Goal: Task Accomplishment & Management: Use online tool/utility

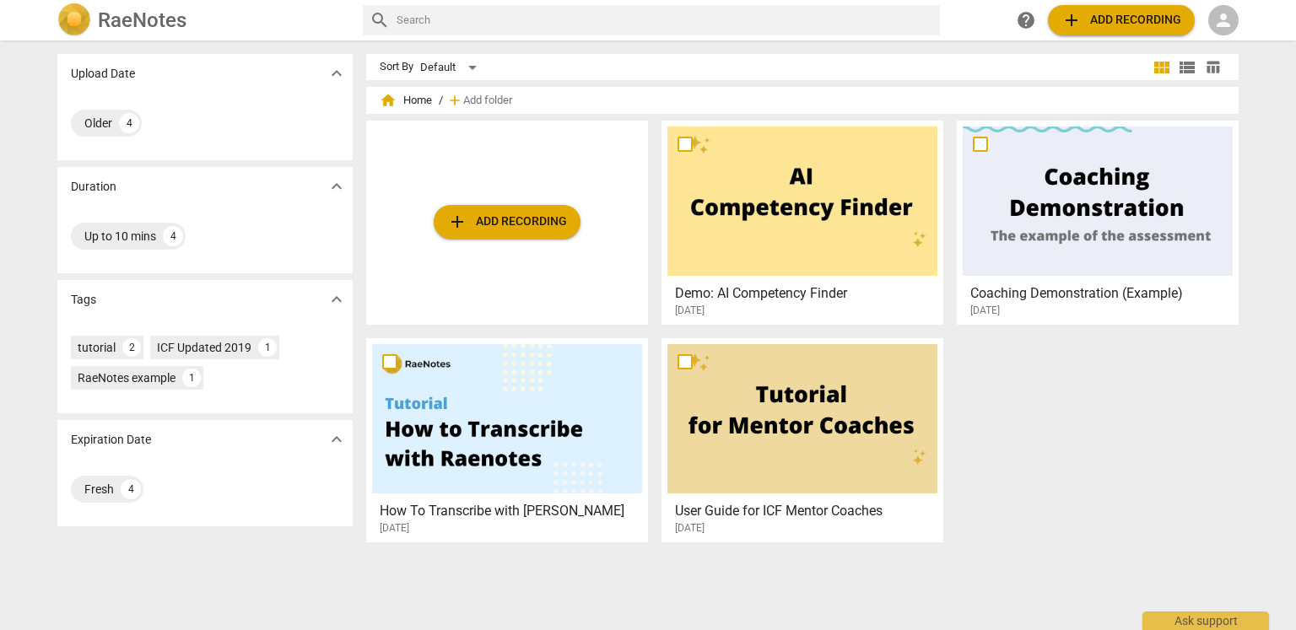
click at [1228, 20] on span "person" at bounding box center [1224, 20] width 20 height 20
click at [1240, 48] on li "Login" at bounding box center [1238, 40] width 61 height 41
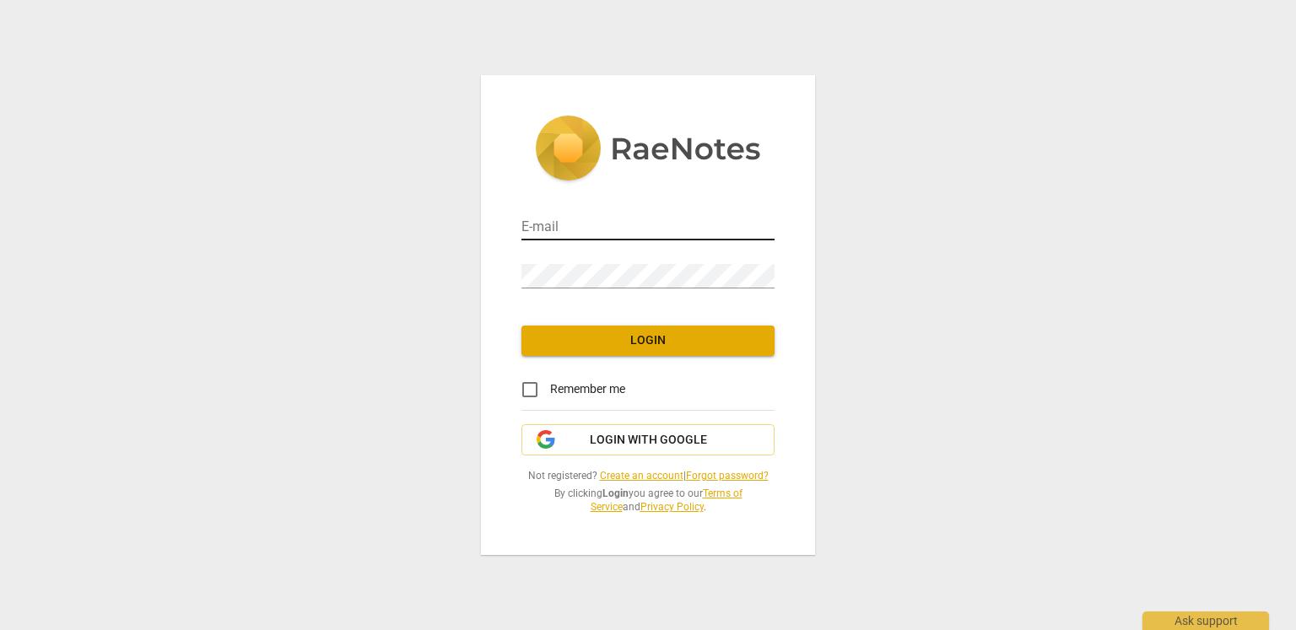
click at [533, 227] on input "email" at bounding box center [648, 228] width 253 height 24
type input "sunhxy.main@gmail.com"
click at [652, 441] on span "Login with Google" at bounding box center [648, 440] width 117 height 17
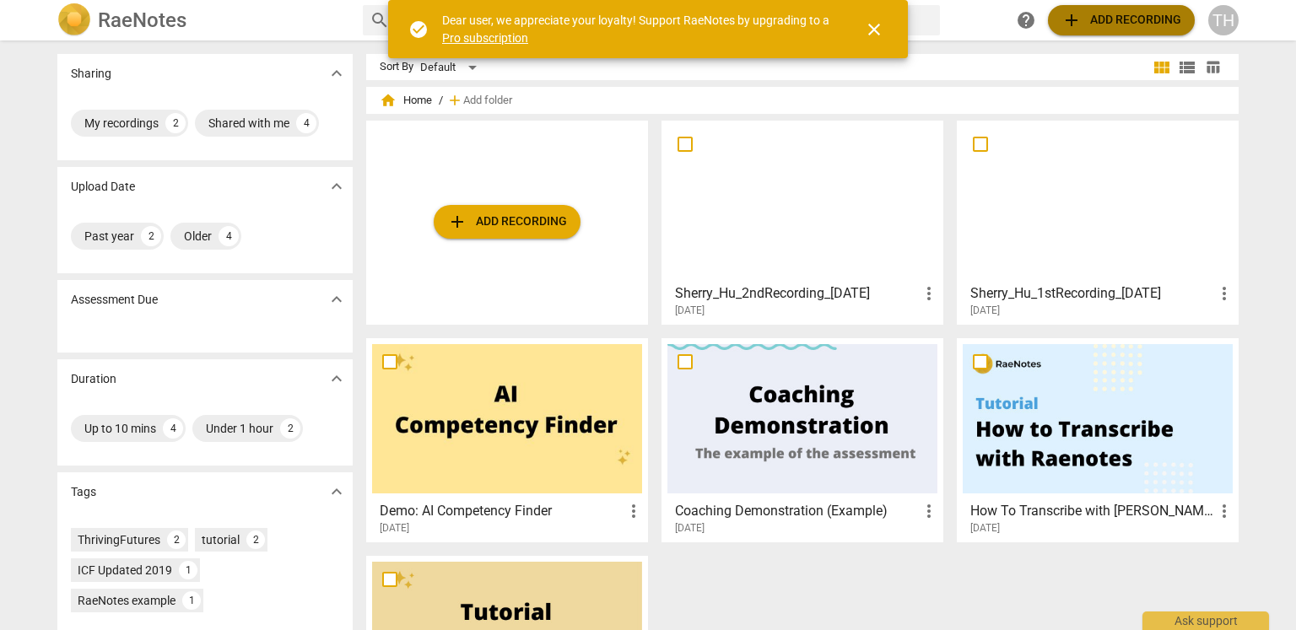
click at [1113, 20] on span "add Add recording" at bounding box center [1122, 20] width 120 height 20
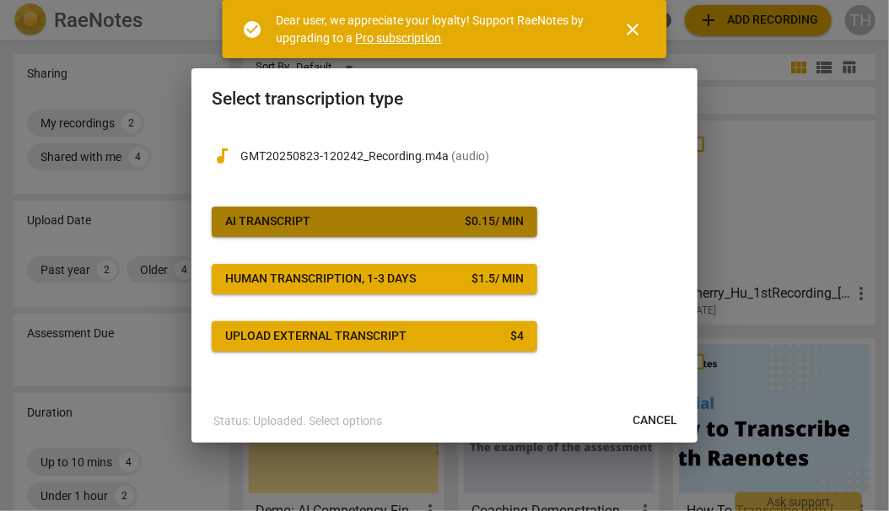
click at [397, 225] on span "AI Transcript $ 0.15 / min" at bounding box center [374, 222] width 299 height 17
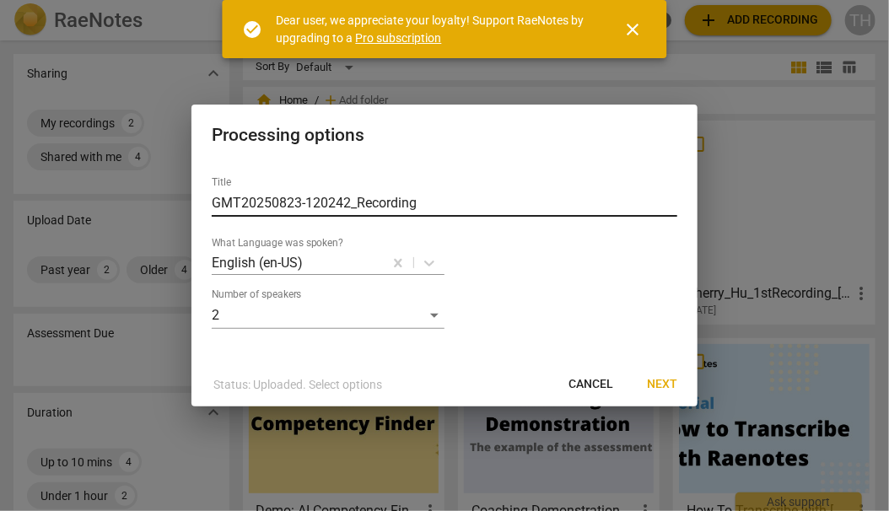
click at [452, 210] on input "GMT20250823-120242_Recording" at bounding box center [445, 203] width 466 height 27
drag, startPoint x: 401, startPoint y: 118, endPoint x: 391, endPoint y: 116, distance: 10.4
click at [391, 116] on div "Processing options" at bounding box center [445, 134] width 506 height 58
drag, startPoint x: 349, startPoint y: 200, endPoint x: 208, endPoint y: 203, distance: 141.8
click at [208, 203] on div "Title GMT20250823-120242_Recording What Language was spoken? English (en-US) Nu…" at bounding box center [445, 263] width 506 height 200
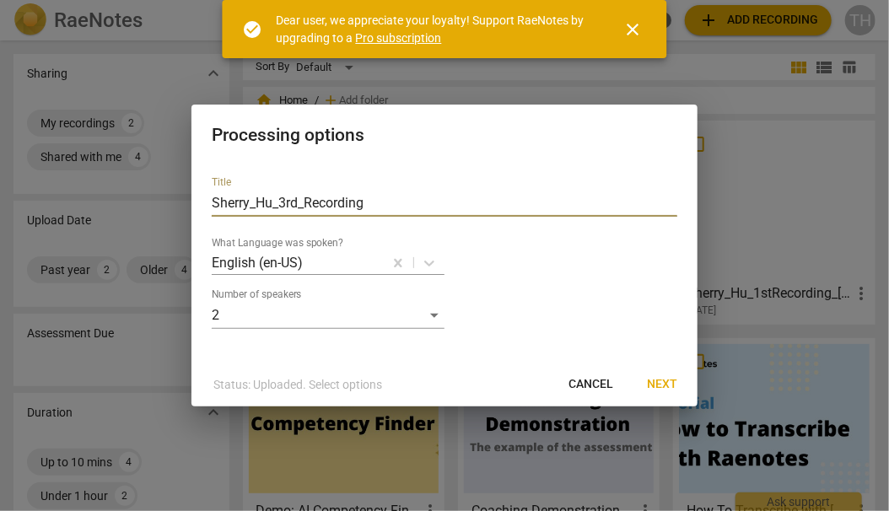
type input "Sherry_Hu_3rd_Recording"
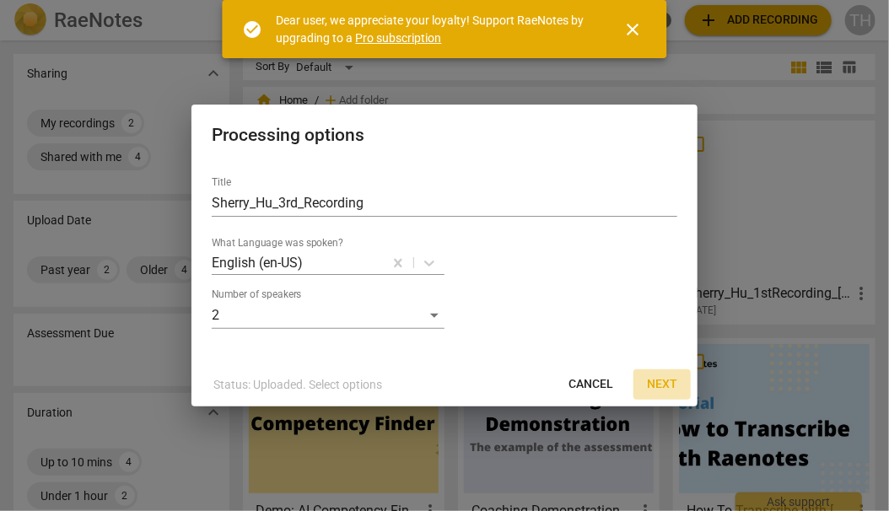
click at [670, 386] on span "Next" at bounding box center [662, 384] width 30 height 17
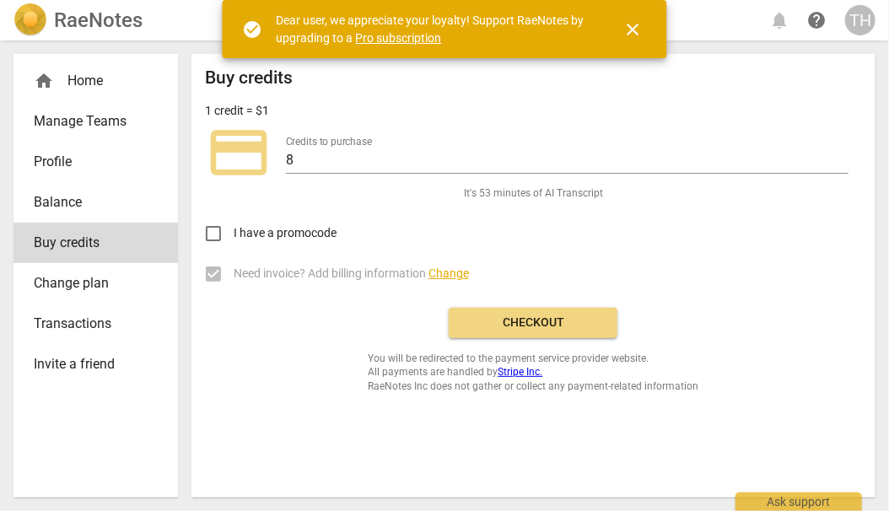
click at [506, 318] on span "Checkout" at bounding box center [533, 323] width 142 height 17
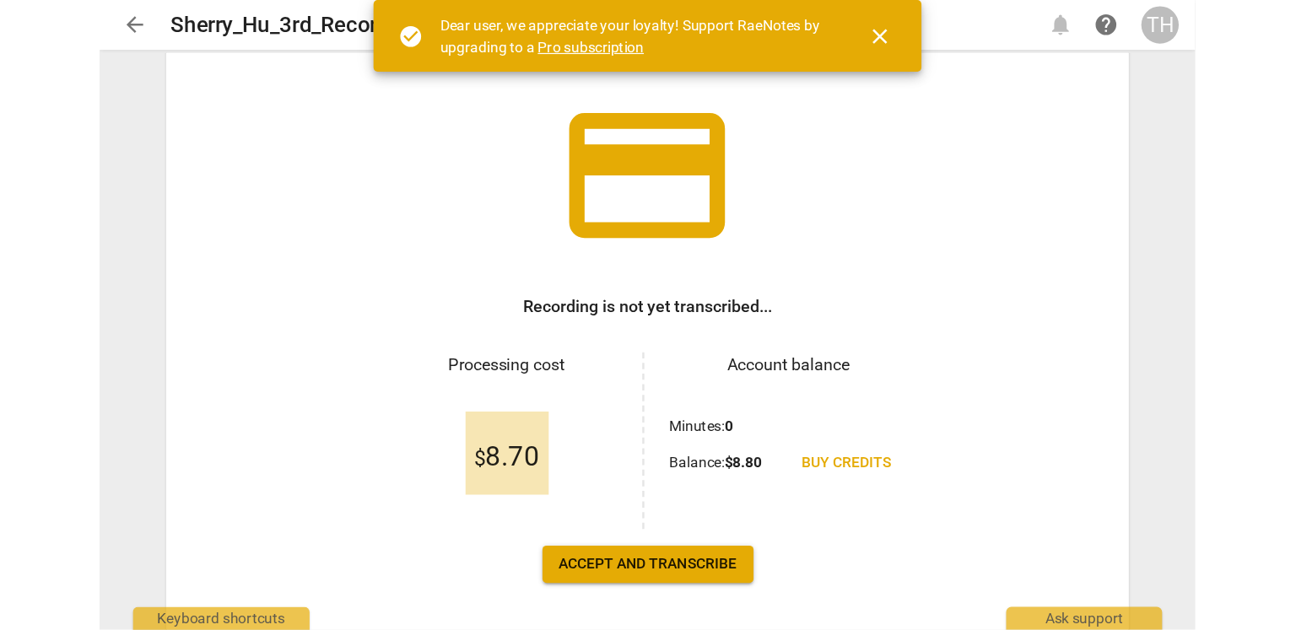
scroll to position [154, 0]
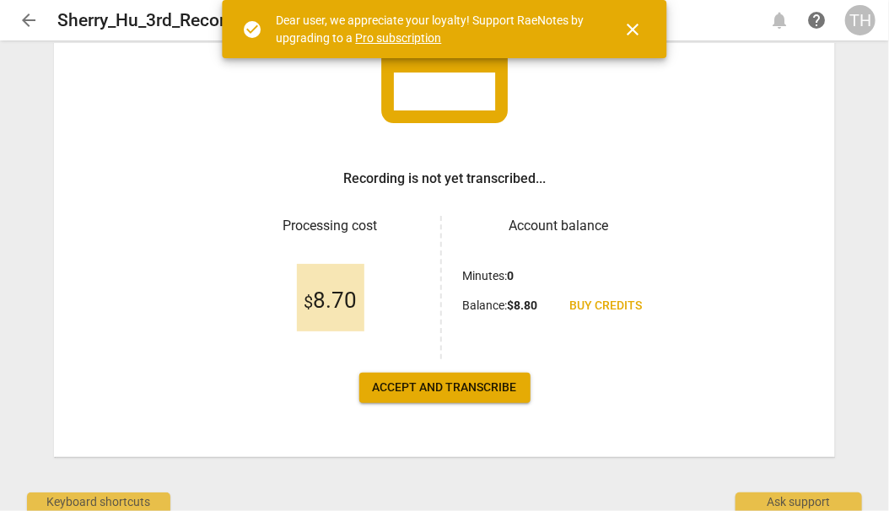
click at [452, 396] on button "Accept and transcribe" at bounding box center [445, 388] width 171 height 30
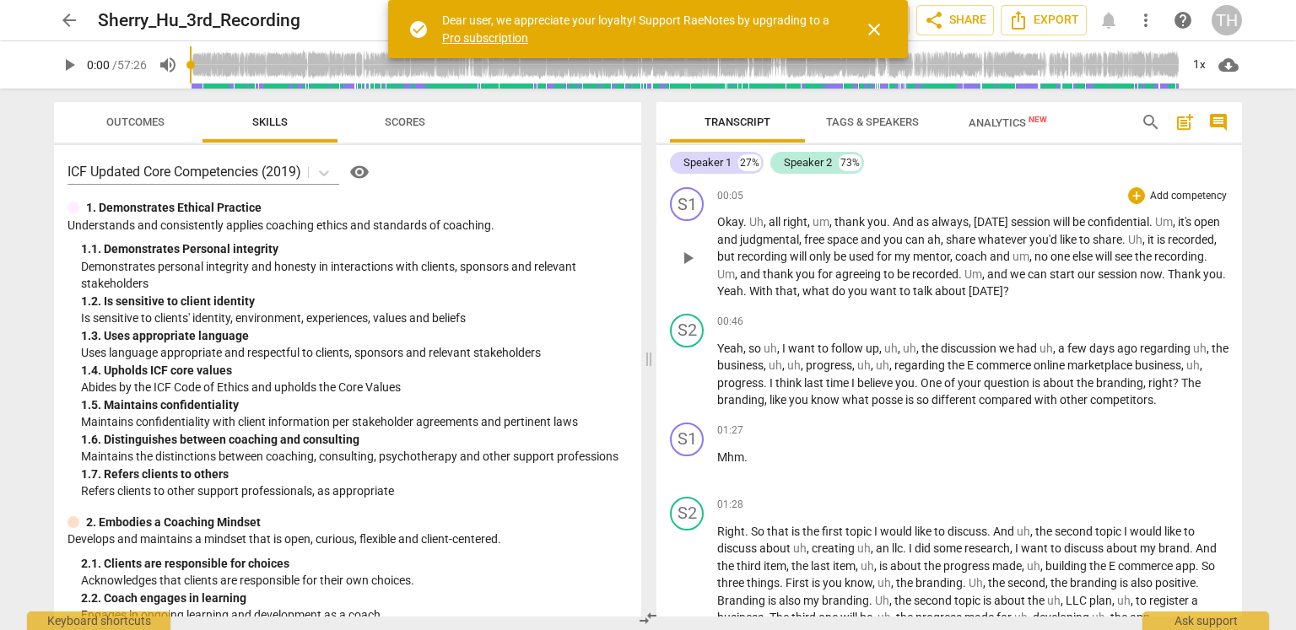
click at [889, 257] on span "," at bounding box center [952, 257] width 5 height 14
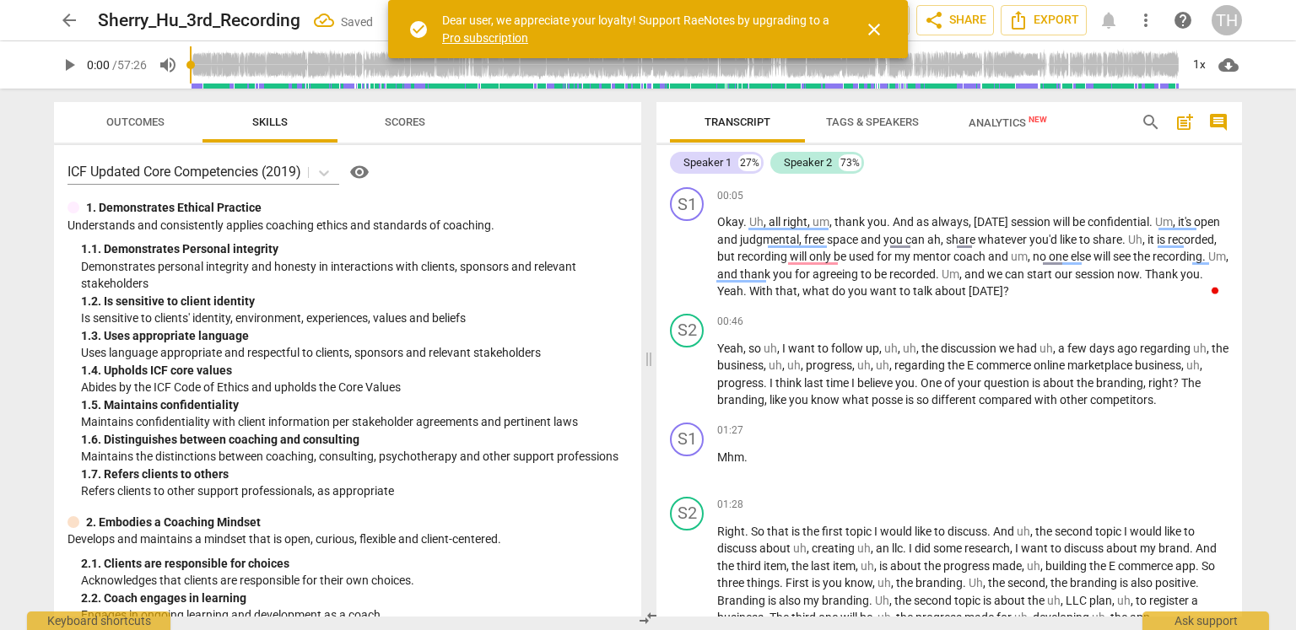
click at [883, 127] on span "Tags & Speakers" at bounding box center [872, 122] width 93 height 13
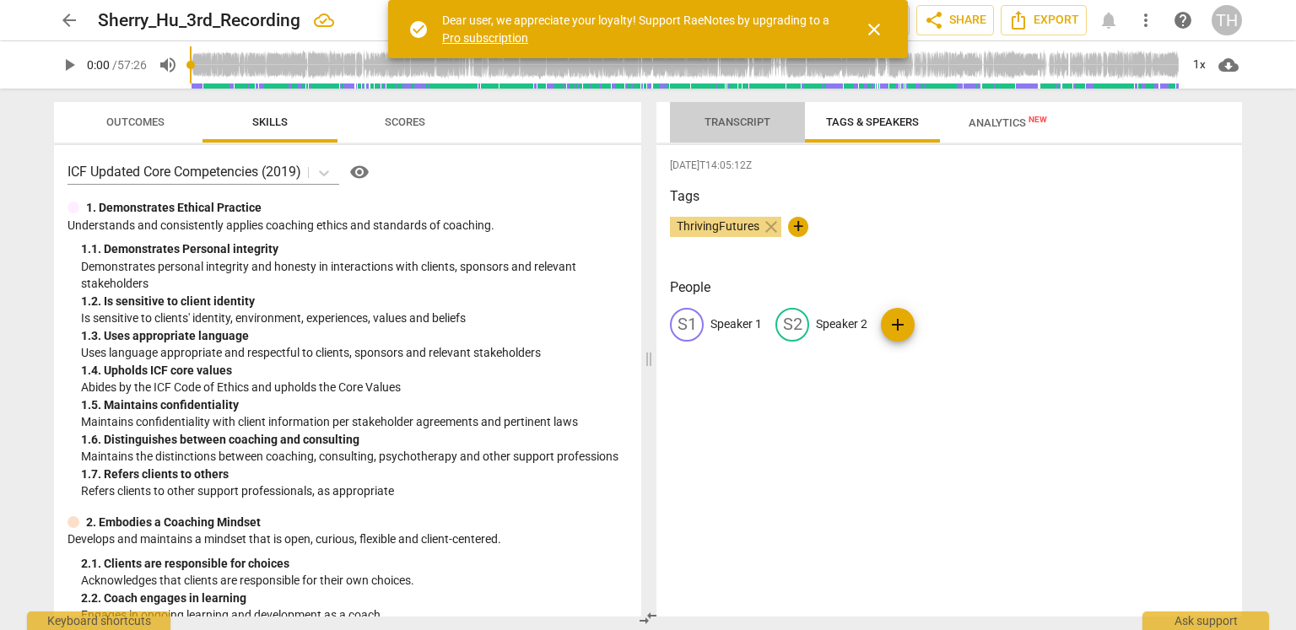
click at [743, 122] on span "Transcript" at bounding box center [738, 122] width 66 height 13
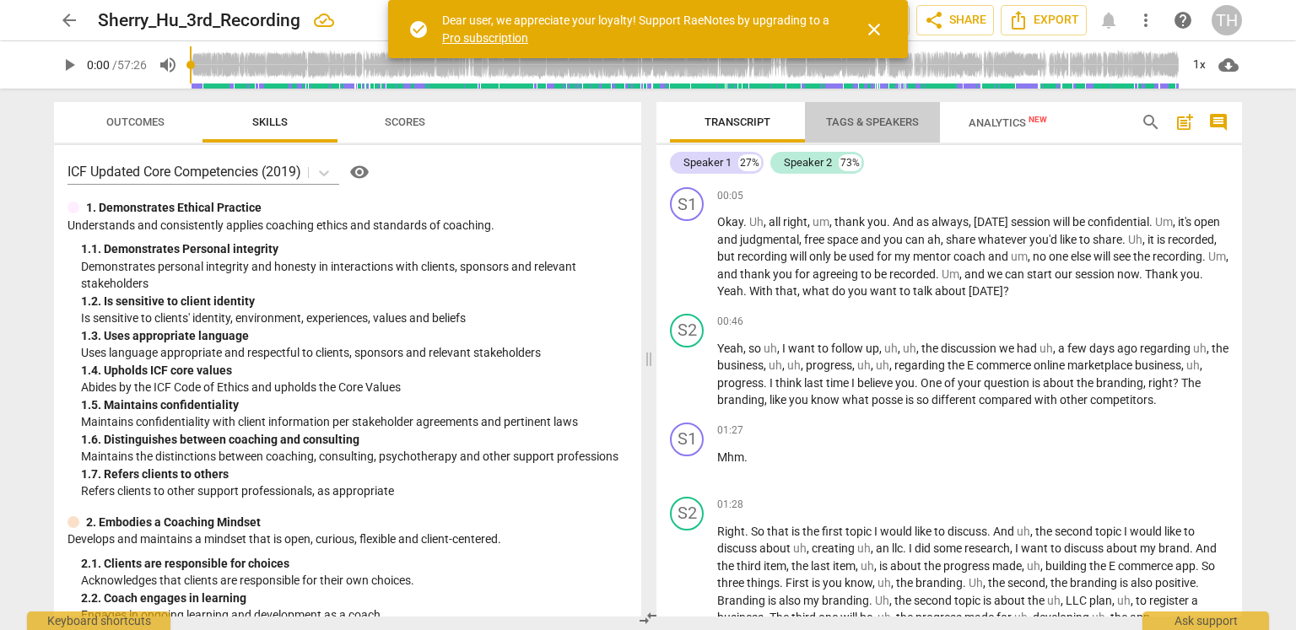
click at [869, 119] on span "Tags & Speakers" at bounding box center [872, 122] width 93 height 13
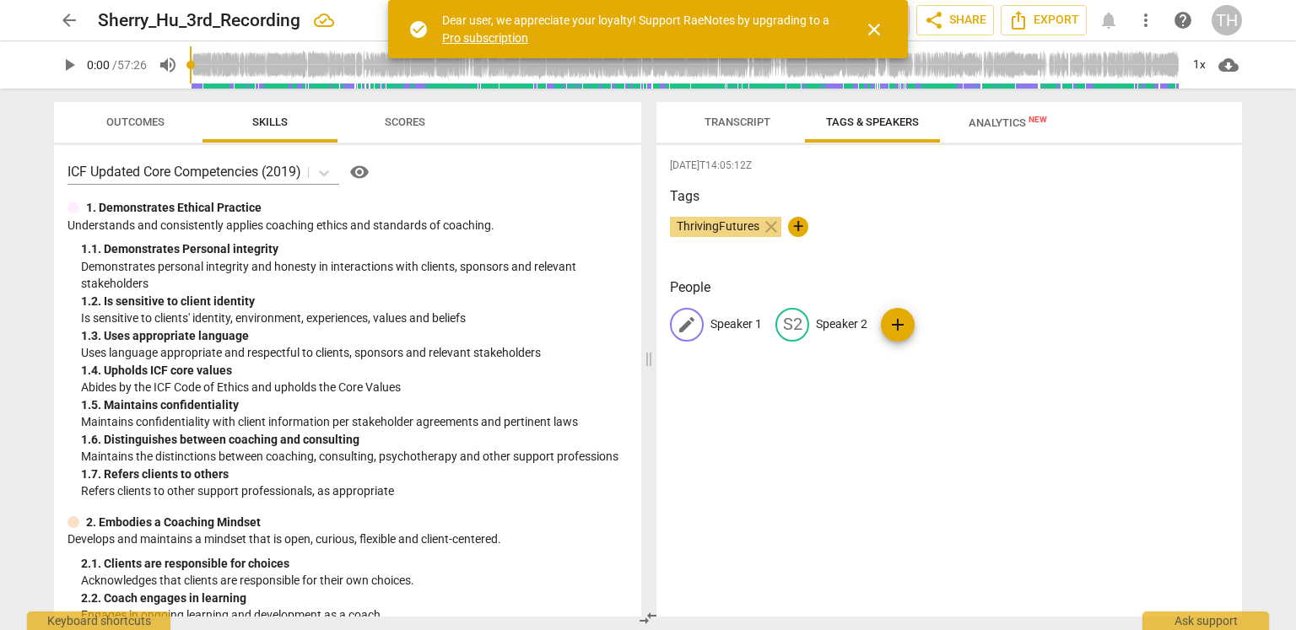
click at [722, 325] on p "Speaker 1" at bounding box center [736, 325] width 51 height 18
type input "Coach"
click at [889, 323] on p "Speaker 2" at bounding box center [951, 325] width 51 height 18
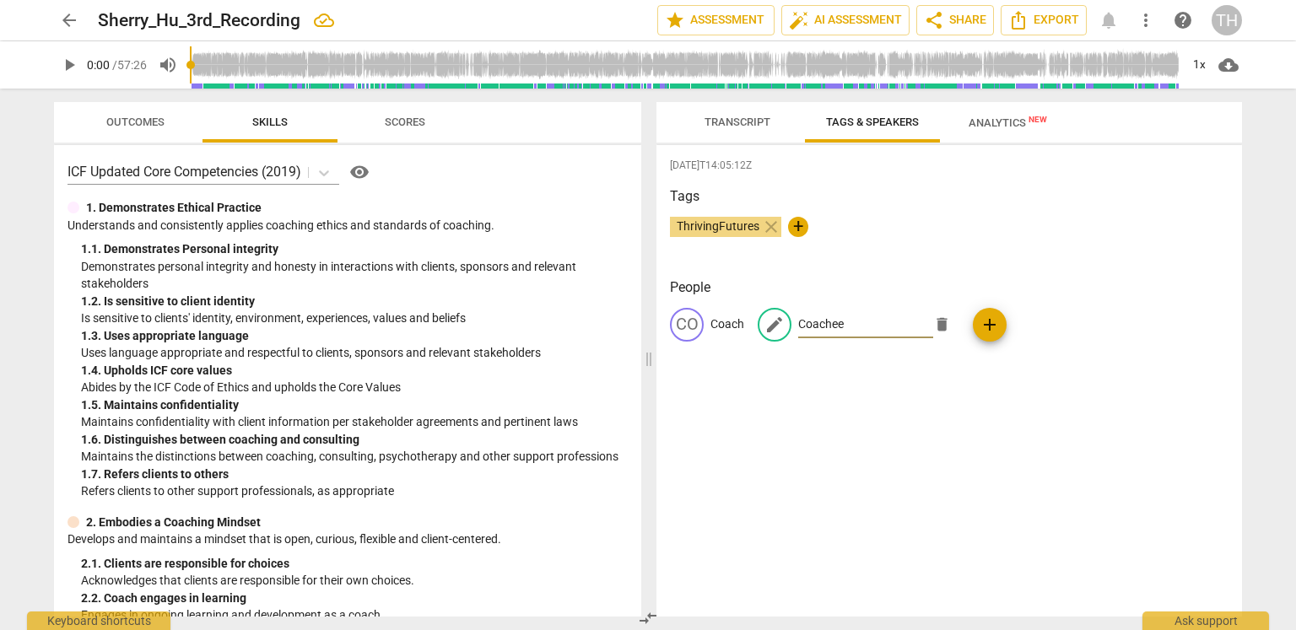
type input "Coachee"
click at [729, 322] on p "Coach" at bounding box center [728, 325] width 34 height 18
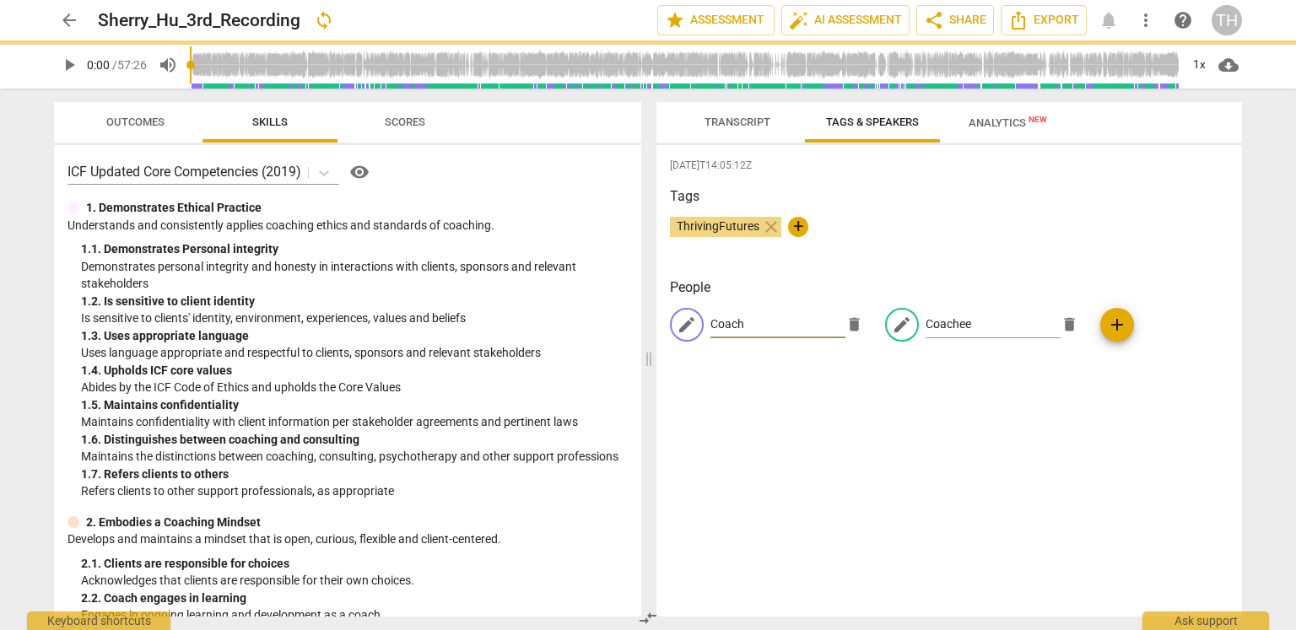
click at [749, 326] on input "Coach" at bounding box center [778, 324] width 135 height 27
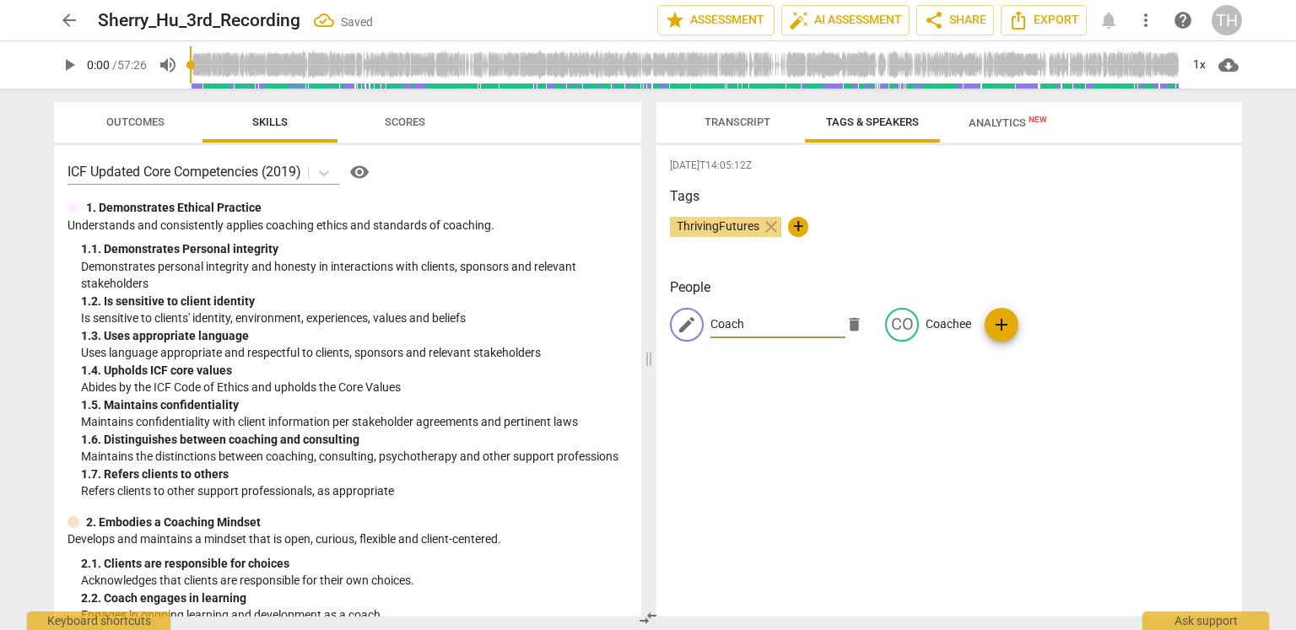
click at [758, 323] on input "Coach" at bounding box center [778, 324] width 135 height 27
click at [711, 230] on span "ThrivingFutures" at bounding box center [718, 226] width 96 height 14
click at [797, 227] on span "+" at bounding box center [798, 227] width 20 height 20
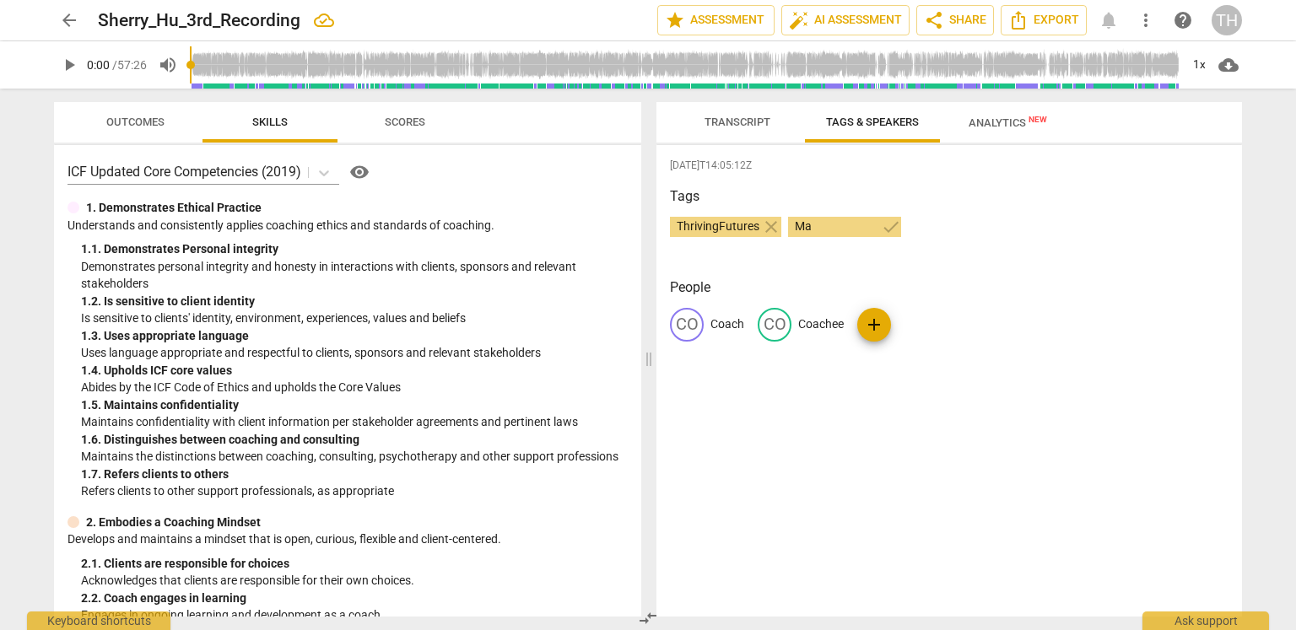
type input "M"
click at [722, 119] on span "Transcript" at bounding box center [738, 122] width 66 height 13
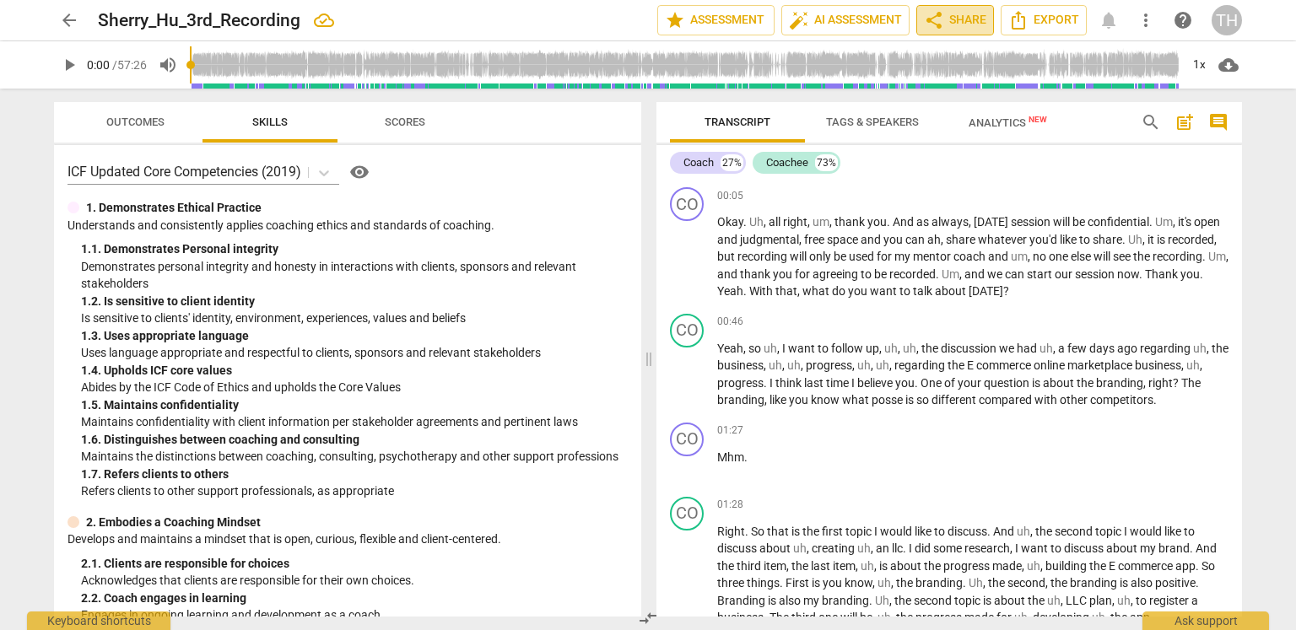
click at [889, 19] on span "share Share" at bounding box center [955, 20] width 62 height 20
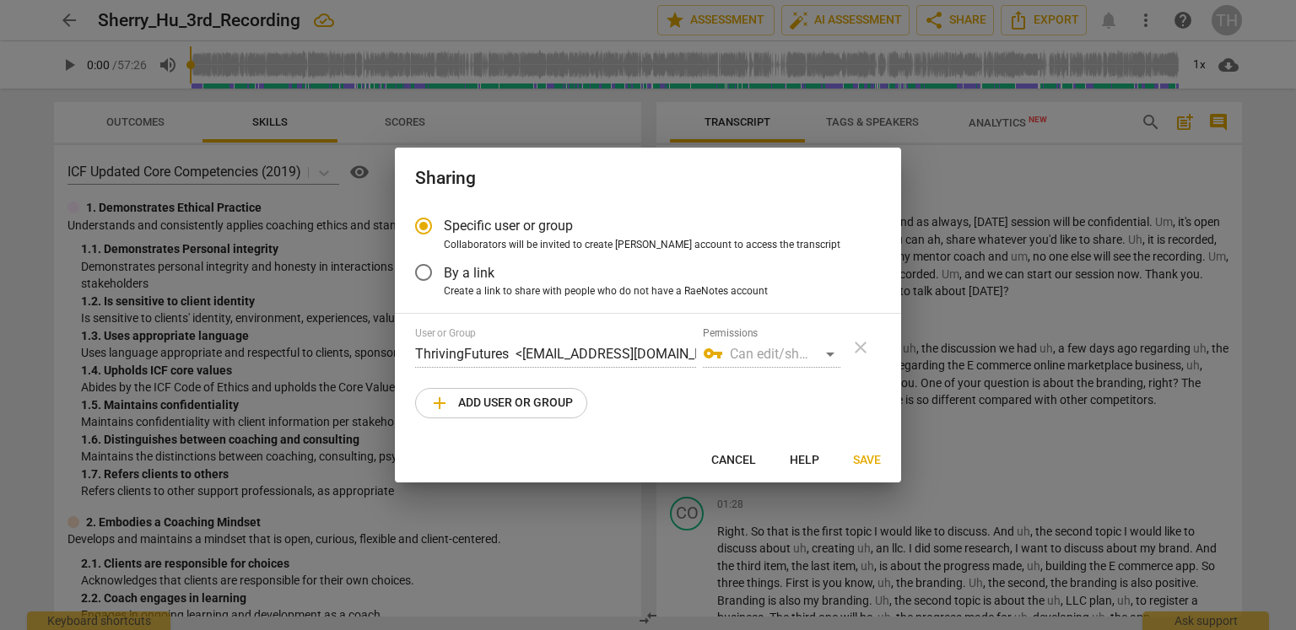
click at [554, 408] on span "add Add user or group" at bounding box center [501, 403] width 143 height 20
radio input "false"
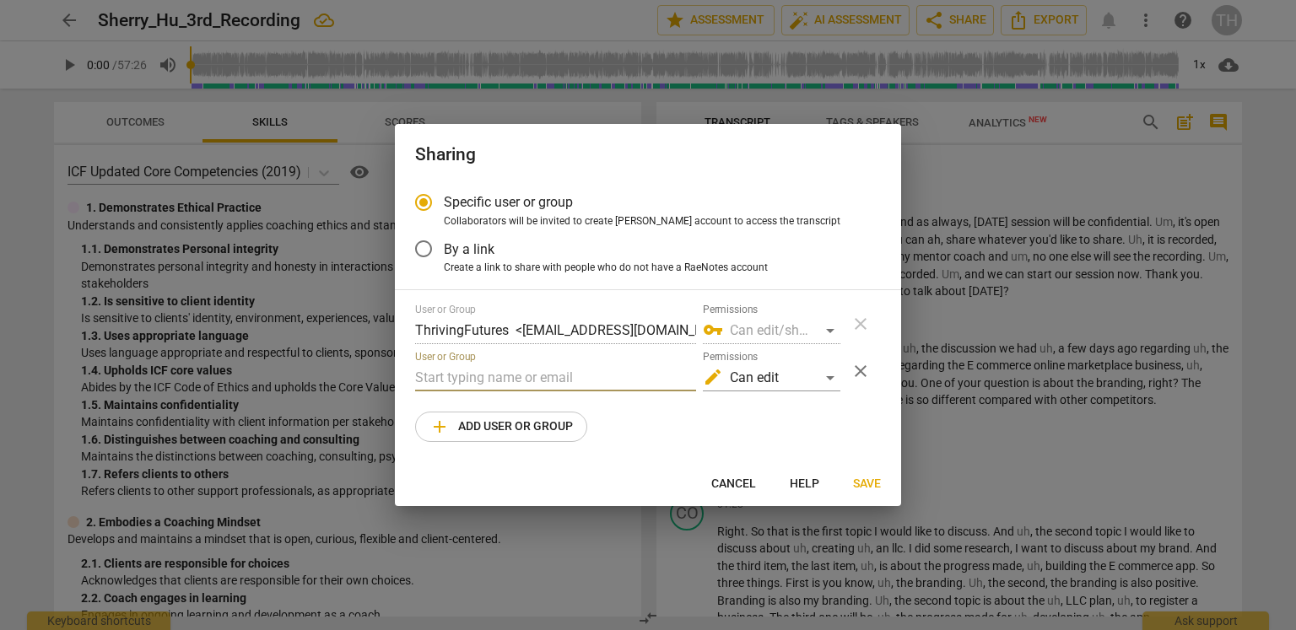
click at [557, 376] on input "text" at bounding box center [555, 378] width 281 height 27
type input "z"
type input "M"
paste input "Matthewfordcoaching@gmail.com"
type input "Matthewfordcoaching@gmail.com"
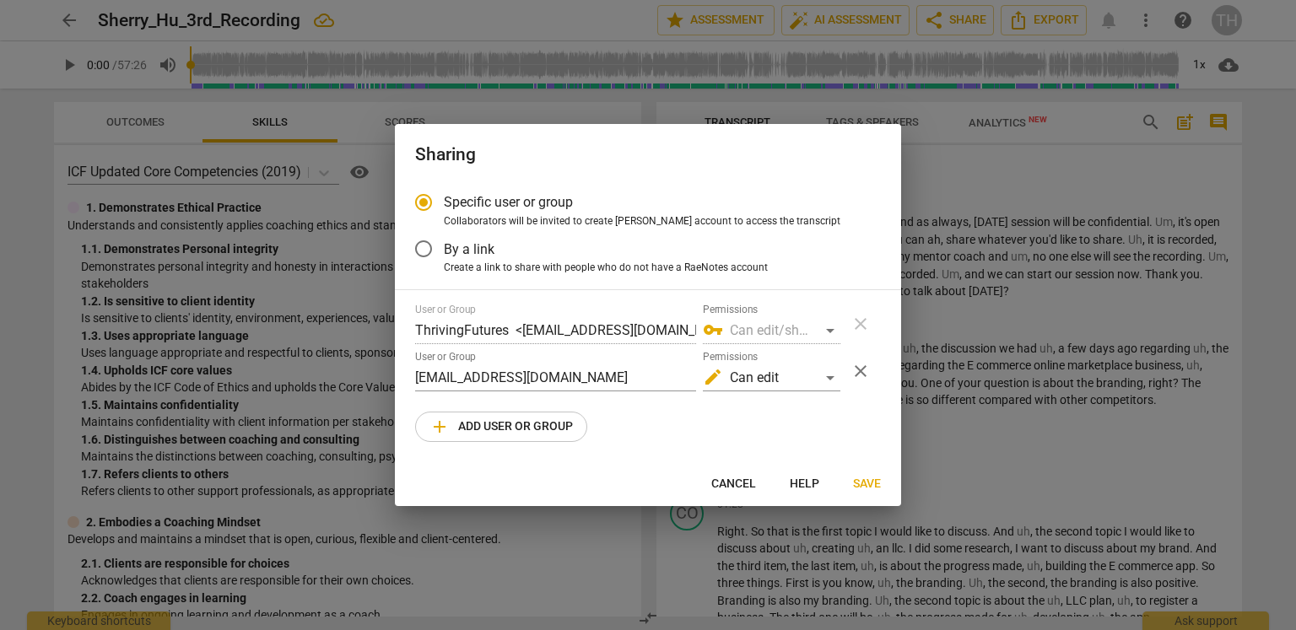
click at [651, 416] on div "User or Group ThrivingFutures <sunhxy.main@gmail.com> Permissions vpn_key Can e…" at bounding box center [648, 373] width 466 height 138
click at [518, 430] on span "add Add user or group" at bounding box center [501, 427] width 143 height 20
radio input "false"
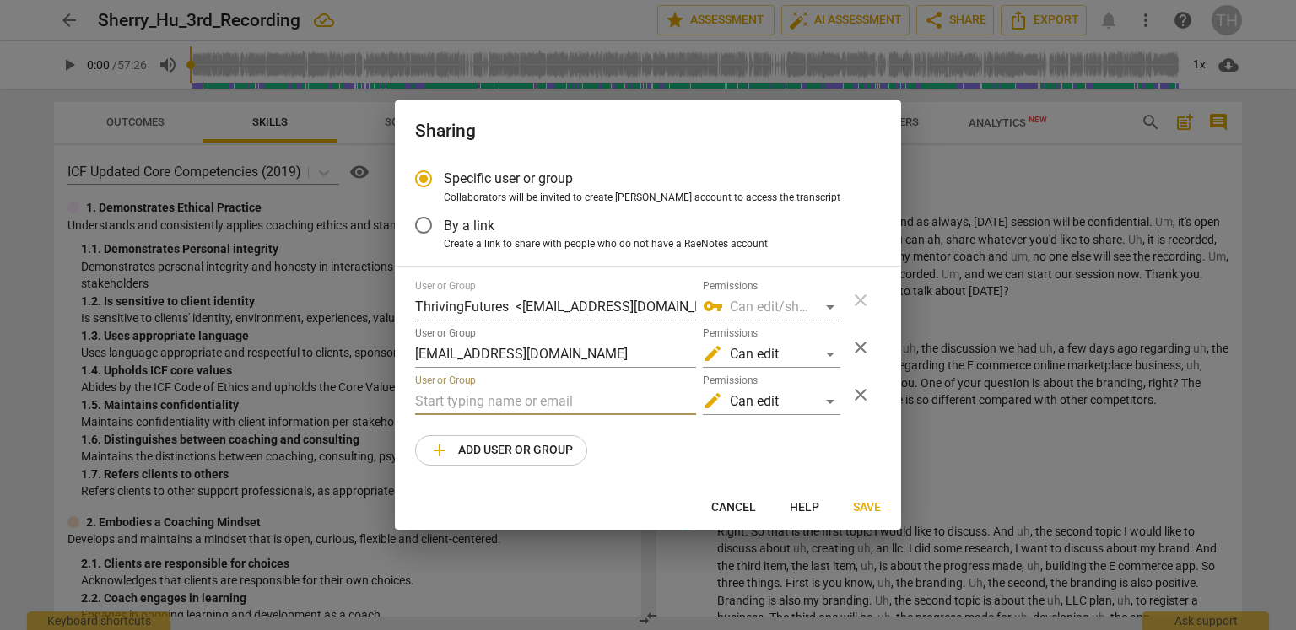
click at [551, 400] on input "text" at bounding box center [555, 401] width 281 height 27
paste input "zach@invisionleadership.net"
type input "zach@invisionleadership.net"
click at [868, 506] on span "Save" at bounding box center [867, 508] width 28 height 17
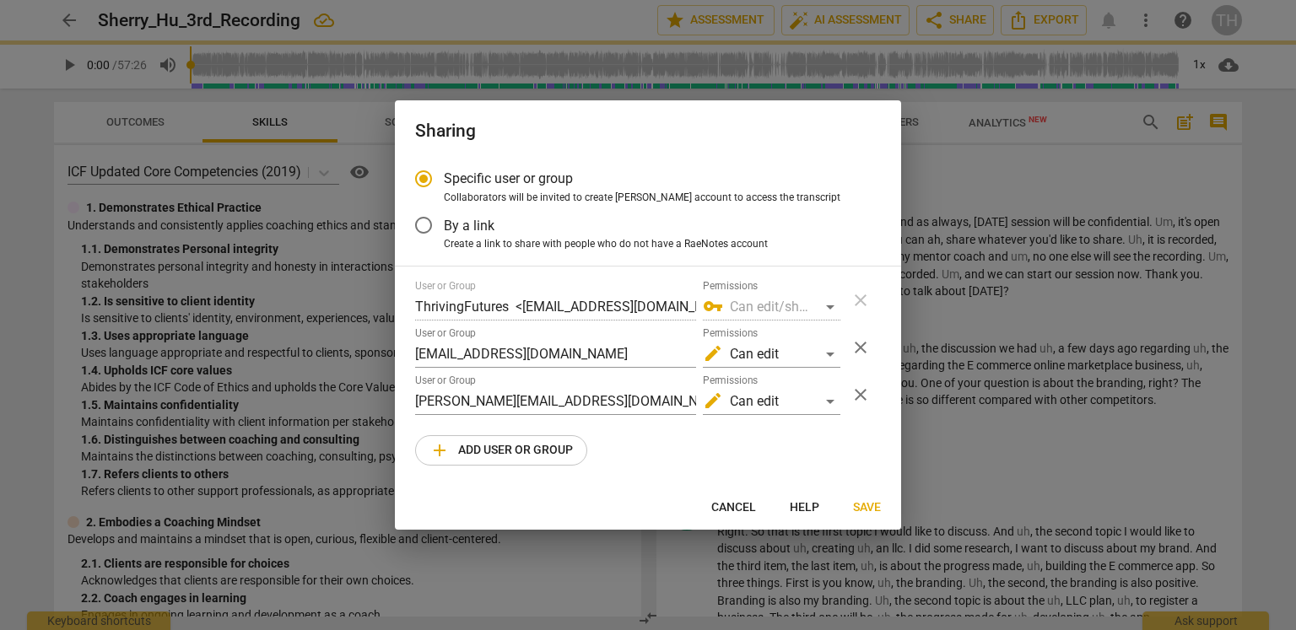
radio input "false"
type input "Matthew Ford <matthewfordcoaching@gmail.com>"
type input "Zach Prosser <zach@invisionleadership.net>"
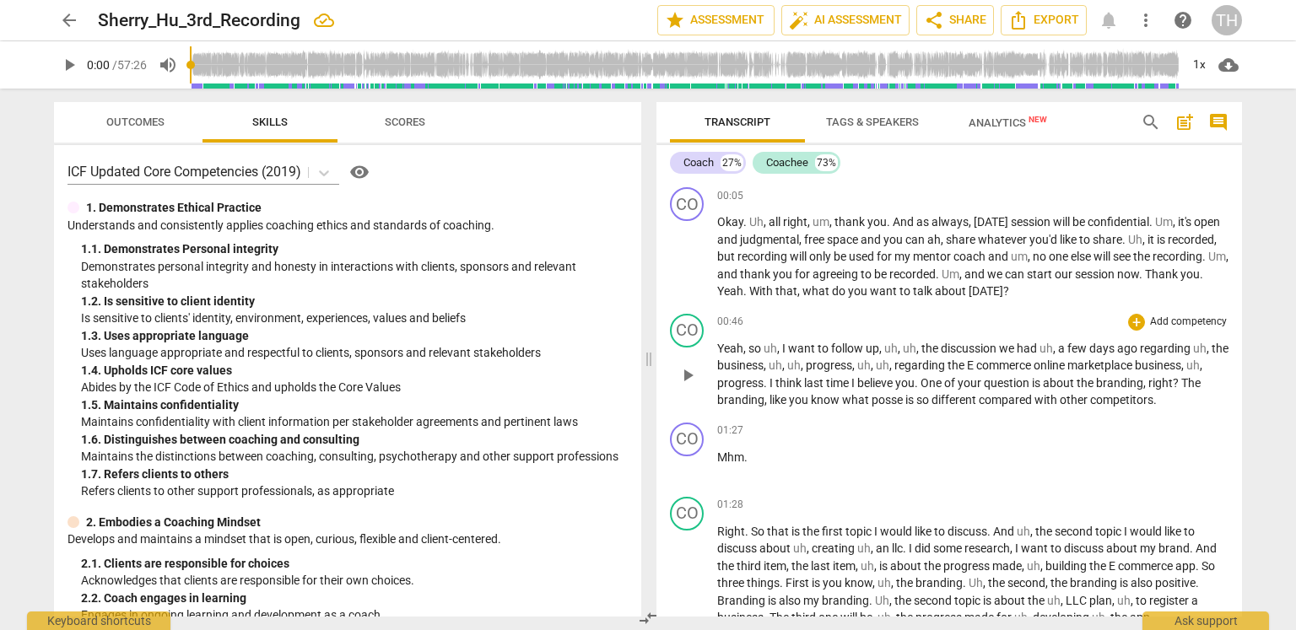
click at [889, 380] on span "One" at bounding box center [933, 383] width 24 height 14
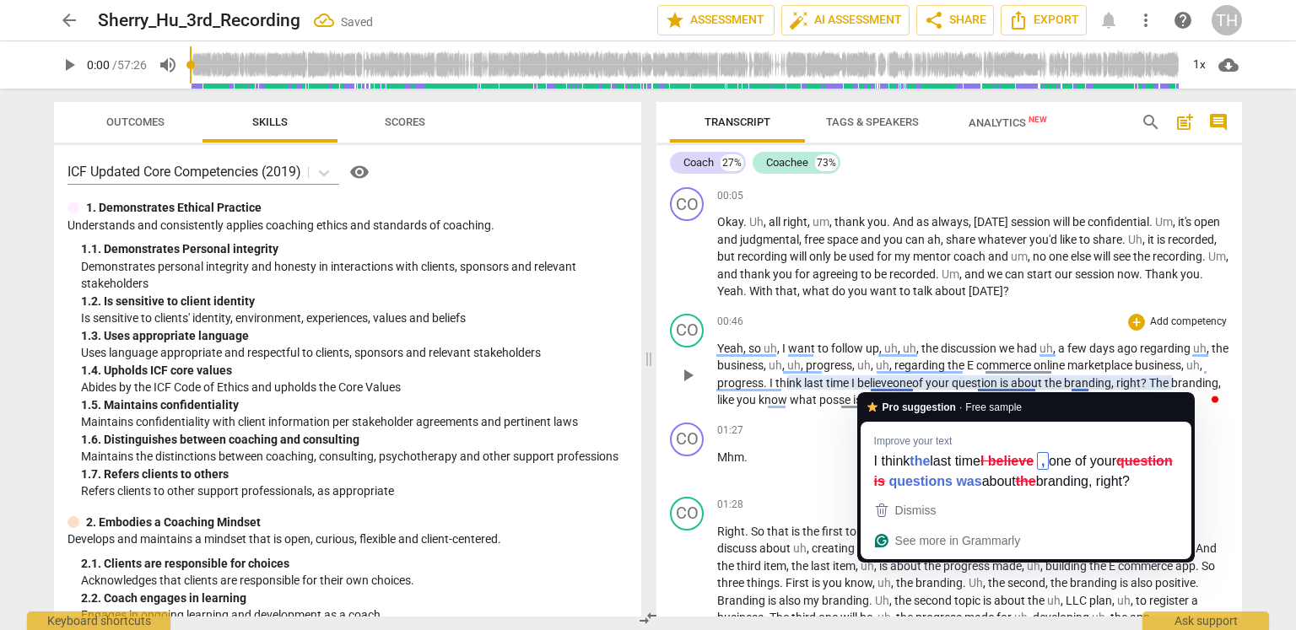
click at [889, 382] on span "believe o" at bounding box center [878, 383] width 42 height 14
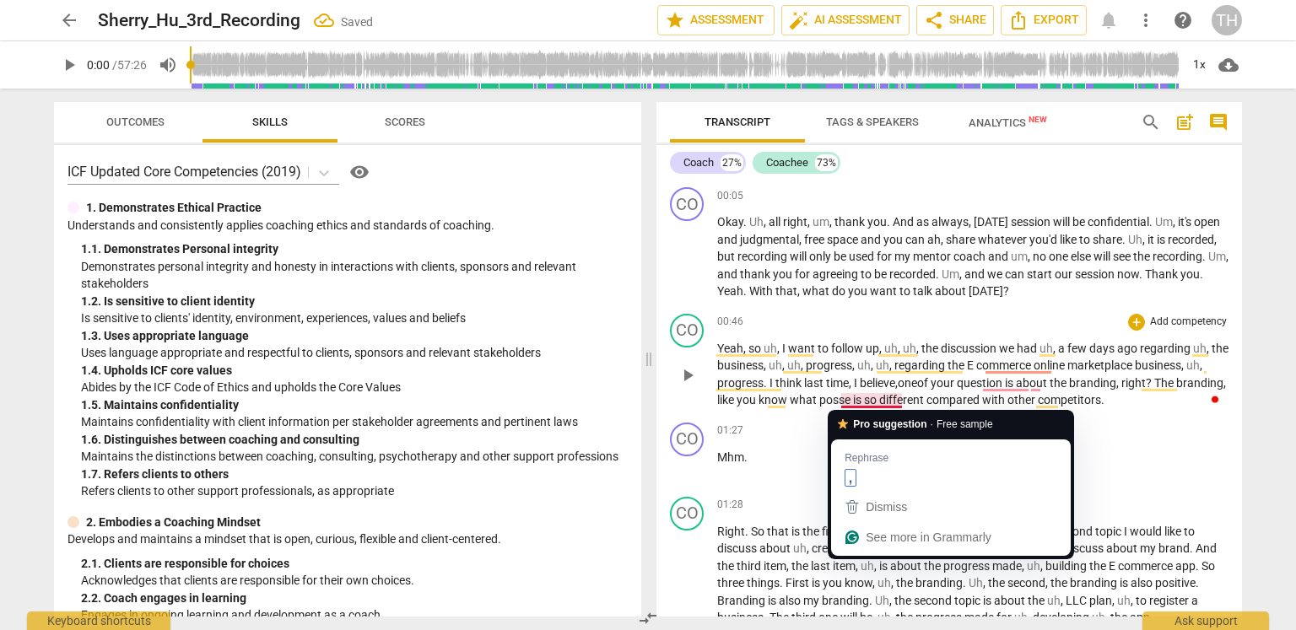
click at [853, 400] on span "posse" at bounding box center [836, 400] width 34 height 14
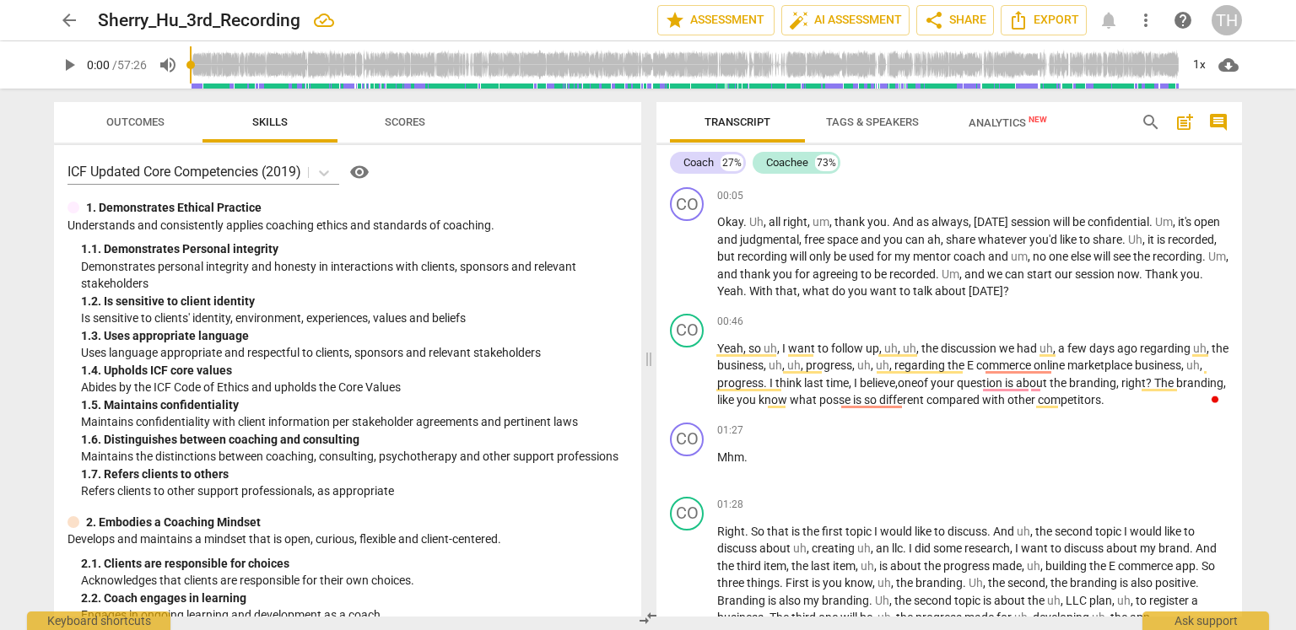
click at [68, 64] on span "play_arrow" at bounding box center [69, 65] width 20 height 20
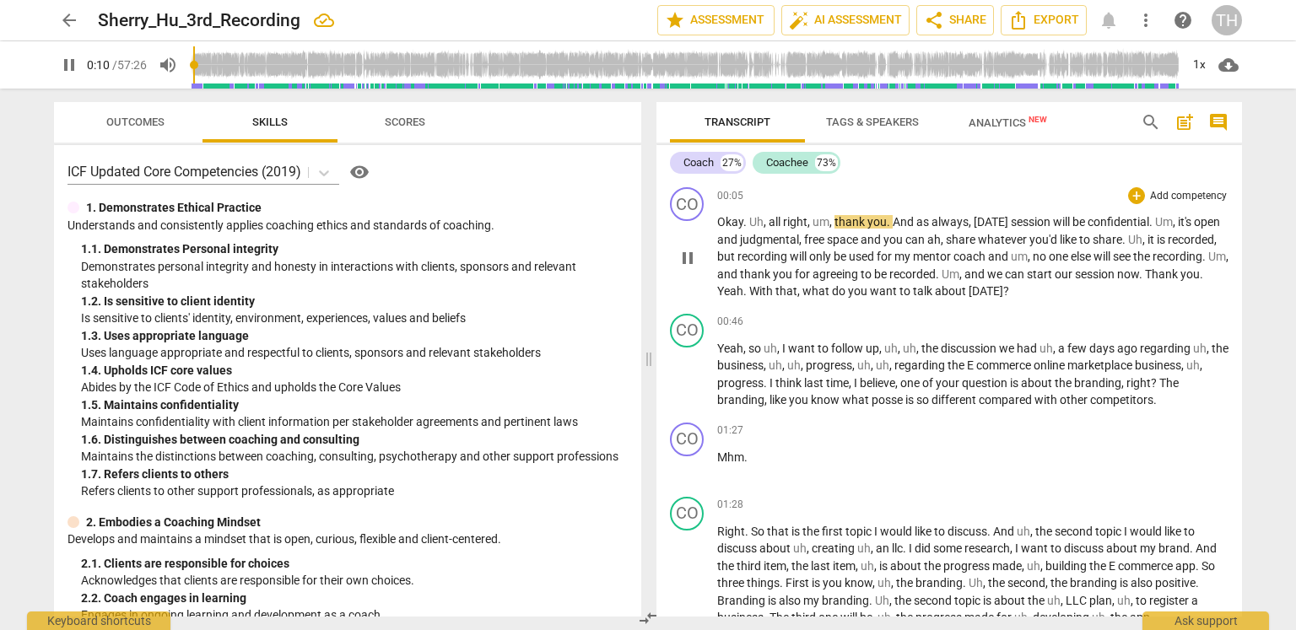
click at [781, 225] on span "all" at bounding box center [776, 222] width 14 height 14
click at [784, 224] on span "right" at bounding box center [795, 222] width 24 height 14
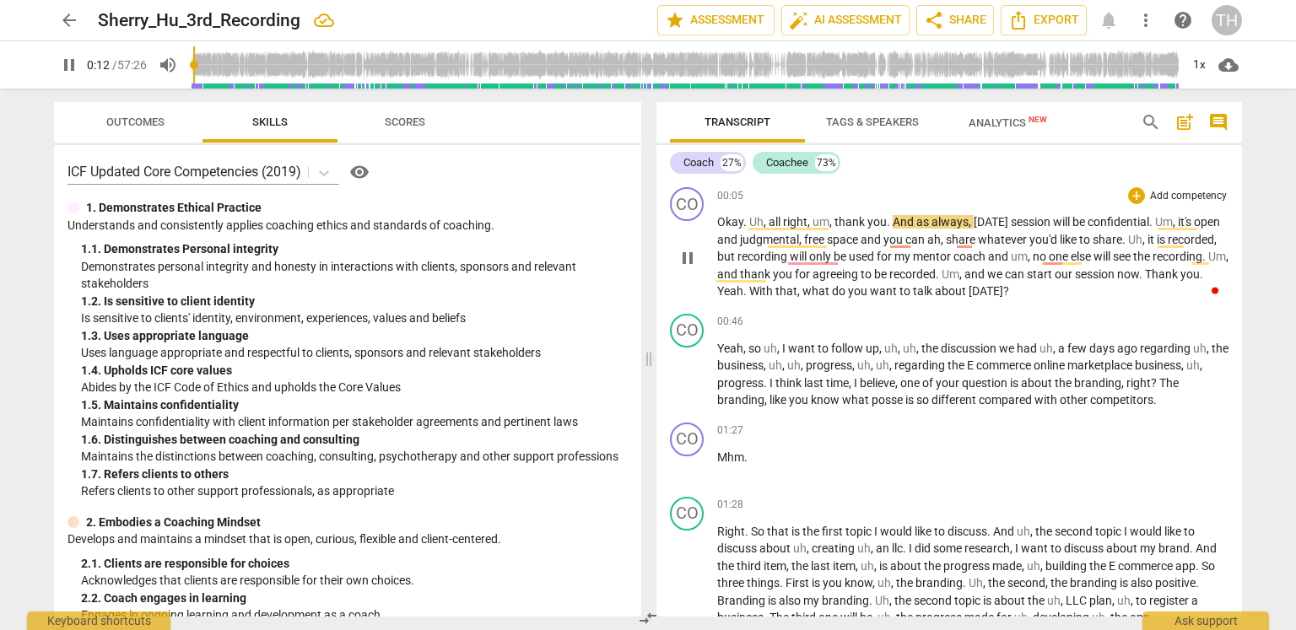
type input "12"
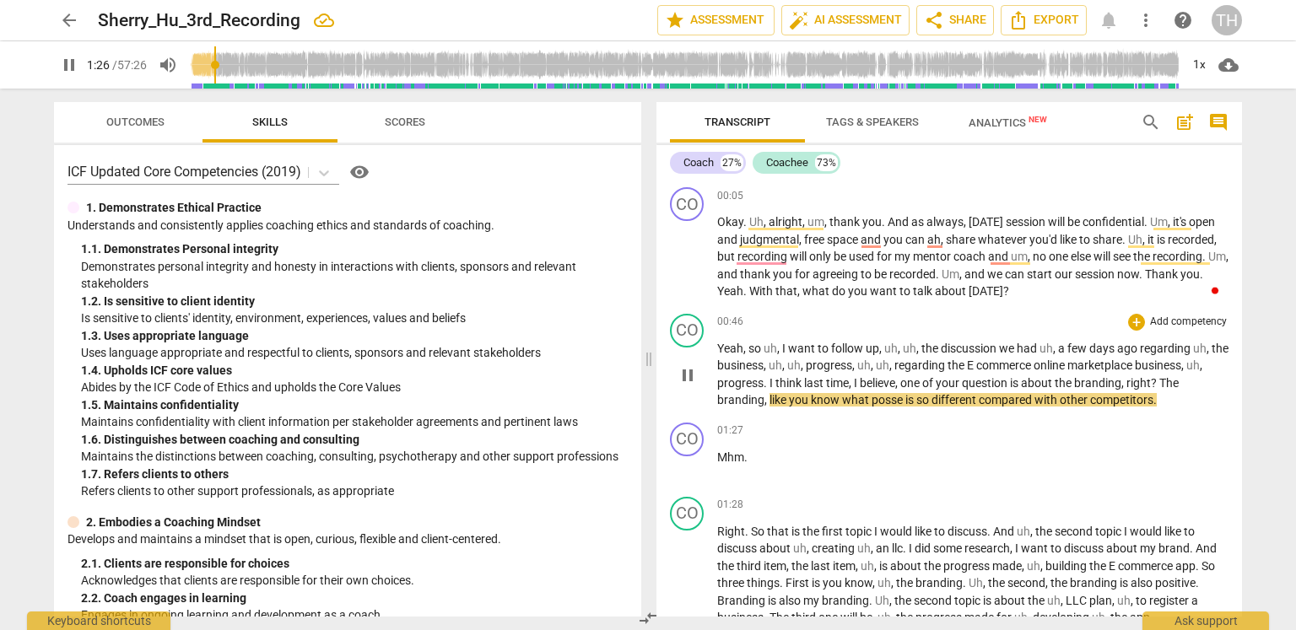
click at [889, 402] on span "posse" at bounding box center [889, 400] width 34 height 14
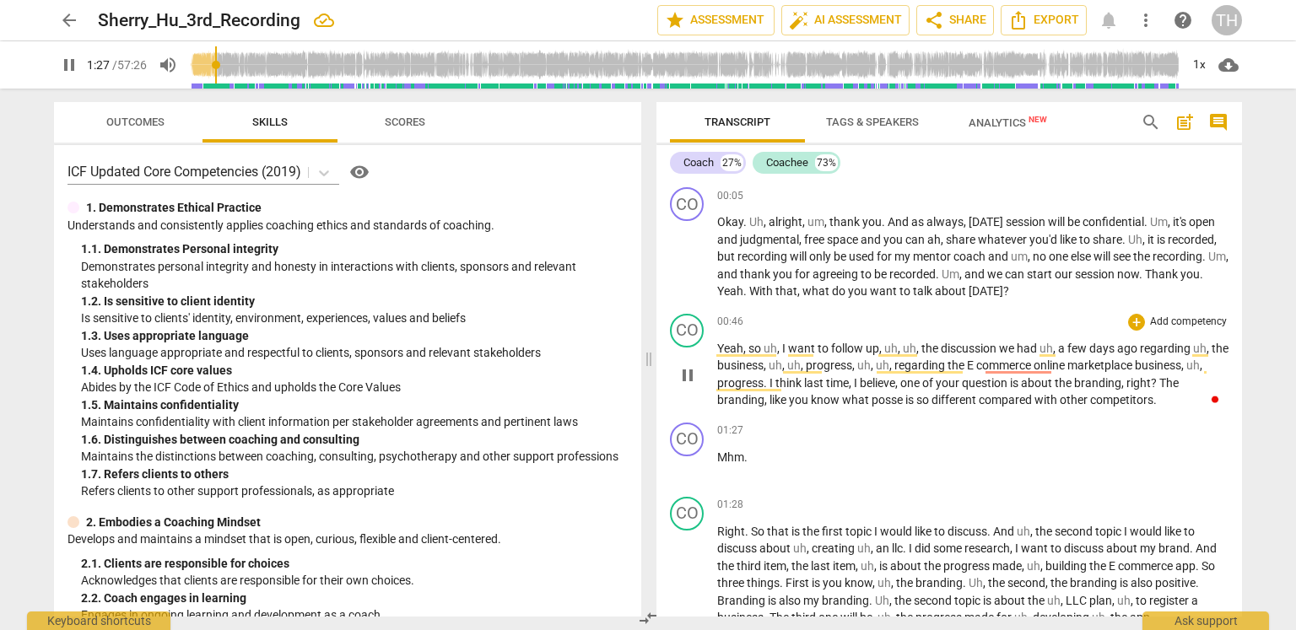
click at [889, 399] on span "posse" at bounding box center [889, 400] width 34 height 14
type input "89"
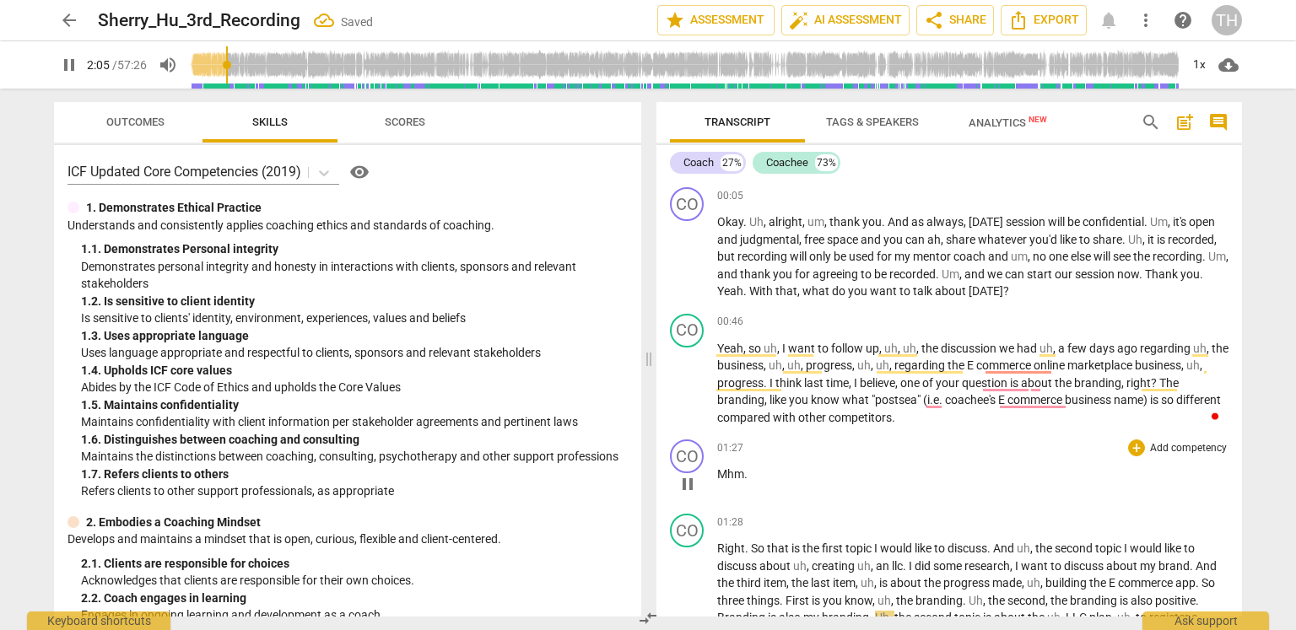
scroll to position [84, 0]
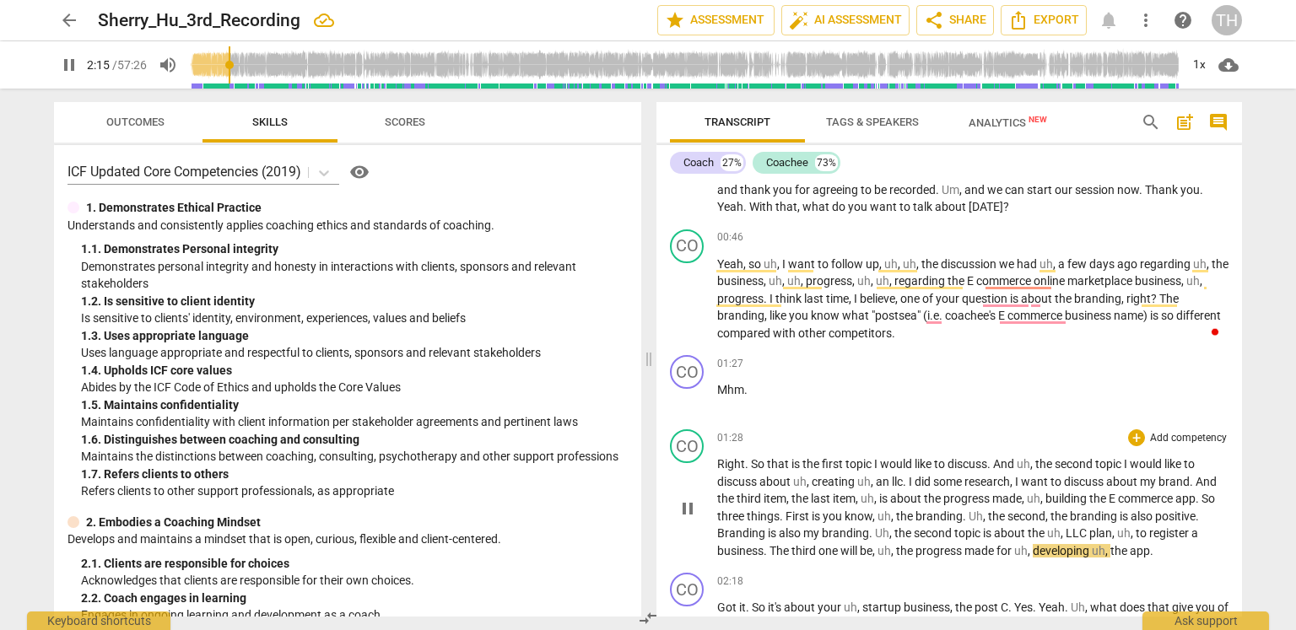
click at [889, 511] on span "positive" at bounding box center [1175, 517] width 41 height 14
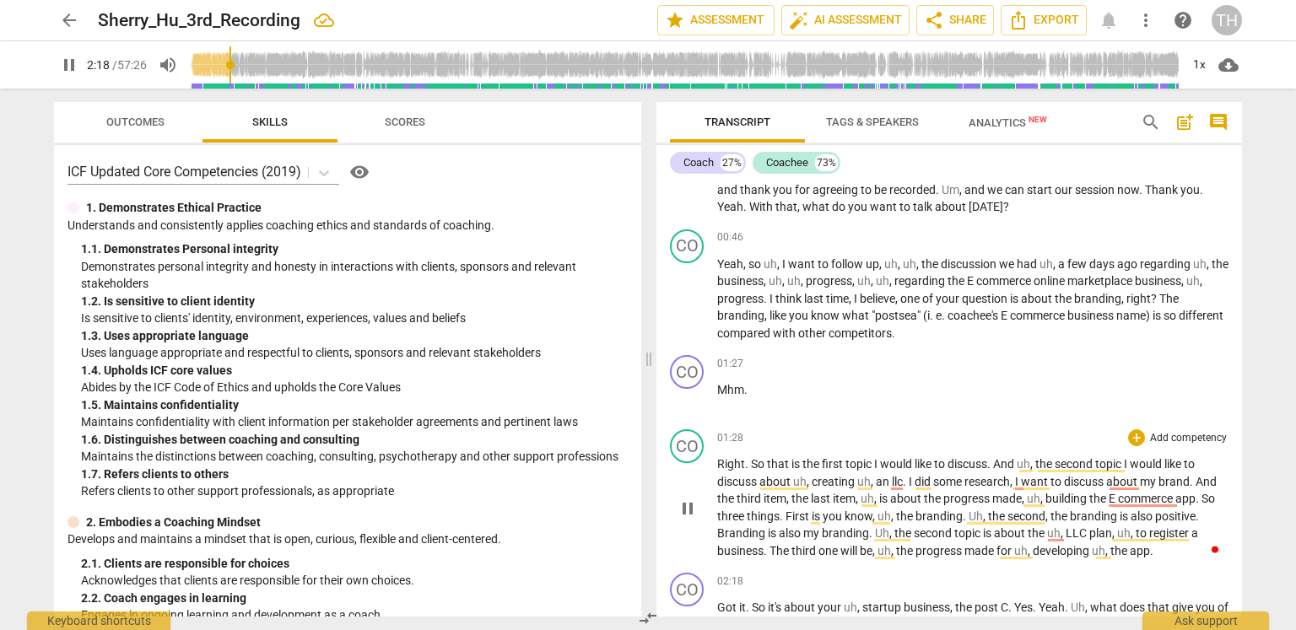
type input "138"
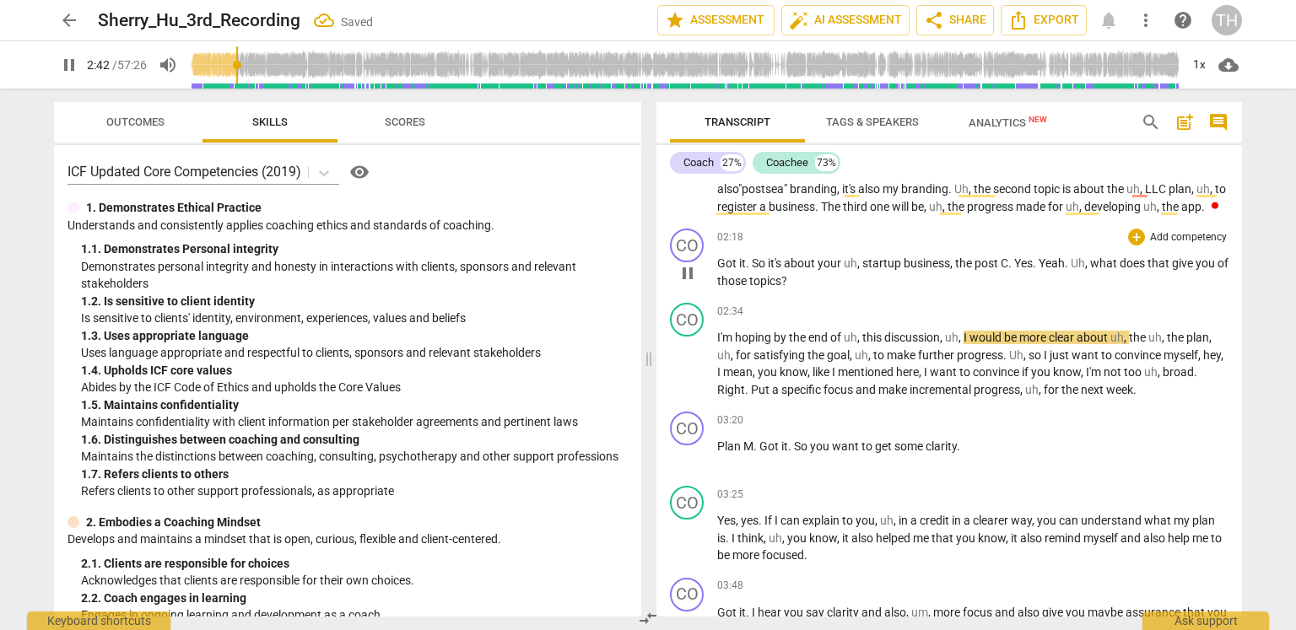
click at [889, 265] on span "post" at bounding box center [988, 264] width 26 height 14
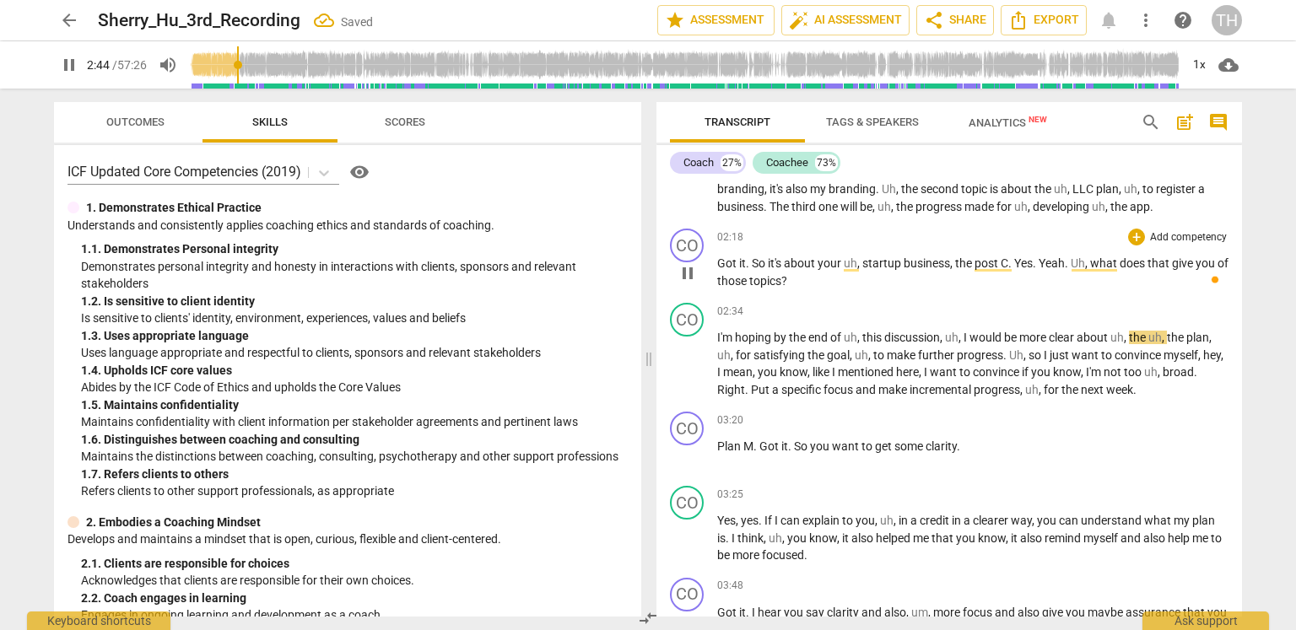
type input "165"
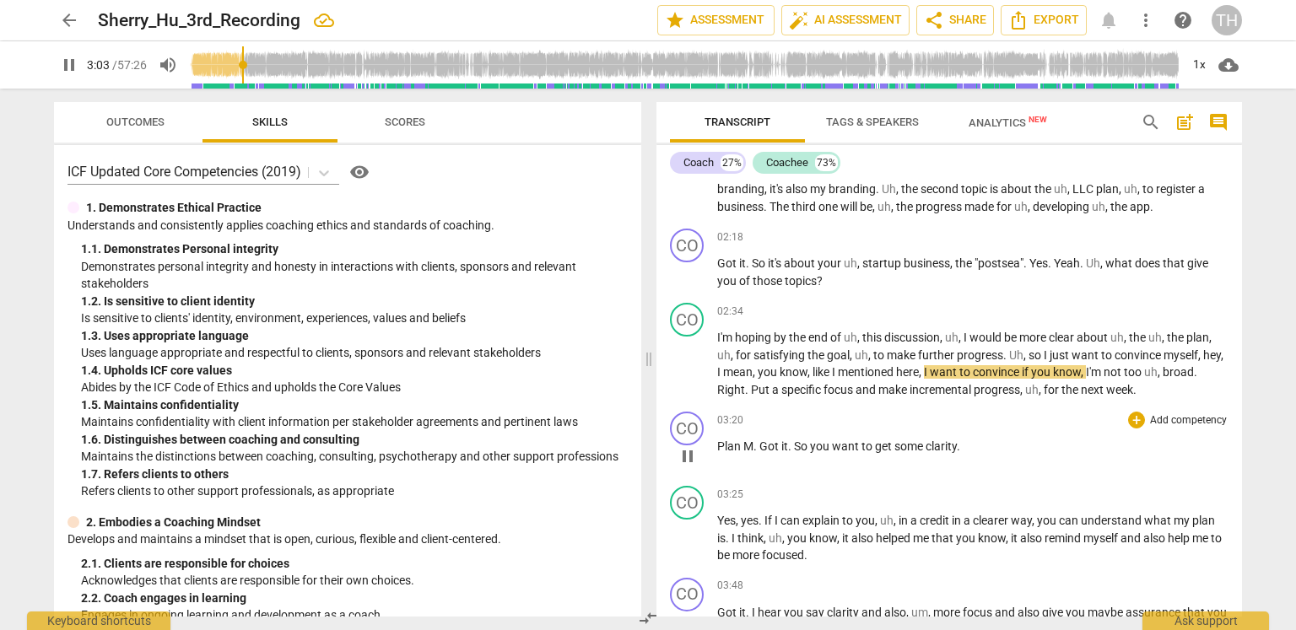
click at [889, 443] on p "Plan M . Got it . So you want to get some clarity ." at bounding box center [972, 447] width 511 height 18
type input "184"
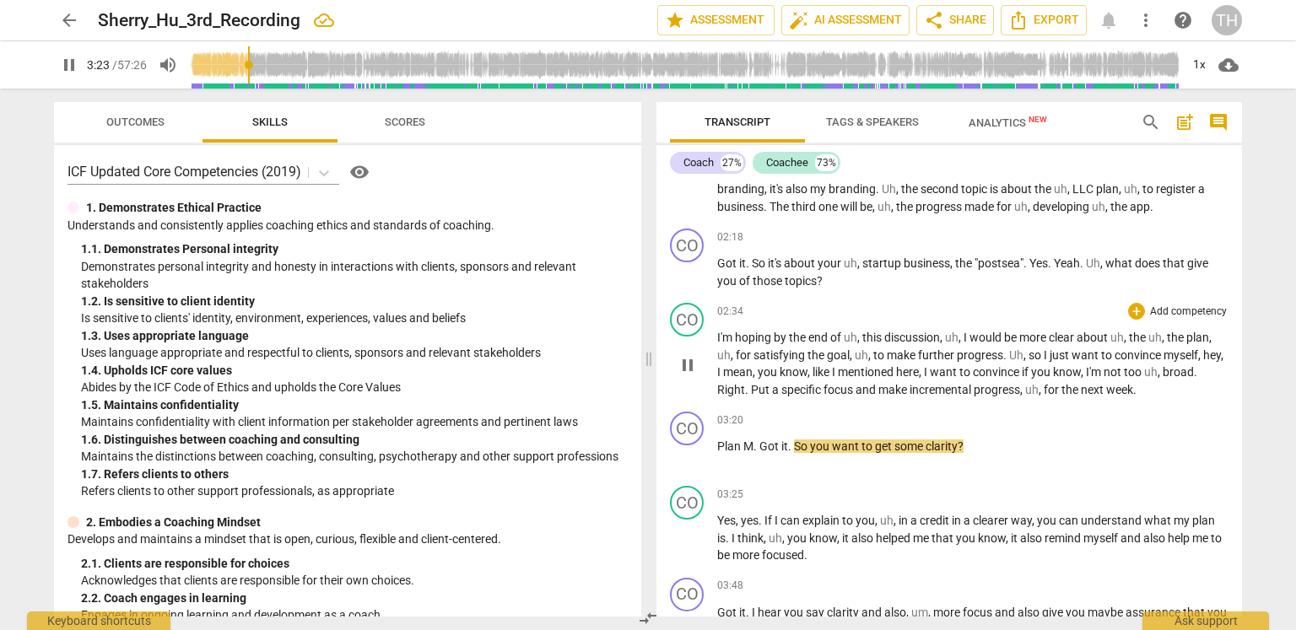
click at [889, 392] on span "week" at bounding box center [1119, 390] width 27 height 14
click at [889, 388] on p "I'm hoping by the end of uh , this discussion , uh , I would be more clear abou…" at bounding box center [972, 363] width 511 height 69
click at [889, 389] on span "." at bounding box center [1134, 390] width 3 height 14
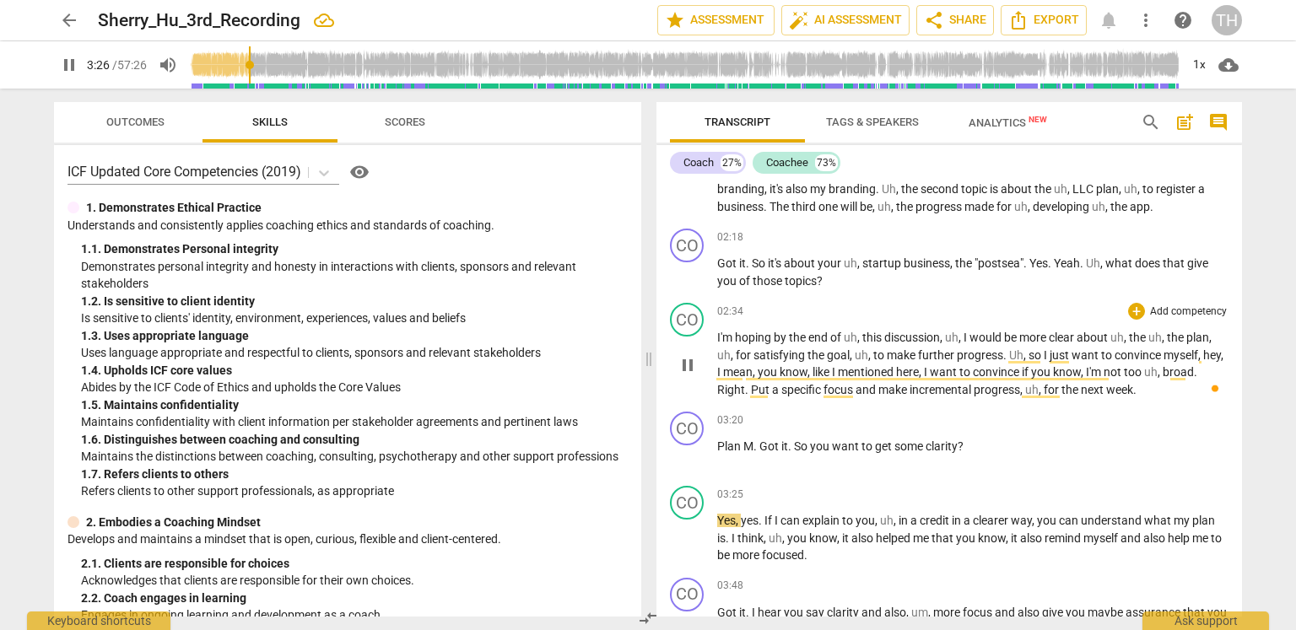
type input "206"
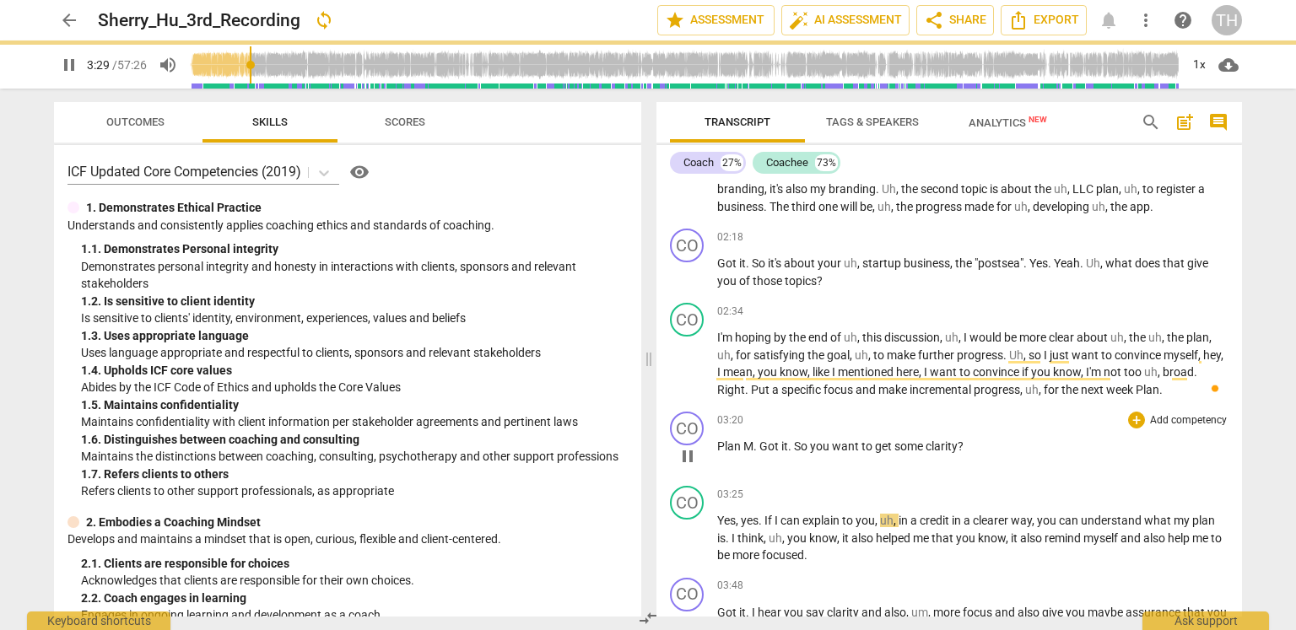
click at [756, 448] on span "." at bounding box center [757, 447] width 6 height 14
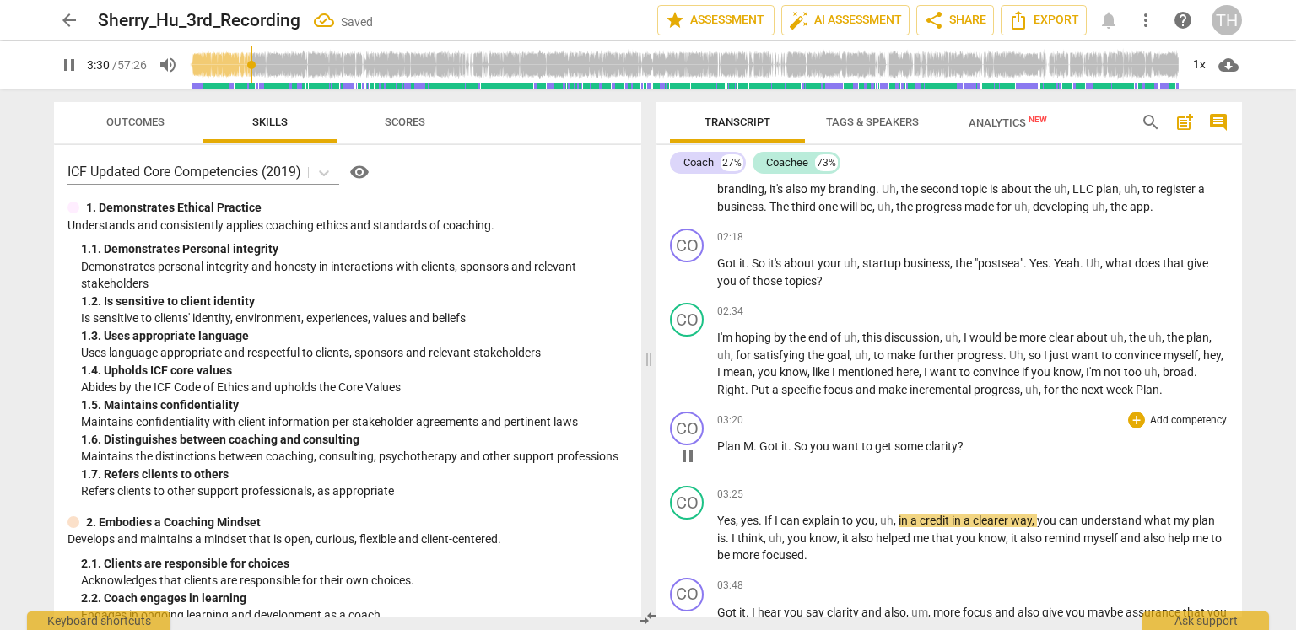
type input "210"
type input "211"
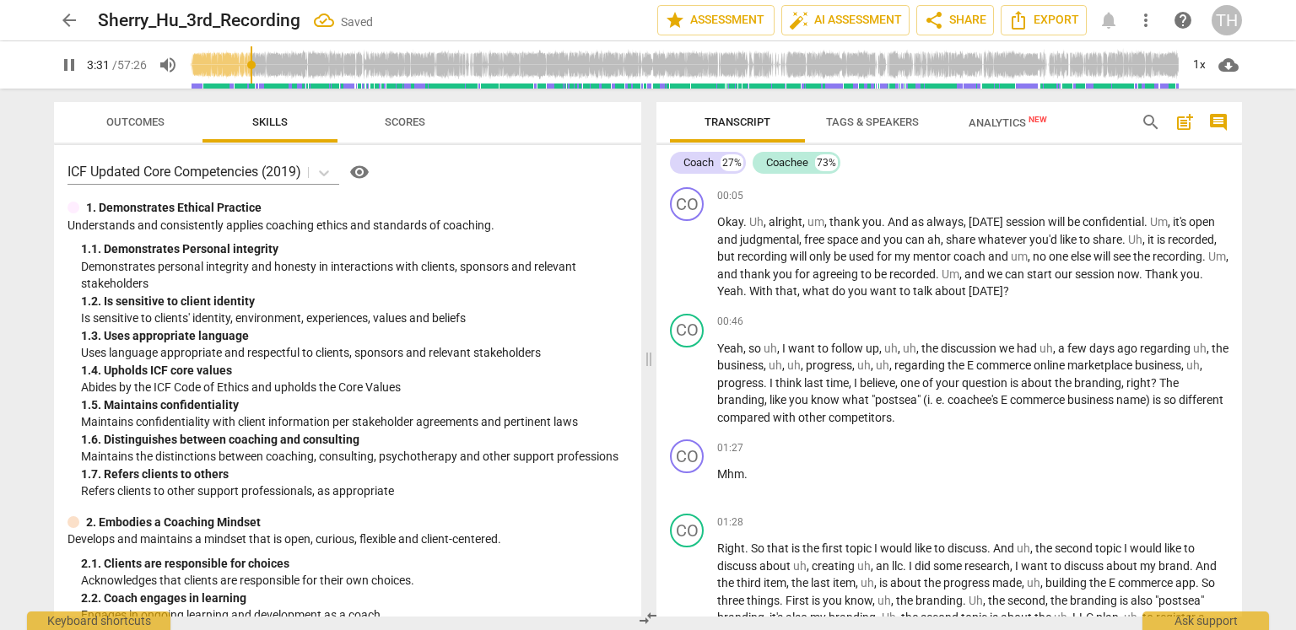
type input "212"
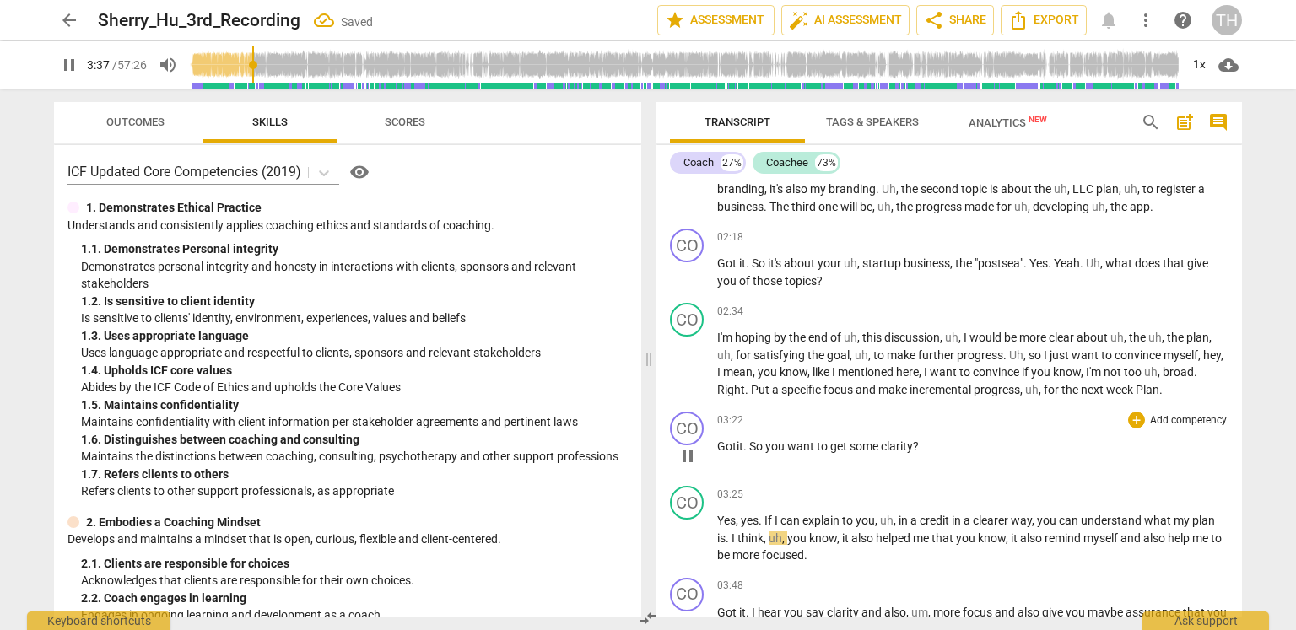
scroll to position [513, 0]
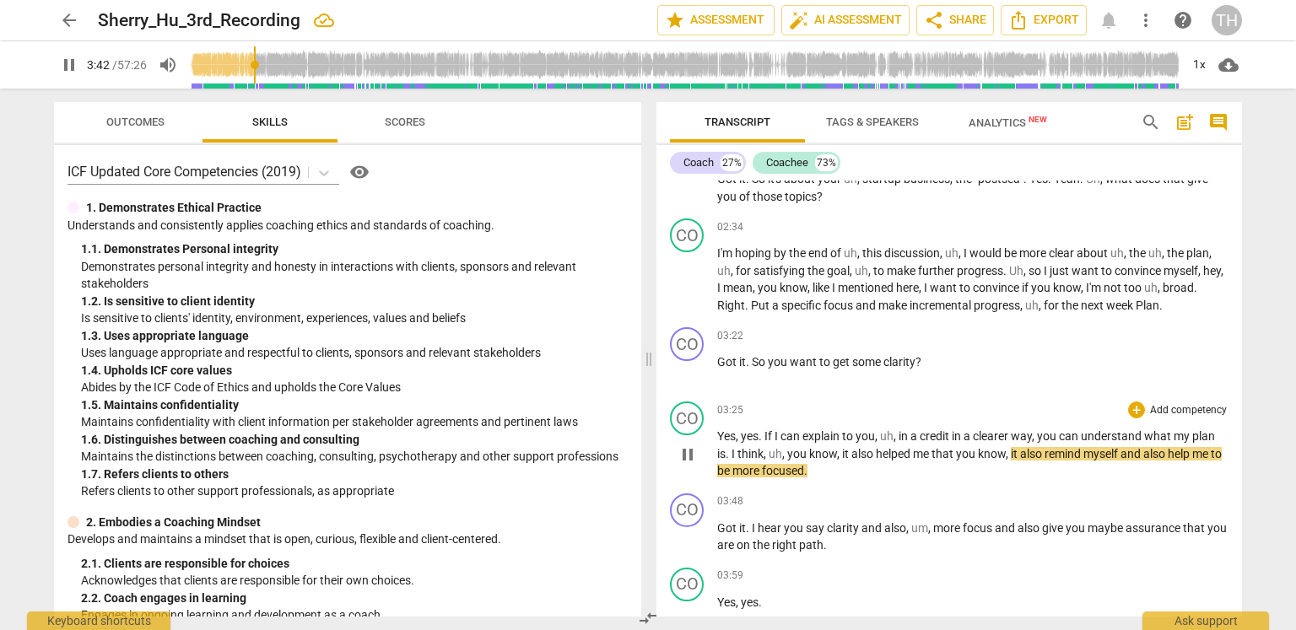
click at [959, 449] on span "you" at bounding box center [967, 454] width 22 height 14
click at [955, 450] on span "that" at bounding box center [944, 454] width 24 height 14
type input "225"
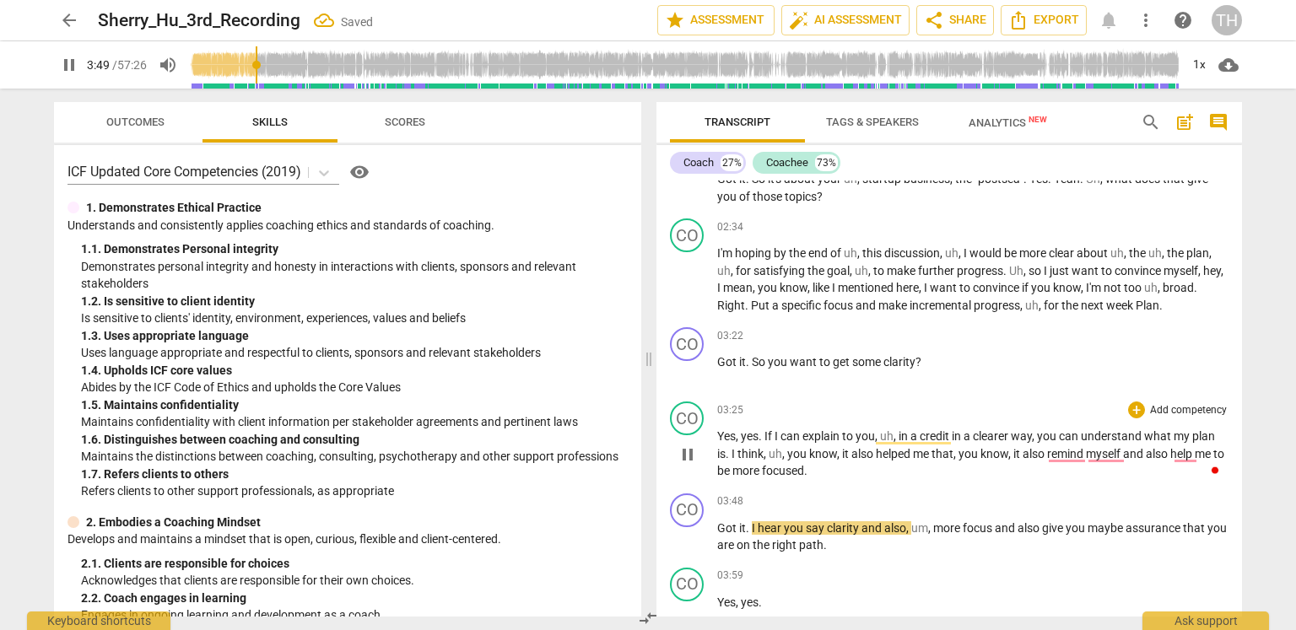
scroll to position [597, 0]
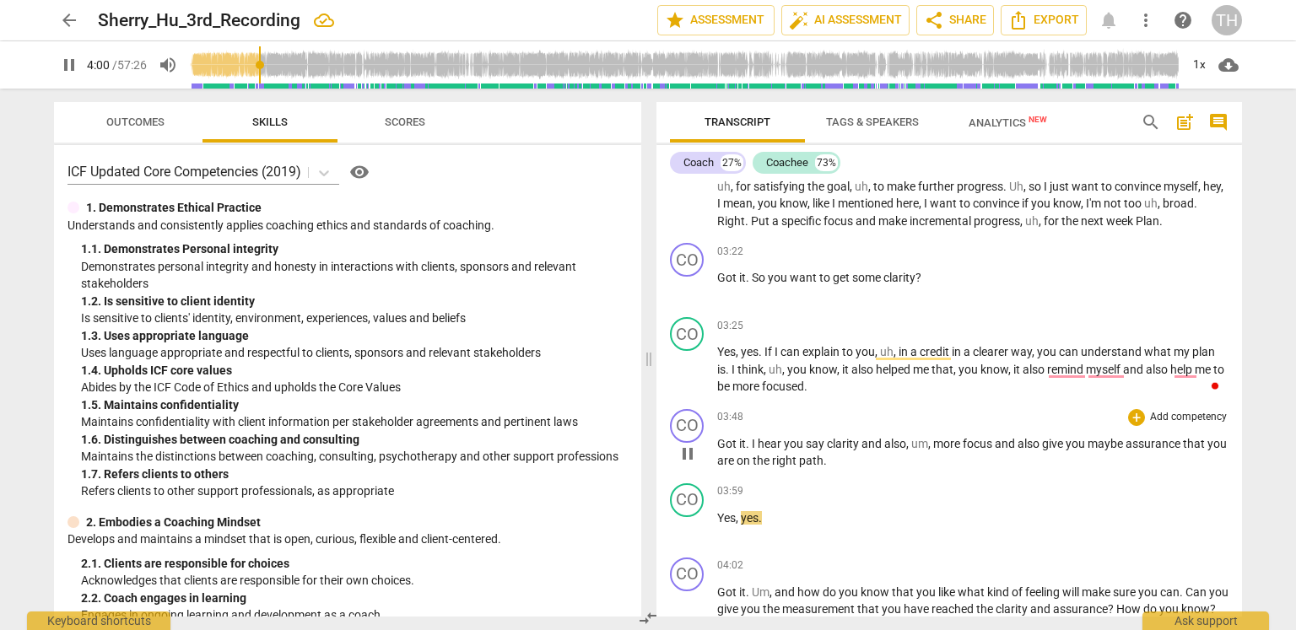
click at [892, 463] on p "Got it . I hear you say clarity and also , um , more focus and also give you ma…" at bounding box center [972, 452] width 511 height 35
type input "241"
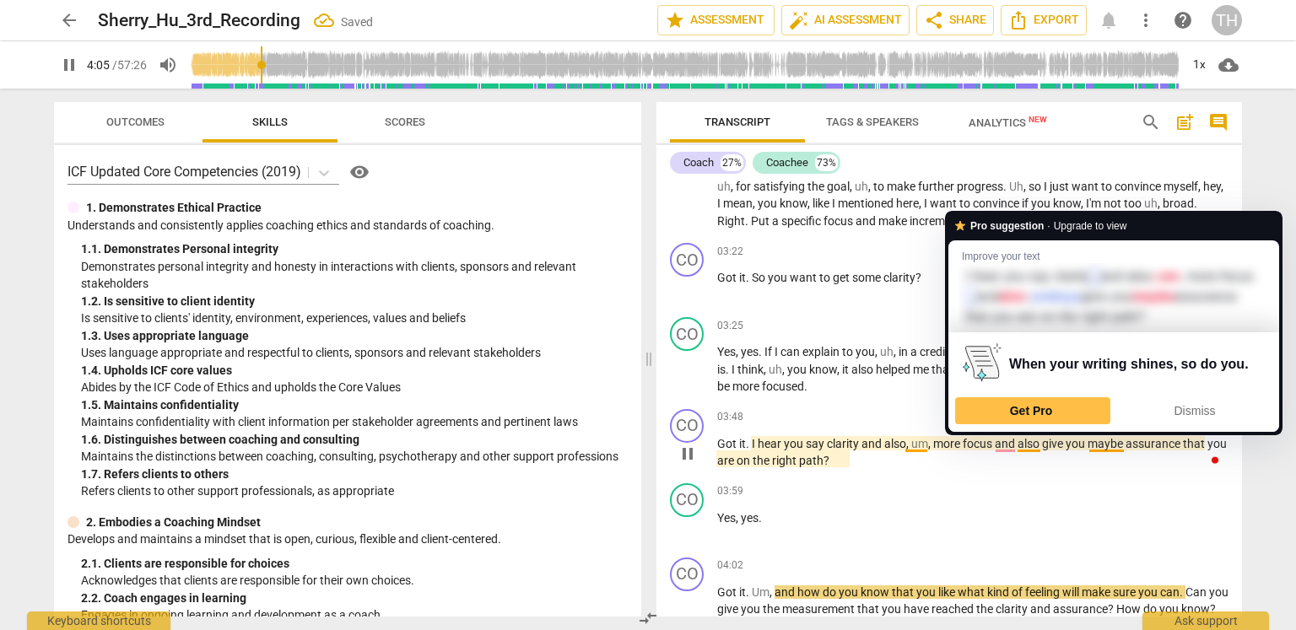
click at [1086, 442] on span "you" at bounding box center [1077, 444] width 22 height 14
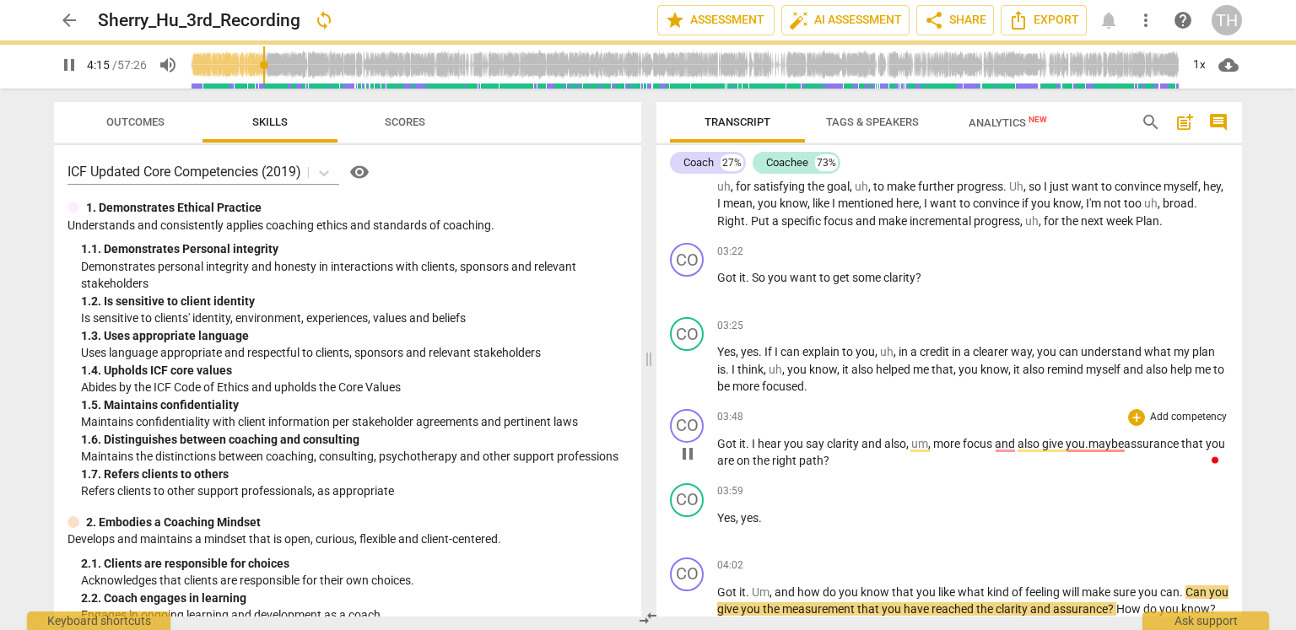
scroll to position [682, 0]
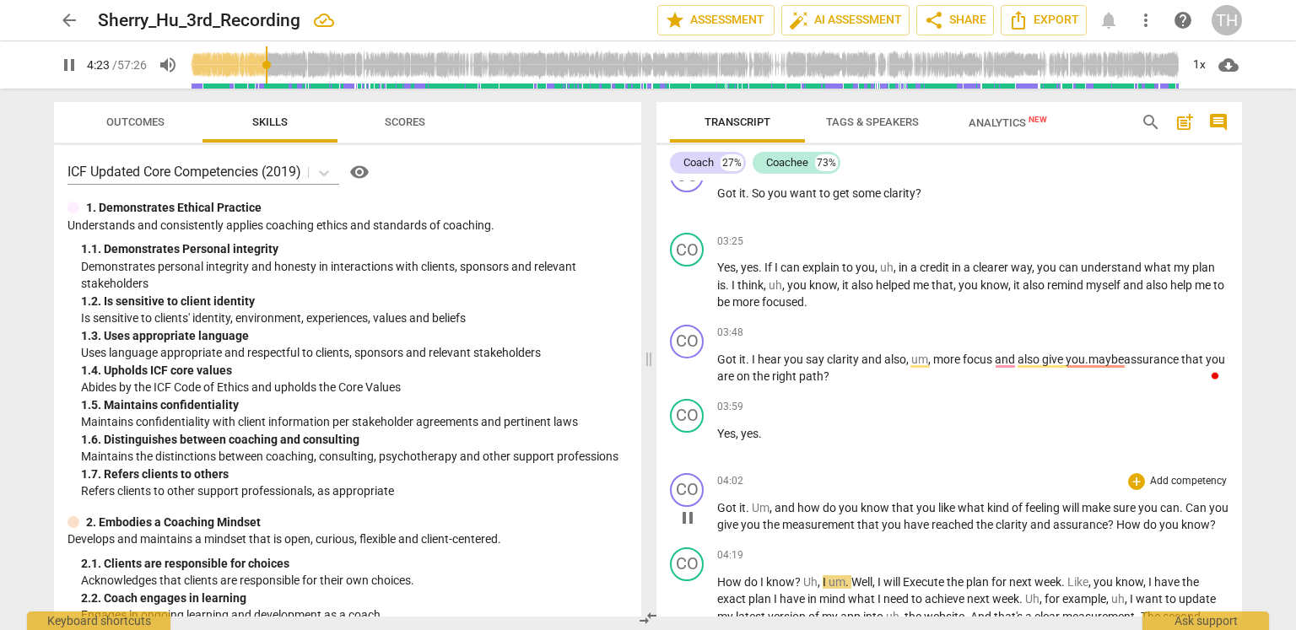
click at [931, 507] on span "you" at bounding box center [927, 508] width 22 height 14
type input "265"
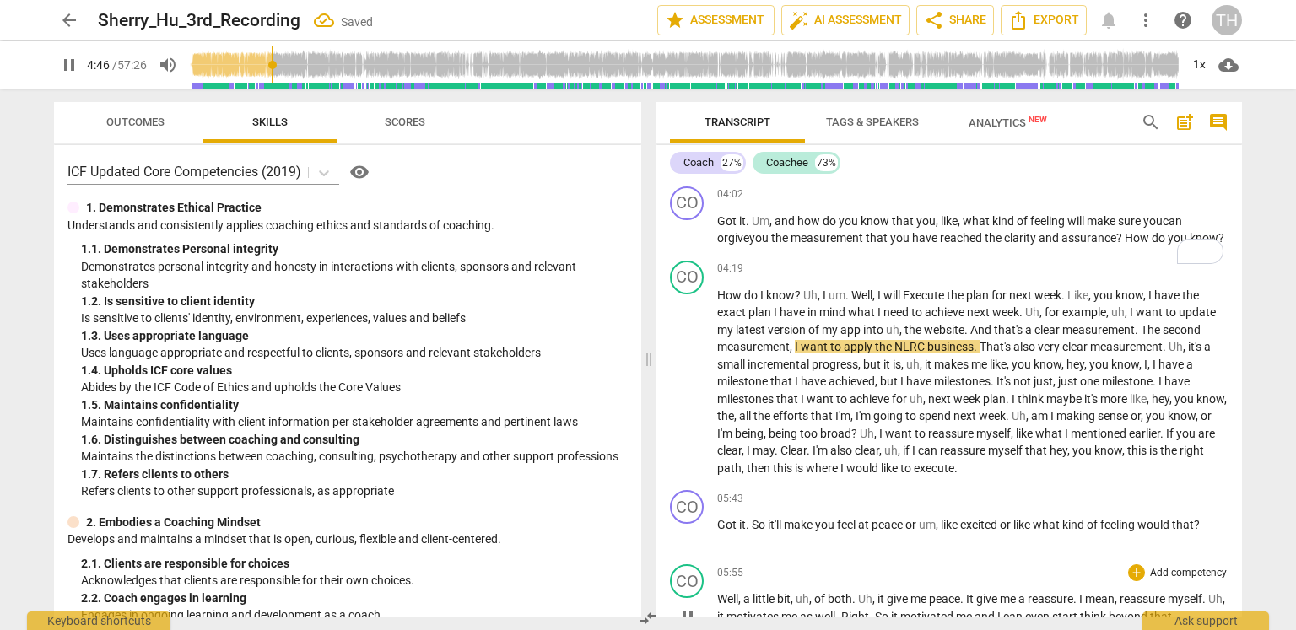
scroll to position [957, 0]
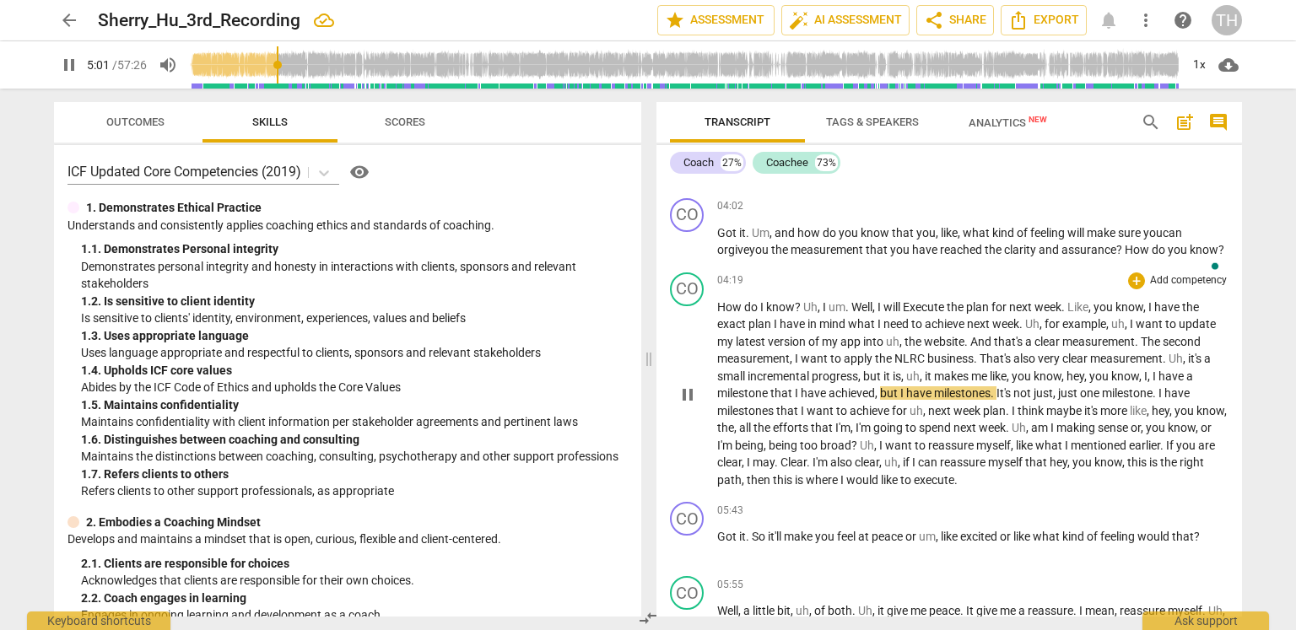
click at [990, 383] on span "me" at bounding box center [980, 377] width 19 height 14
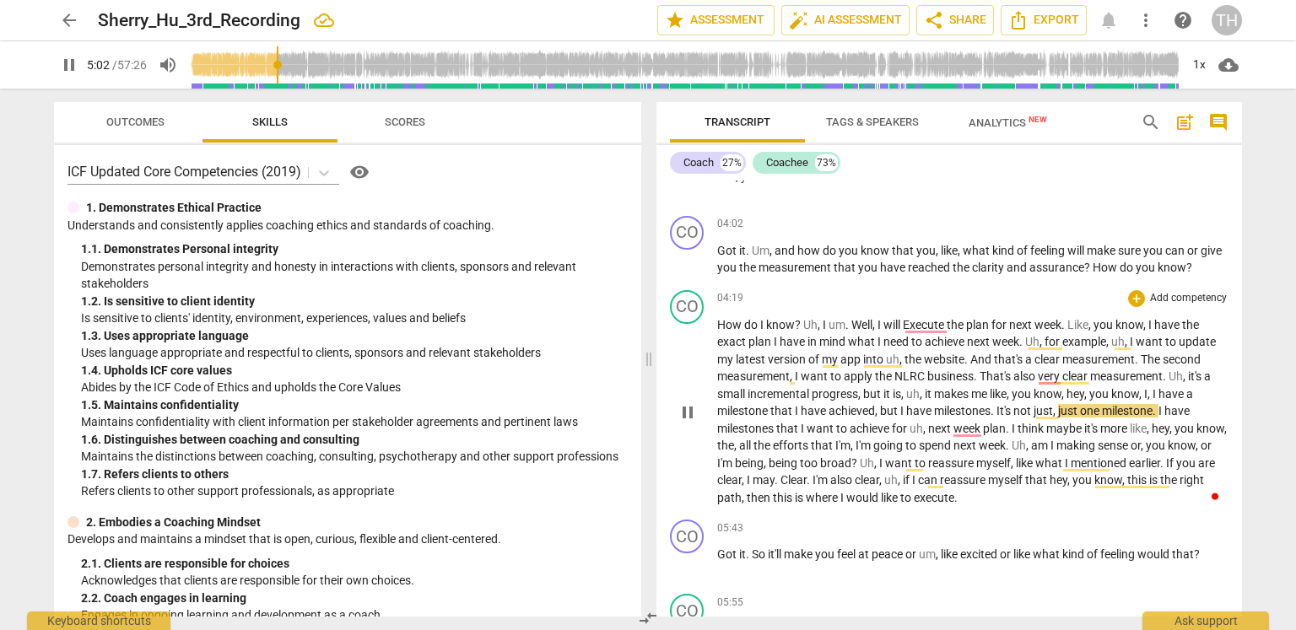
type input "303"
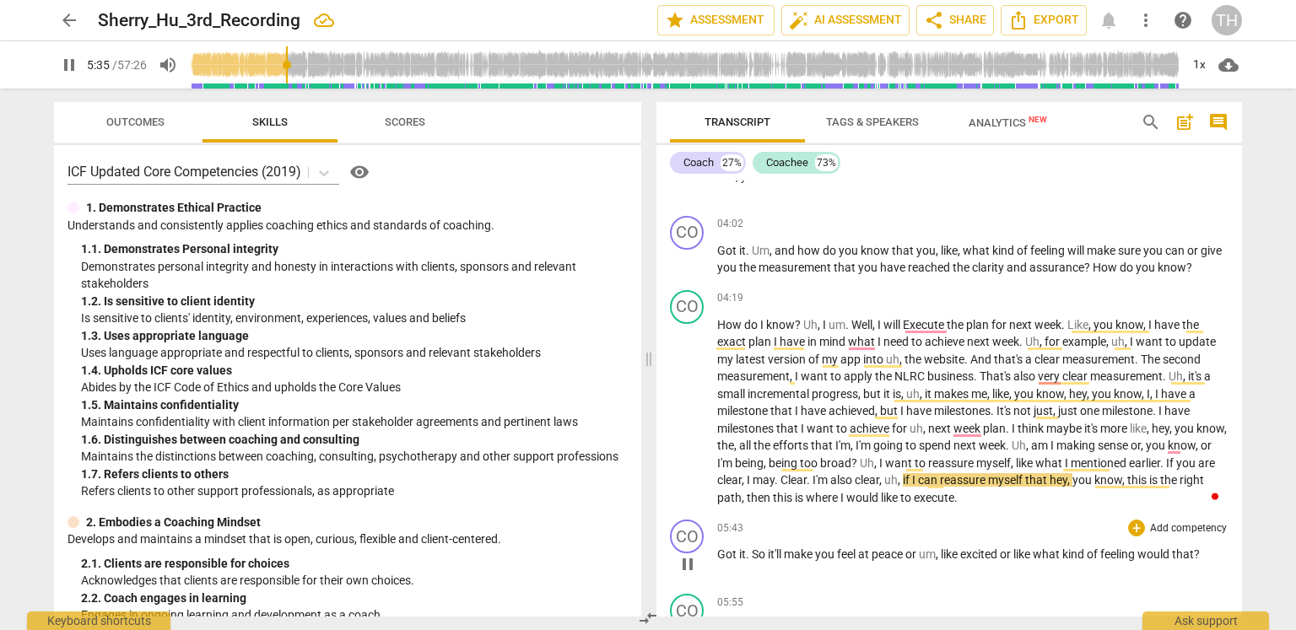
scroll to position [1024, 0]
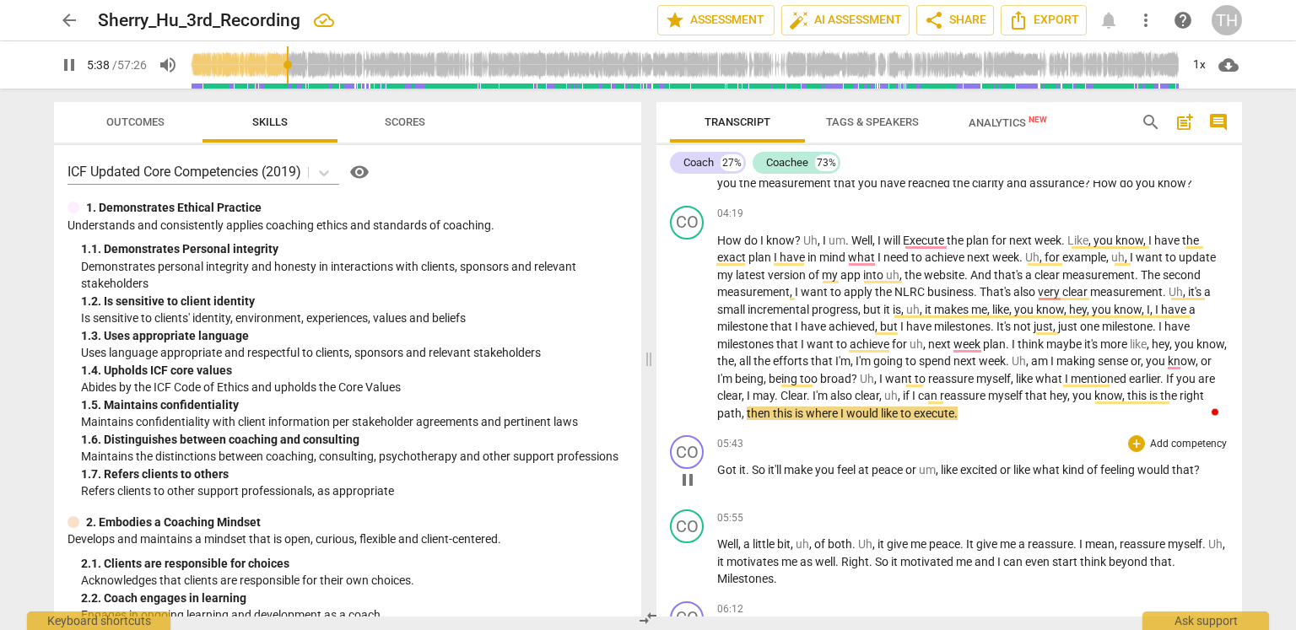
click at [906, 467] on span "peace" at bounding box center [889, 470] width 34 height 14
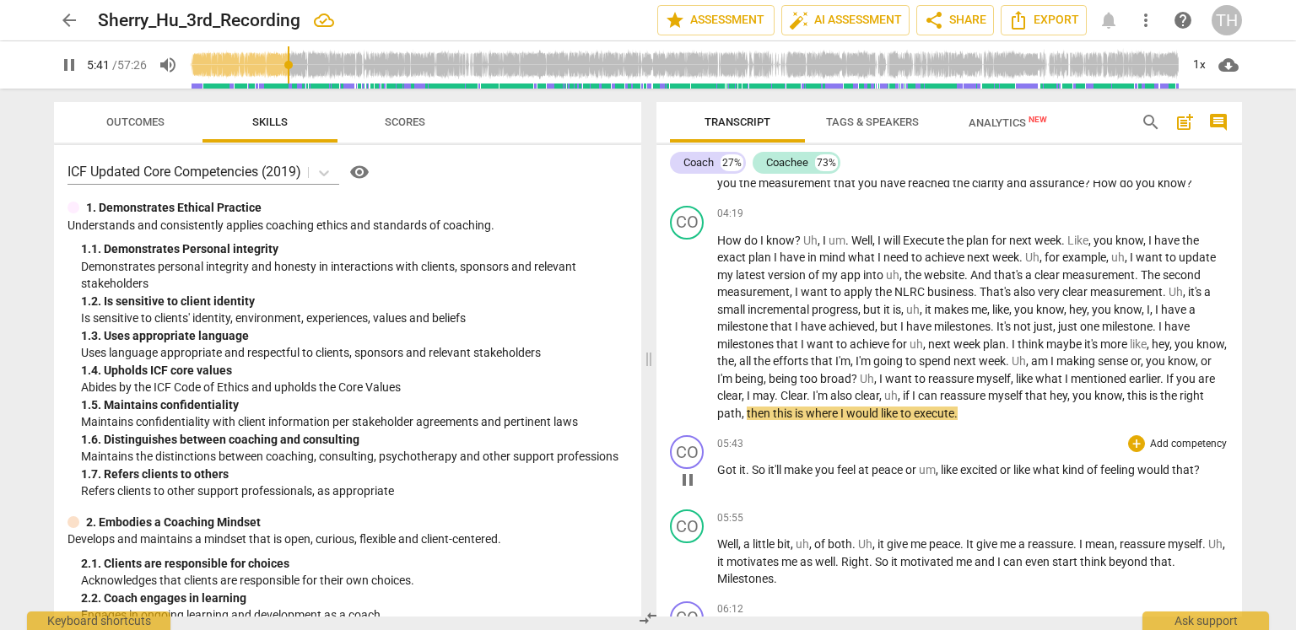
type input "341"
click at [1193, 467] on span "?" at bounding box center [1190, 470] width 6 height 14
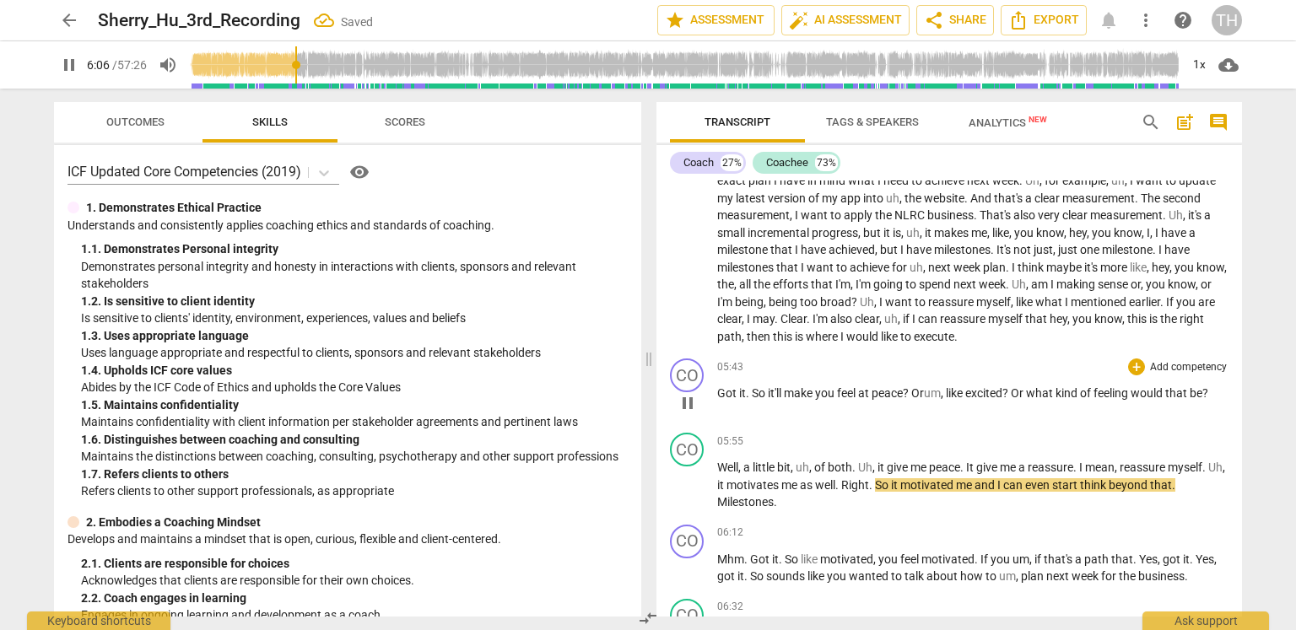
scroll to position [1108, 0]
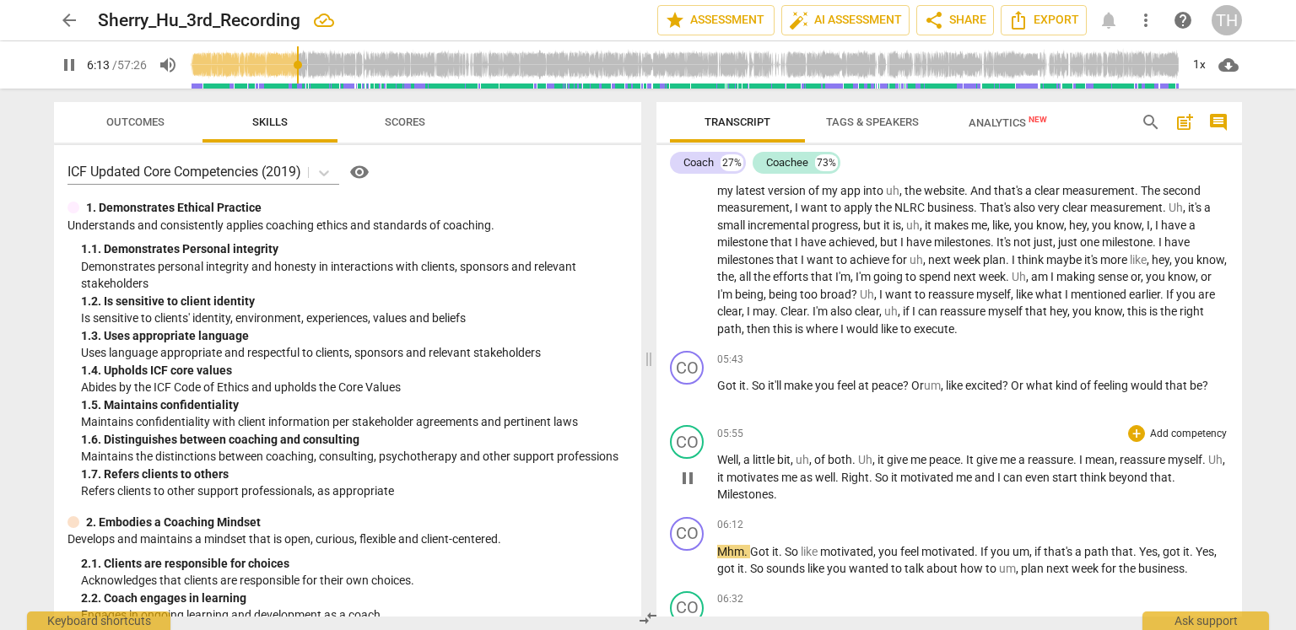
click at [1203, 478] on div "CO play_arrow pause 05:55 + Add competency keyboard_arrow_right Well , a little…" at bounding box center [950, 465] width 586 height 92
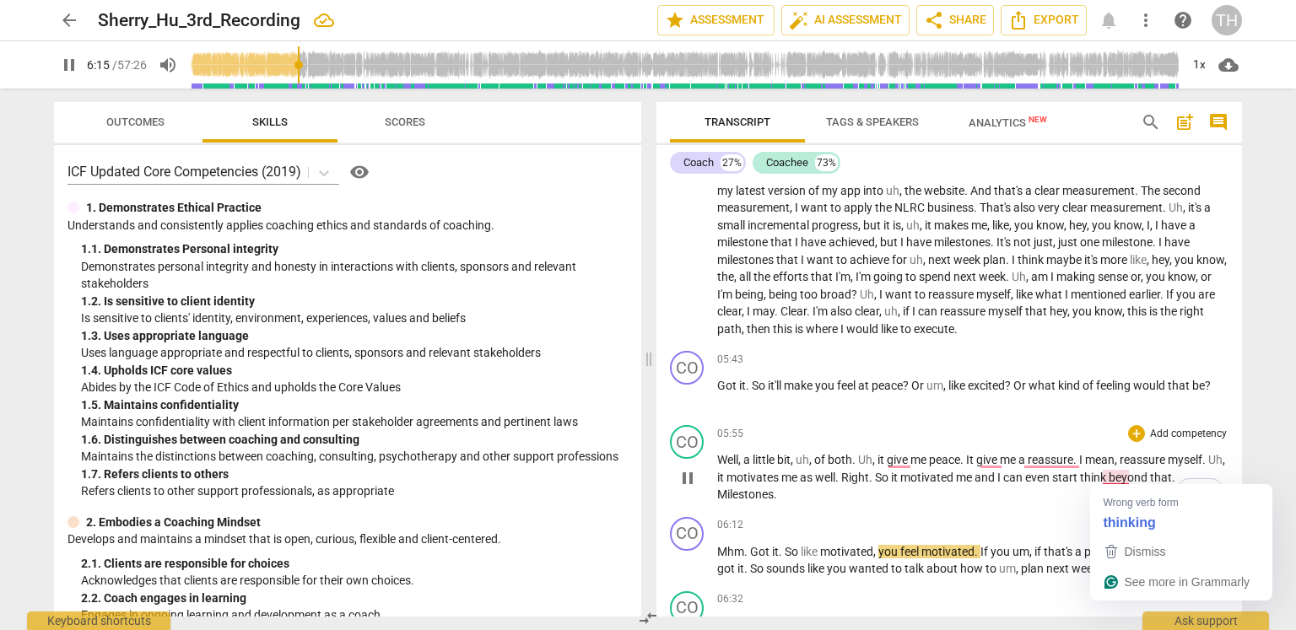
type input "376"
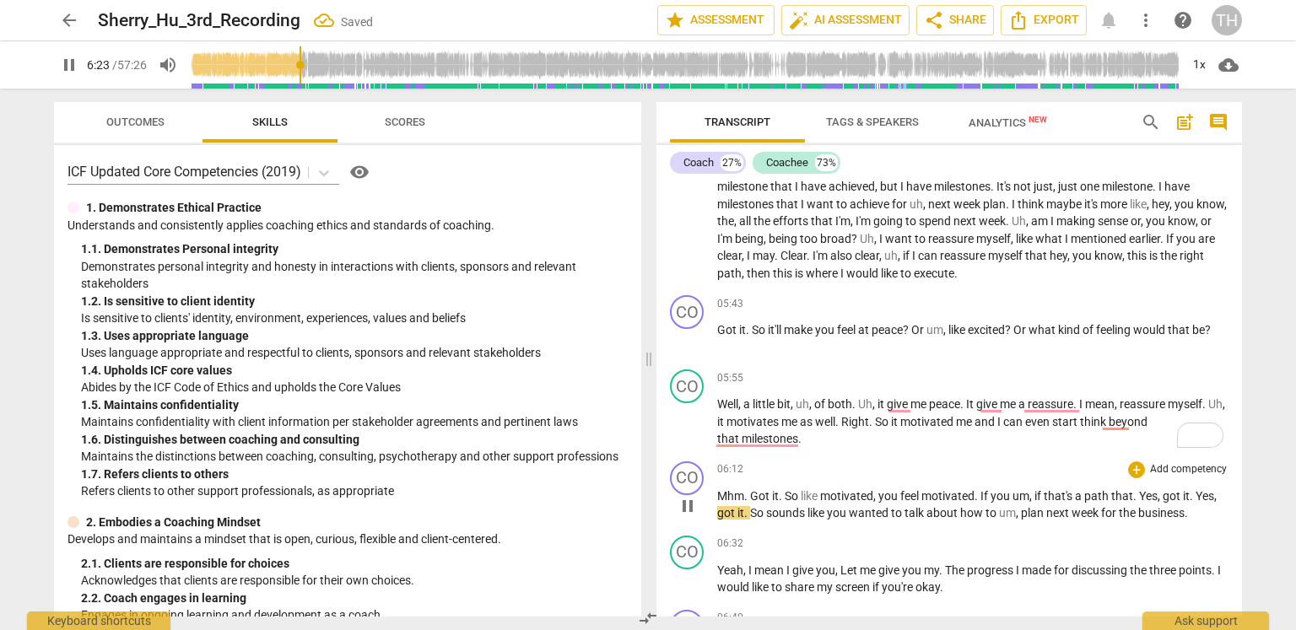
scroll to position [1192, 0]
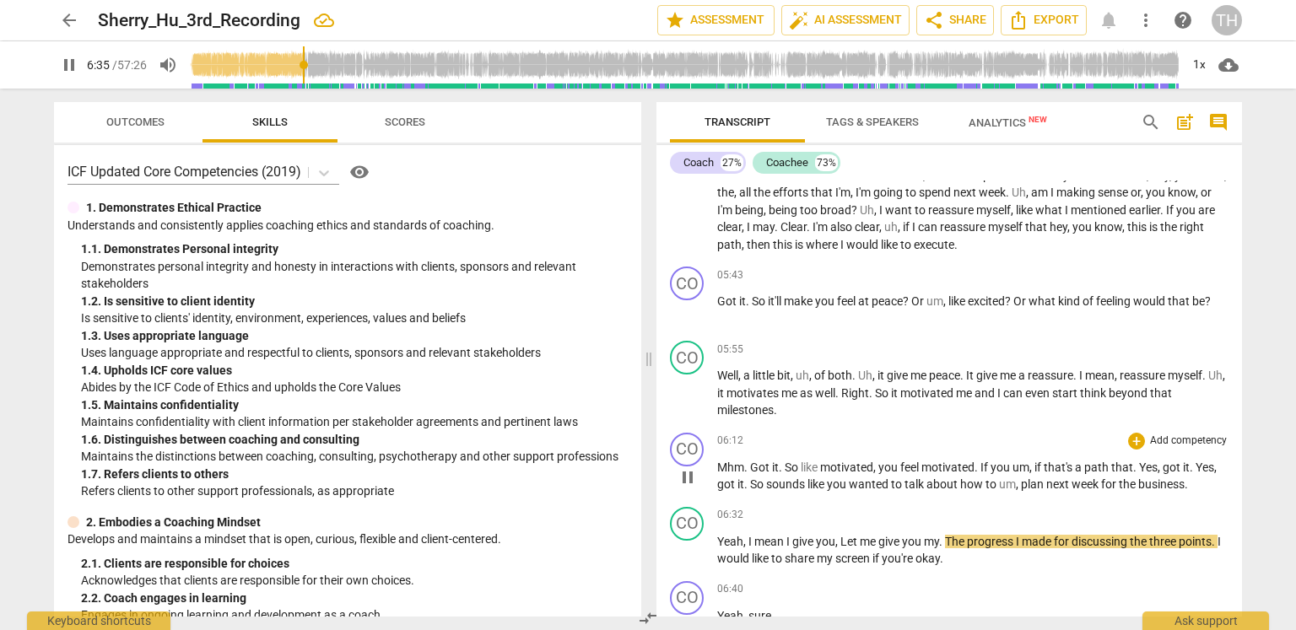
click at [1188, 484] on span "." at bounding box center [1186, 485] width 3 height 14
click at [1185, 484] on span "business" at bounding box center [1161, 485] width 46 height 14
type input "397"
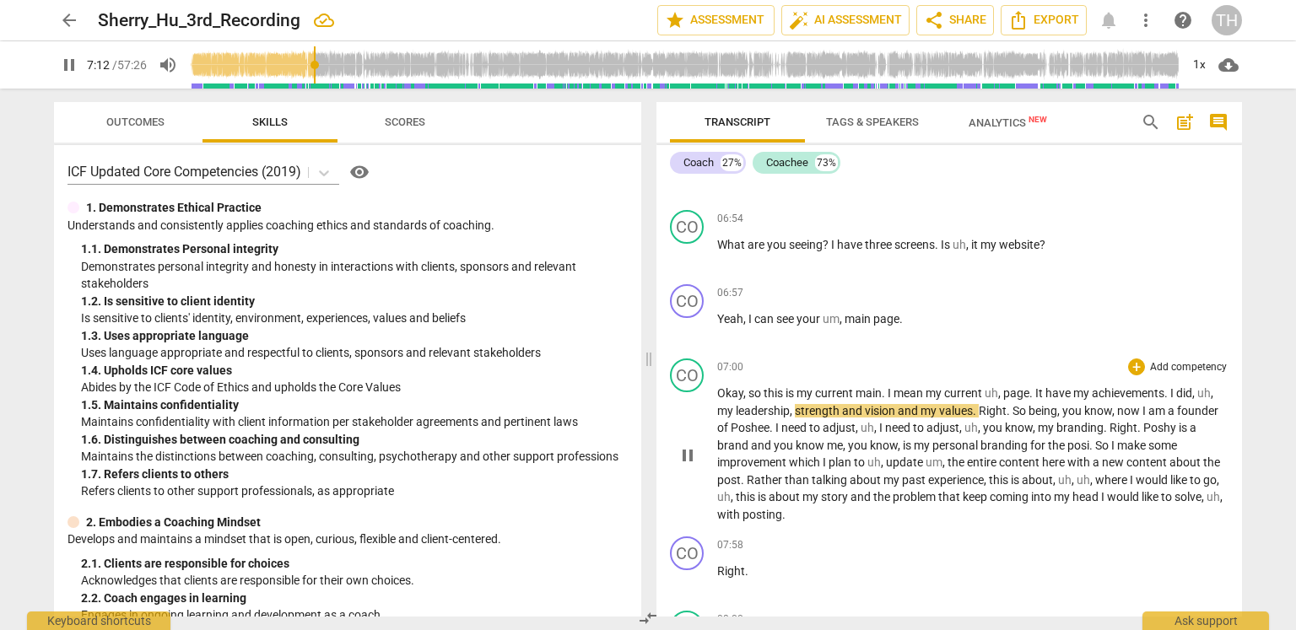
scroll to position [1888, 0]
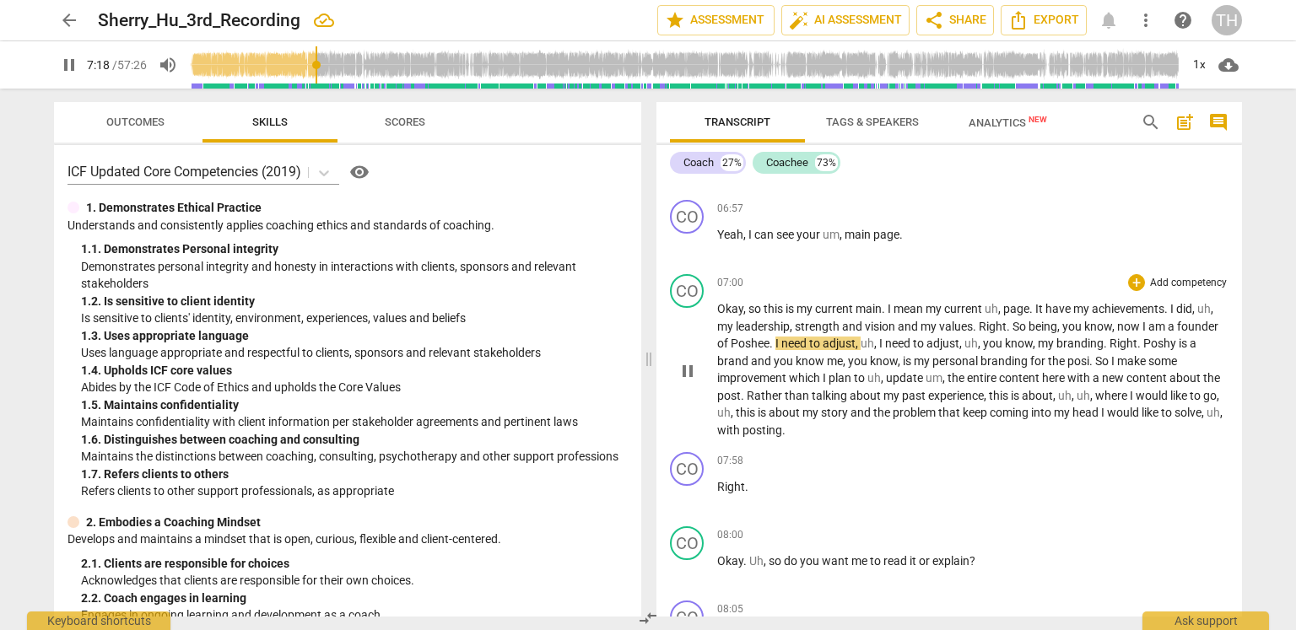
click at [757, 338] on span "Poshee" at bounding box center [750, 344] width 39 height 14
type input "440"
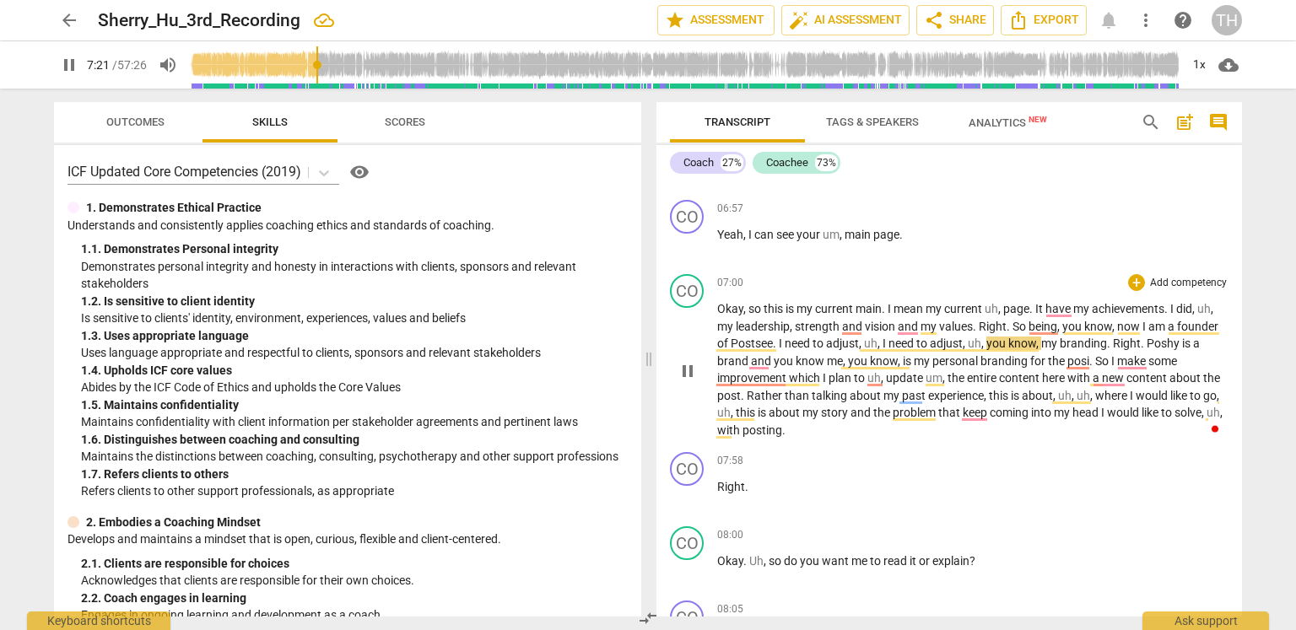
type input "442"
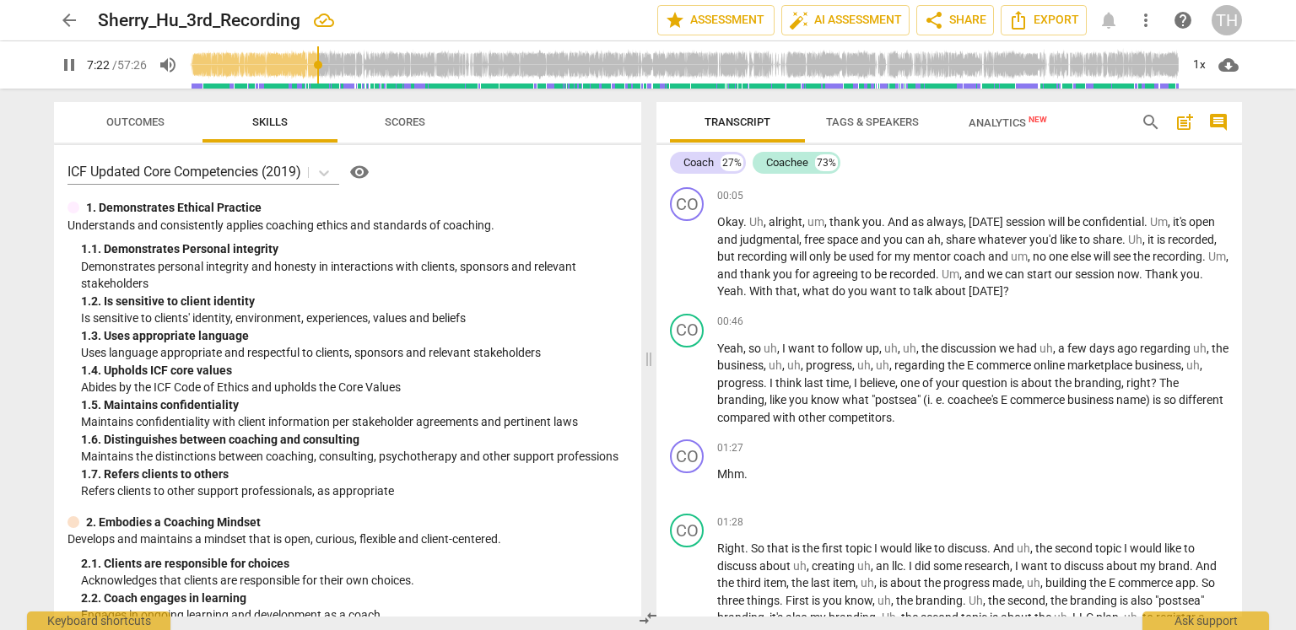
scroll to position [1888, 0]
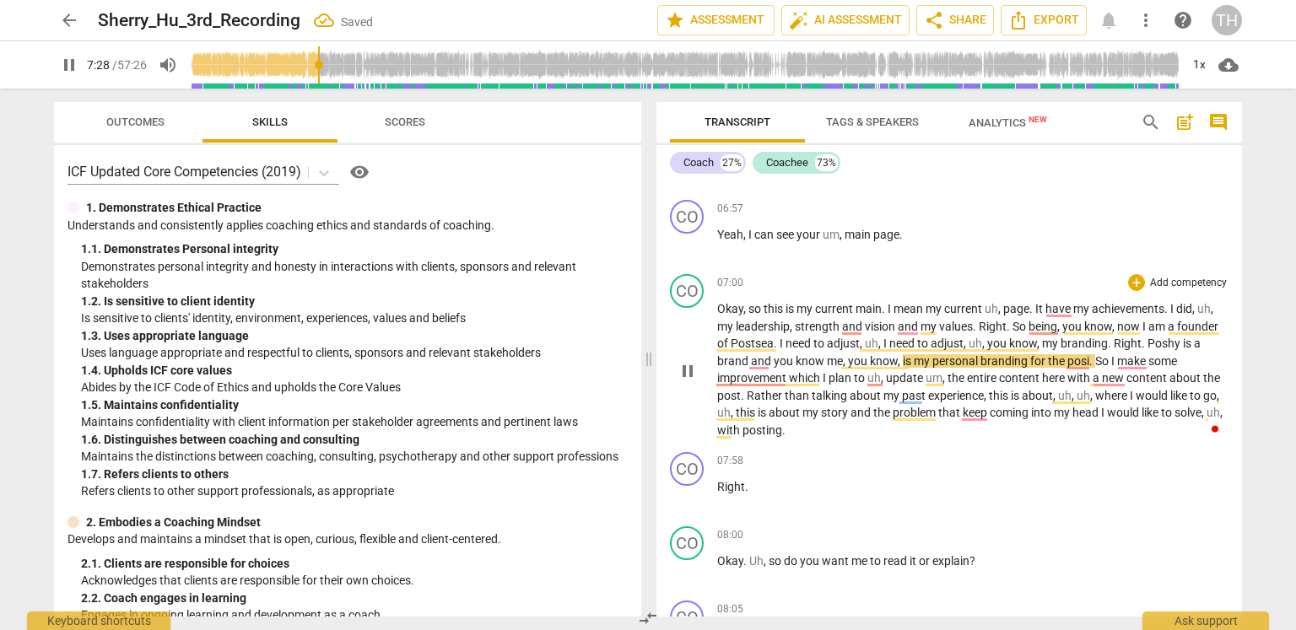
click at [1176, 339] on span "Poshy" at bounding box center [1165, 344] width 35 height 14
type input "449"
click at [1088, 354] on span "posi" at bounding box center [1079, 361] width 22 height 14
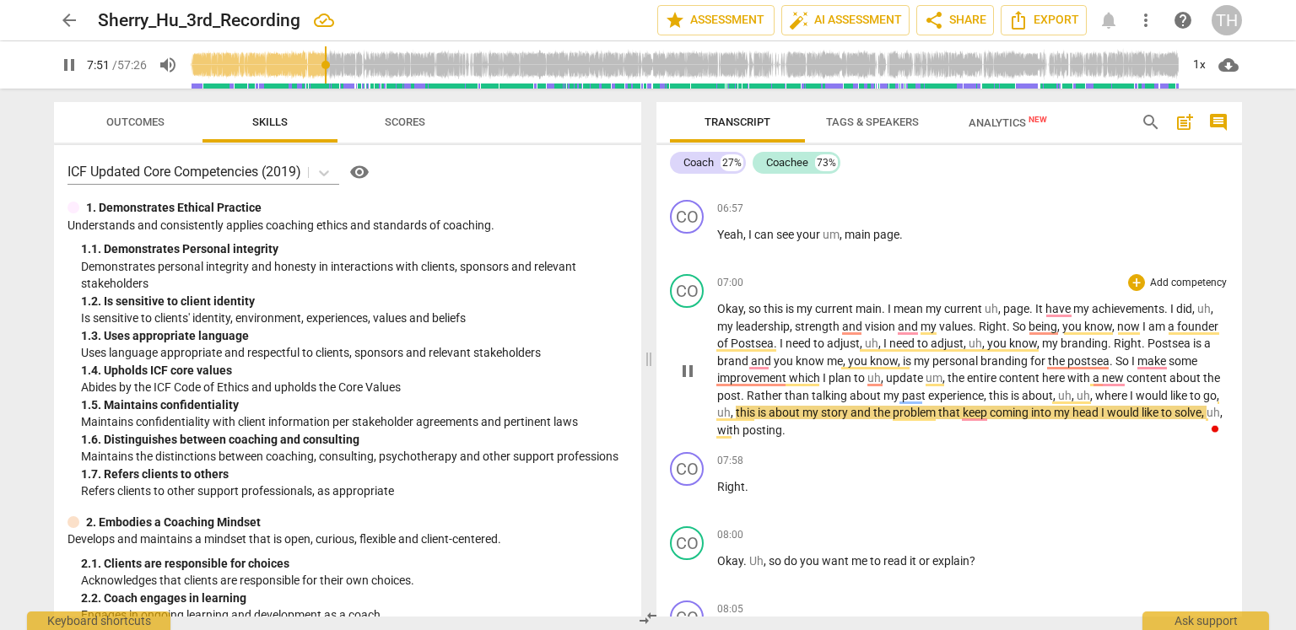
click at [782, 424] on span "posting" at bounding box center [763, 431] width 40 height 14
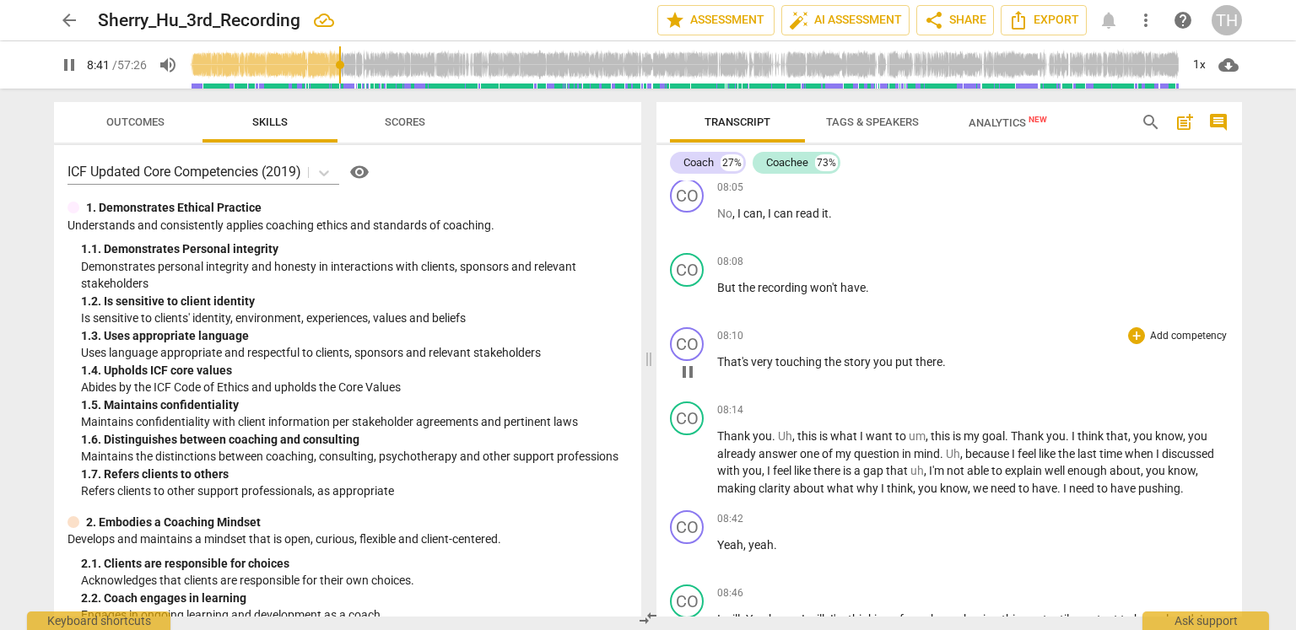
scroll to position [2394, 0]
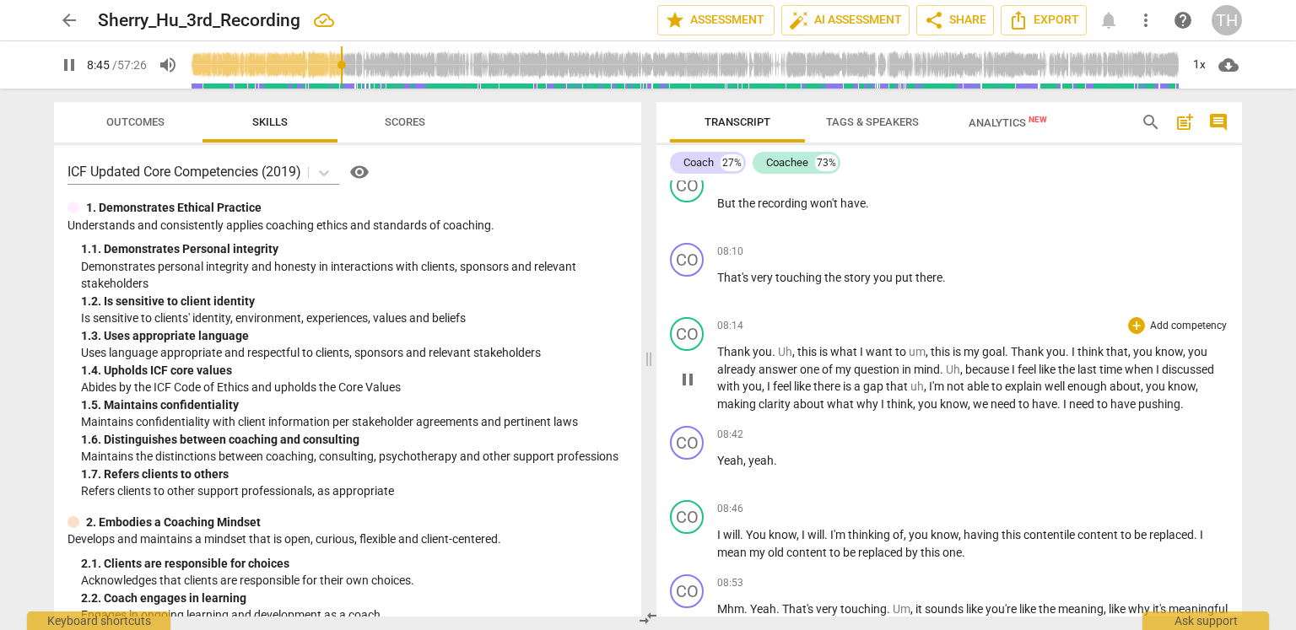
click at [1181, 397] on span "." at bounding box center [1182, 404] width 3 height 14
type input "527"
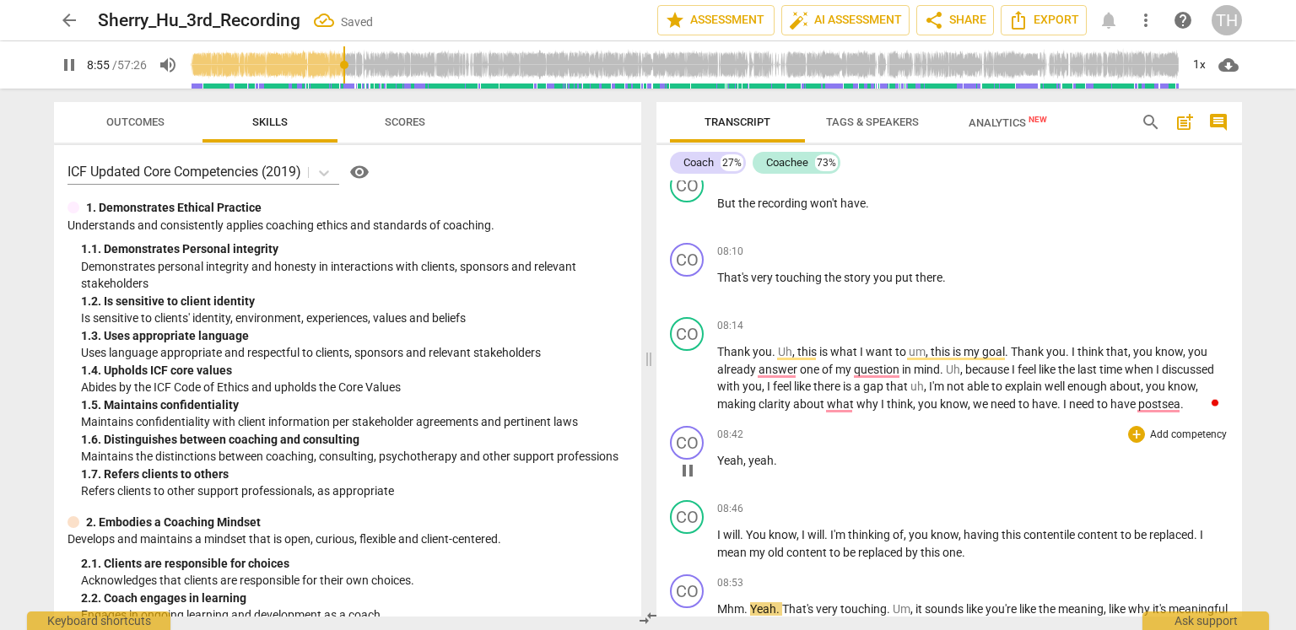
scroll to position [2479, 0]
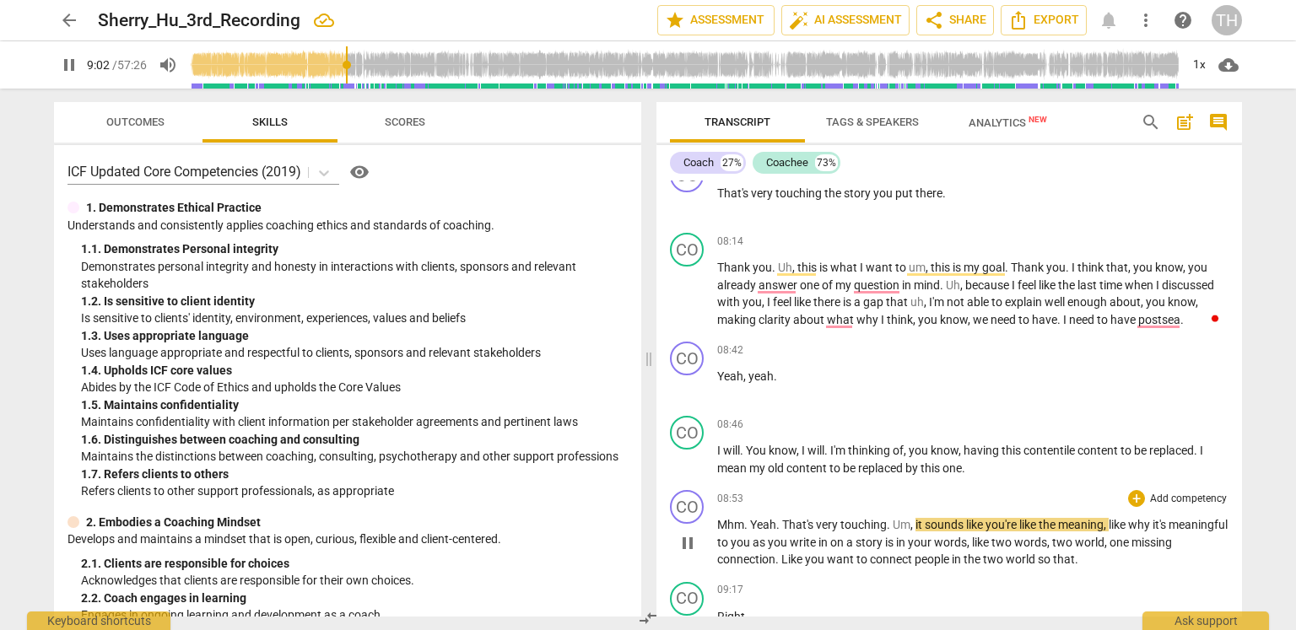
click at [1019, 518] on span "you're" at bounding box center [1003, 525] width 34 height 14
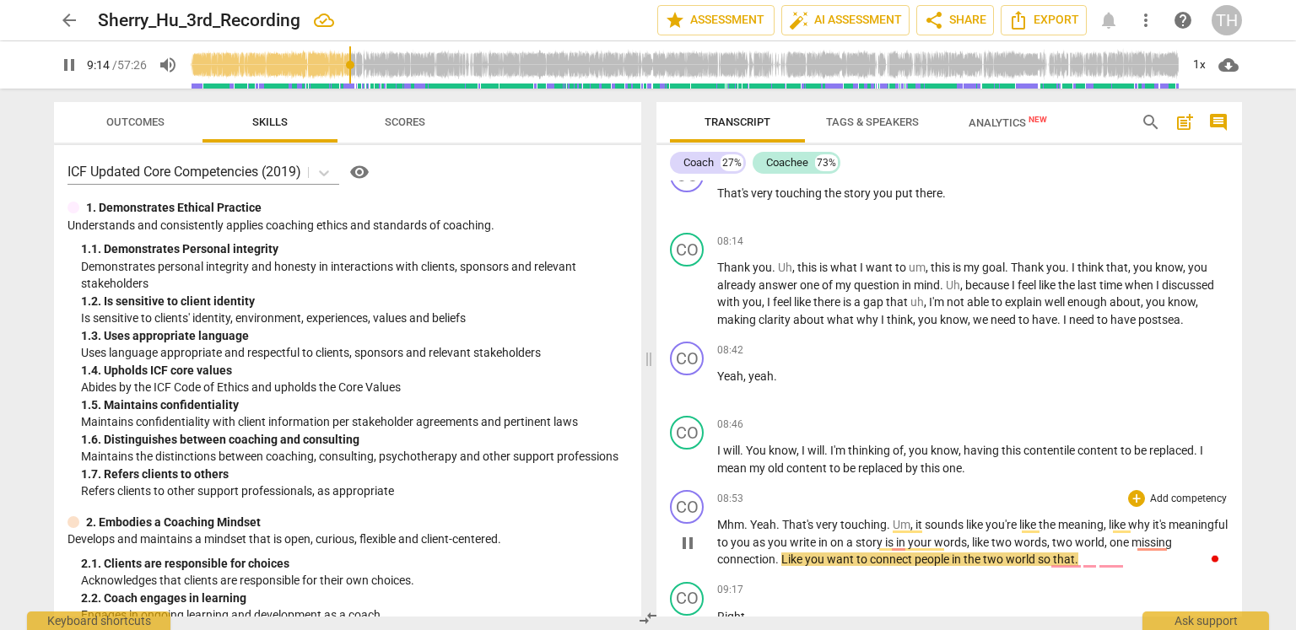
scroll to position [2563, 0]
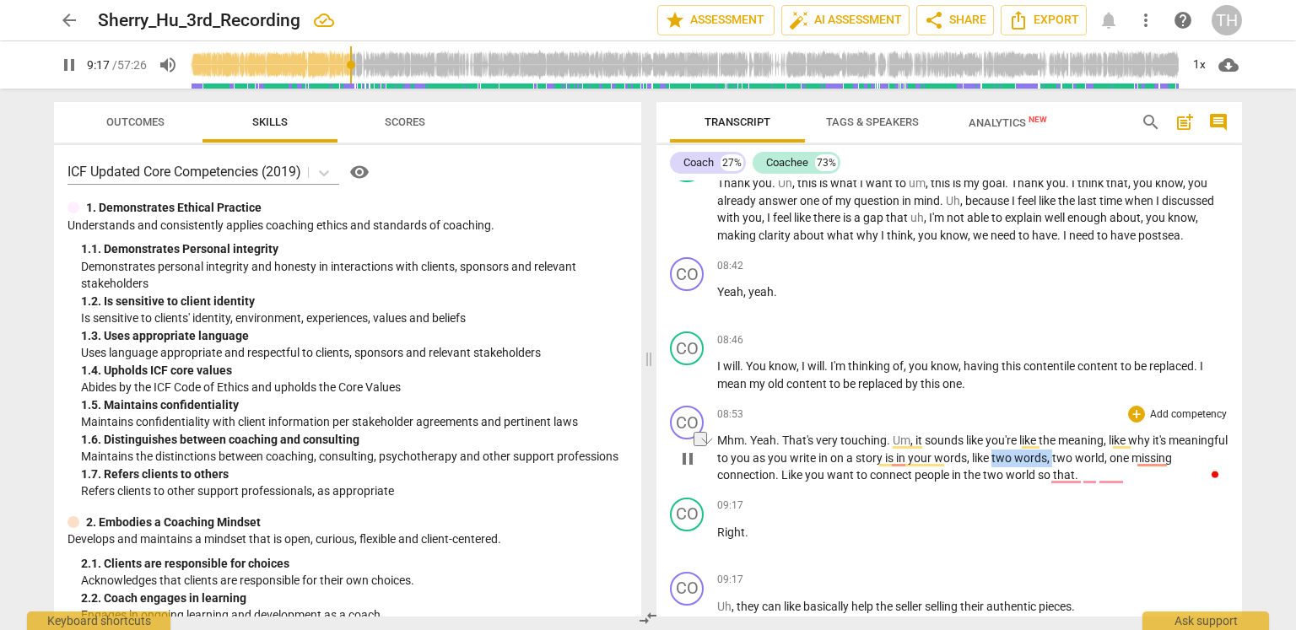
drag, startPoint x: 1053, startPoint y: 446, endPoint x: 1114, endPoint y: 445, distance: 60.8
click at [1114, 445] on p "Mhm . Yeah . That's very touching . Um , it sounds like you're like the meaning…" at bounding box center [972, 458] width 511 height 52
type input "559"
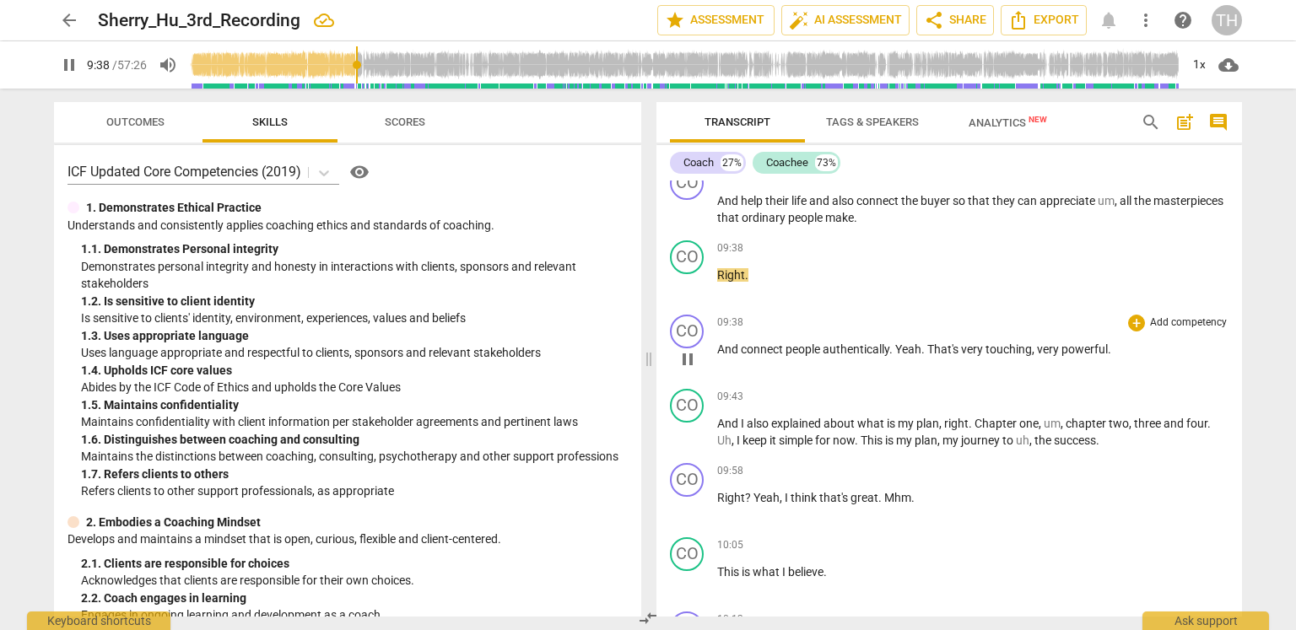
click at [743, 343] on span "connect" at bounding box center [763, 350] width 45 height 14
type input "581"
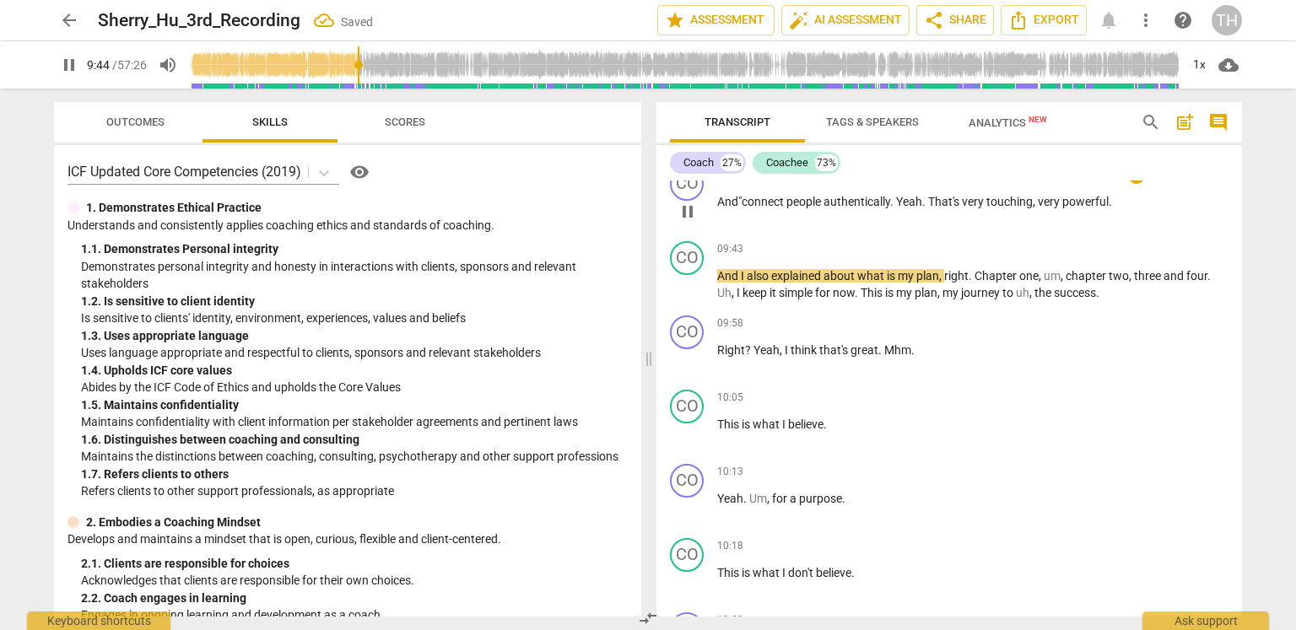
click at [894, 195] on span "." at bounding box center [893, 202] width 6 height 14
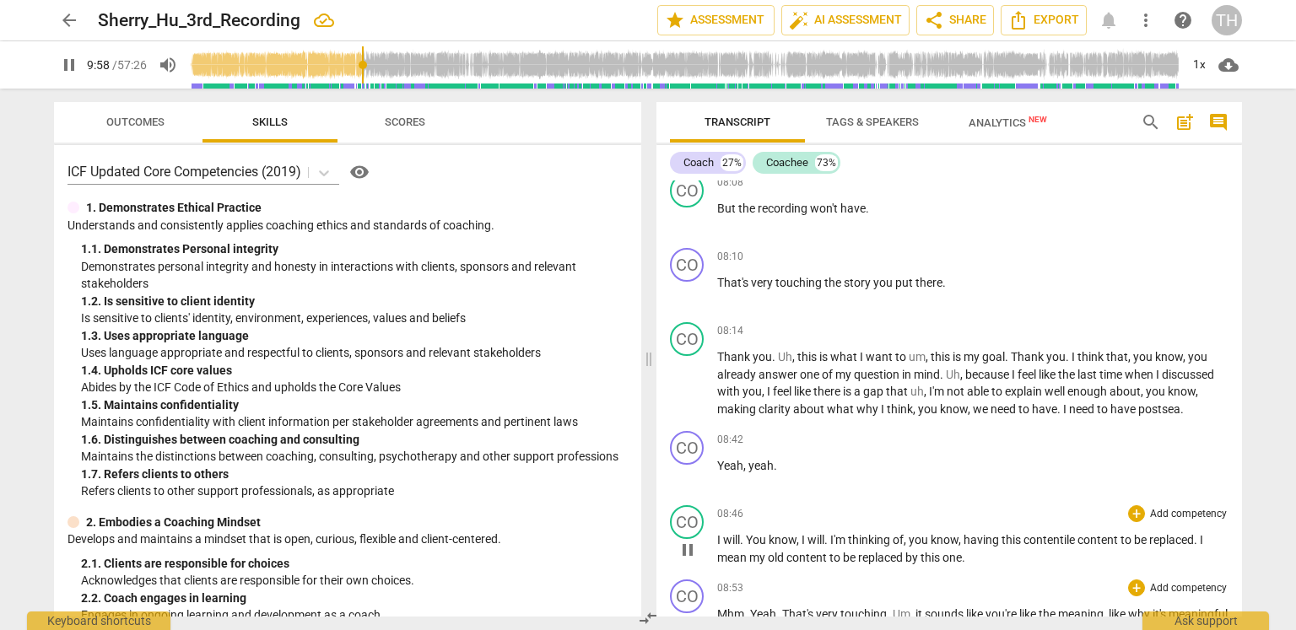
scroll to position [2252, 0]
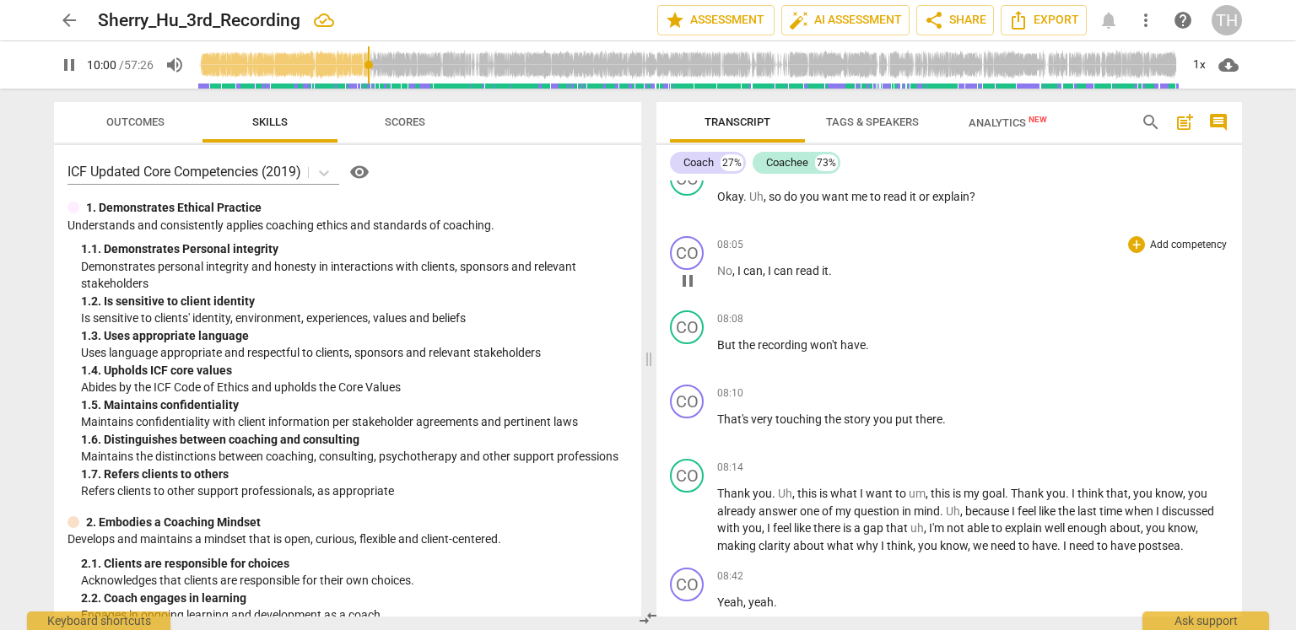
click at [889, 264] on p "No , I can , I can read it ." at bounding box center [972, 271] width 511 height 18
type input "602"
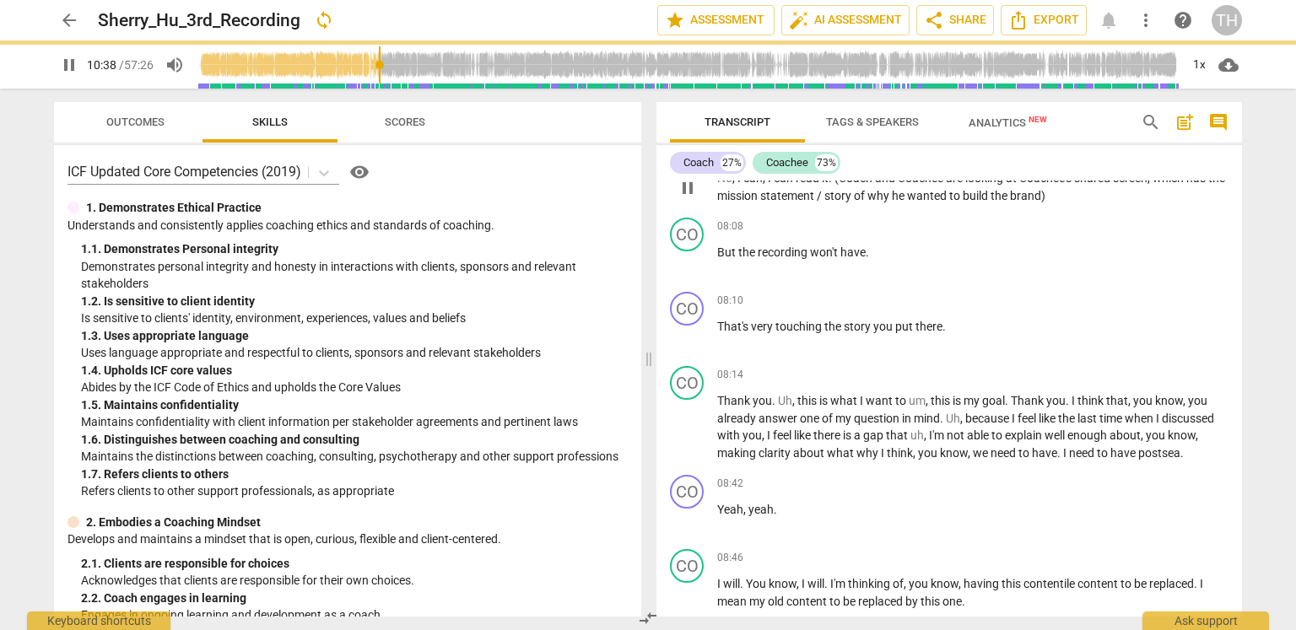
scroll to position [2261, 0]
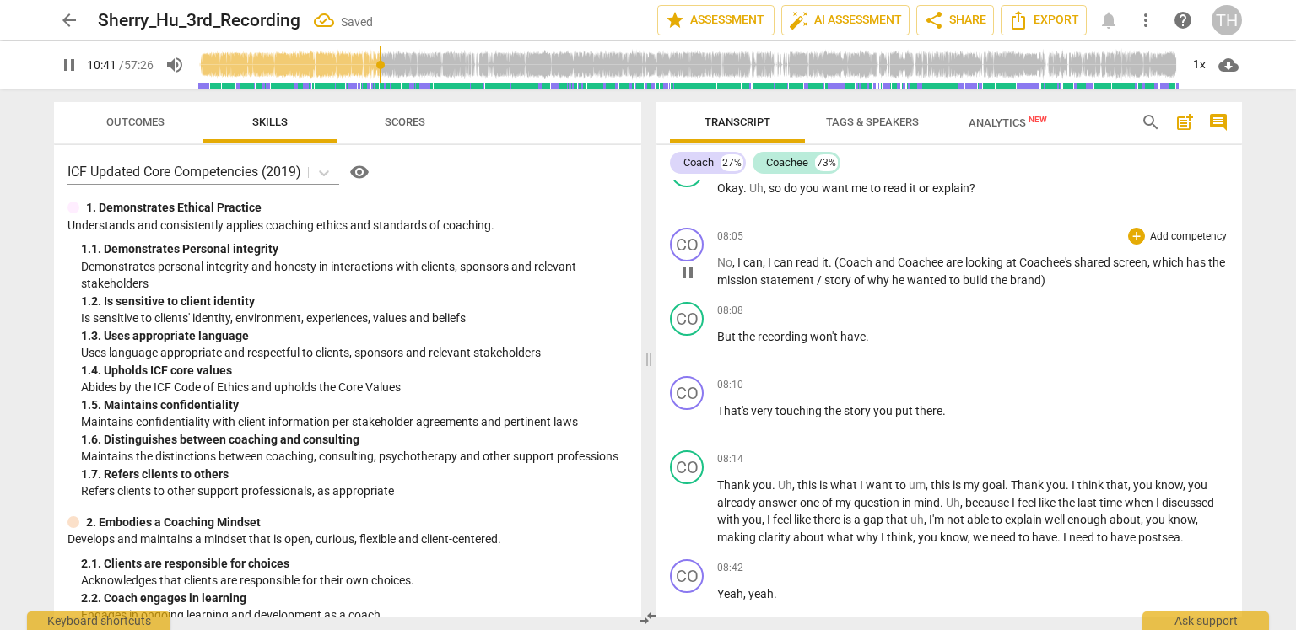
click at [841, 258] on span ". (Coach and Coachee are looking at Coachee's shared screen, which has the miss…" at bounding box center [971, 271] width 508 height 31
click at [837, 257] on span ". (i.e. Coach and Coachee are looking at Coachee's shared screen, which has the…" at bounding box center [971, 271] width 509 height 31
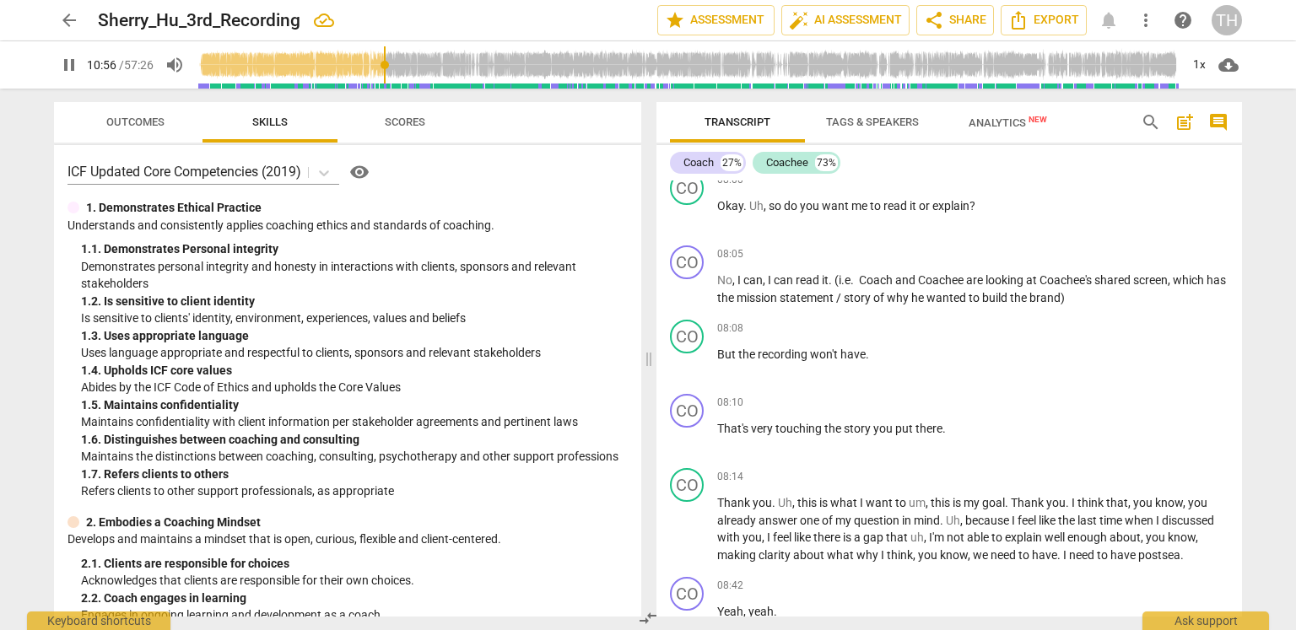
scroll to position [2241, 0]
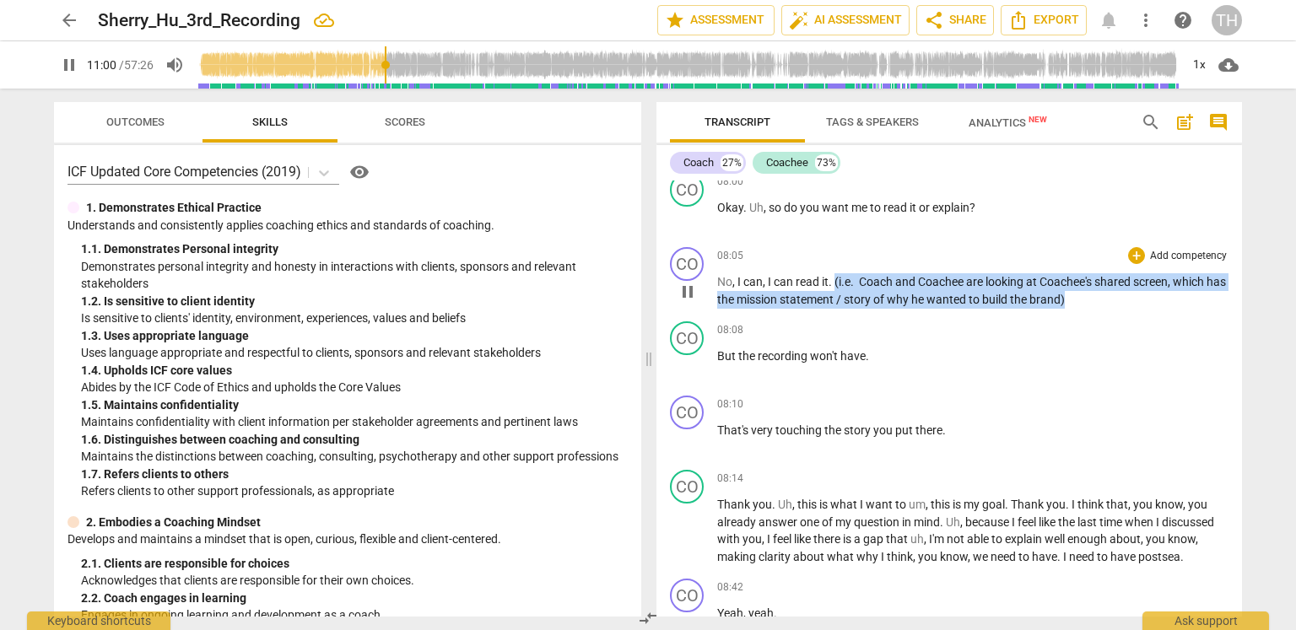
drag, startPoint x: 835, startPoint y: 274, endPoint x: 1128, endPoint y: 286, distance: 293.9
click at [1128, 286] on p "No , I can , I can read it . (i.e. Coach and Coachee are looking at Coachee's s…" at bounding box center [972, 290] width 511 height 35
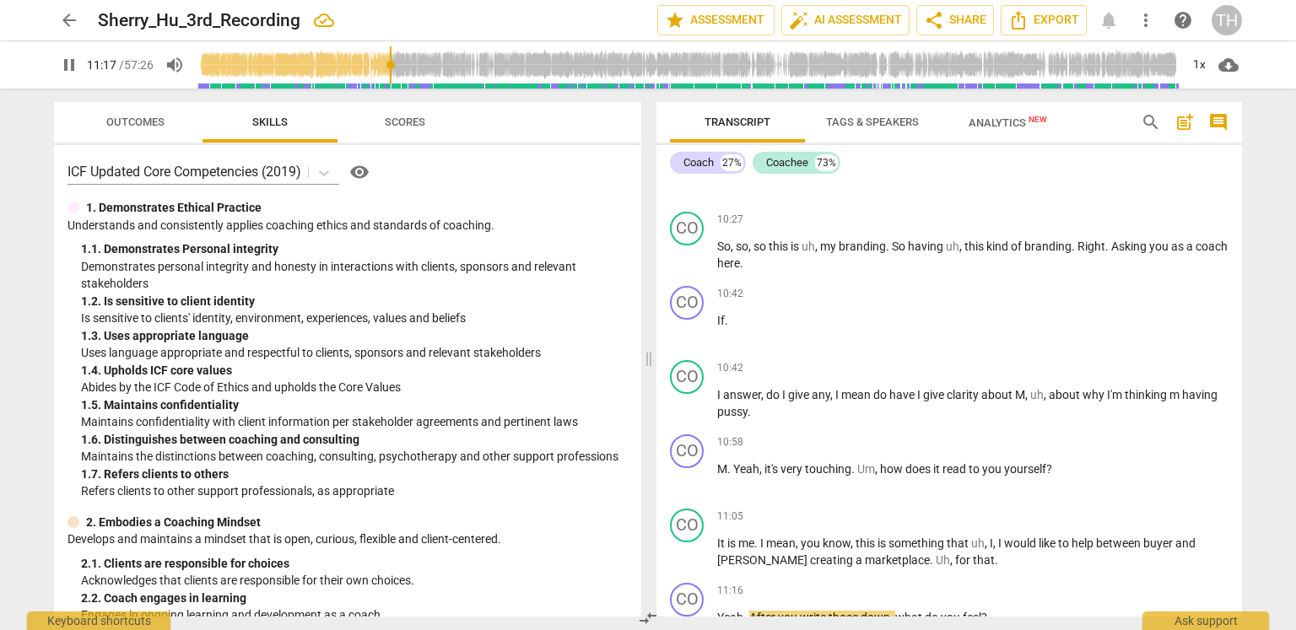
scroll to position [3993, 0]
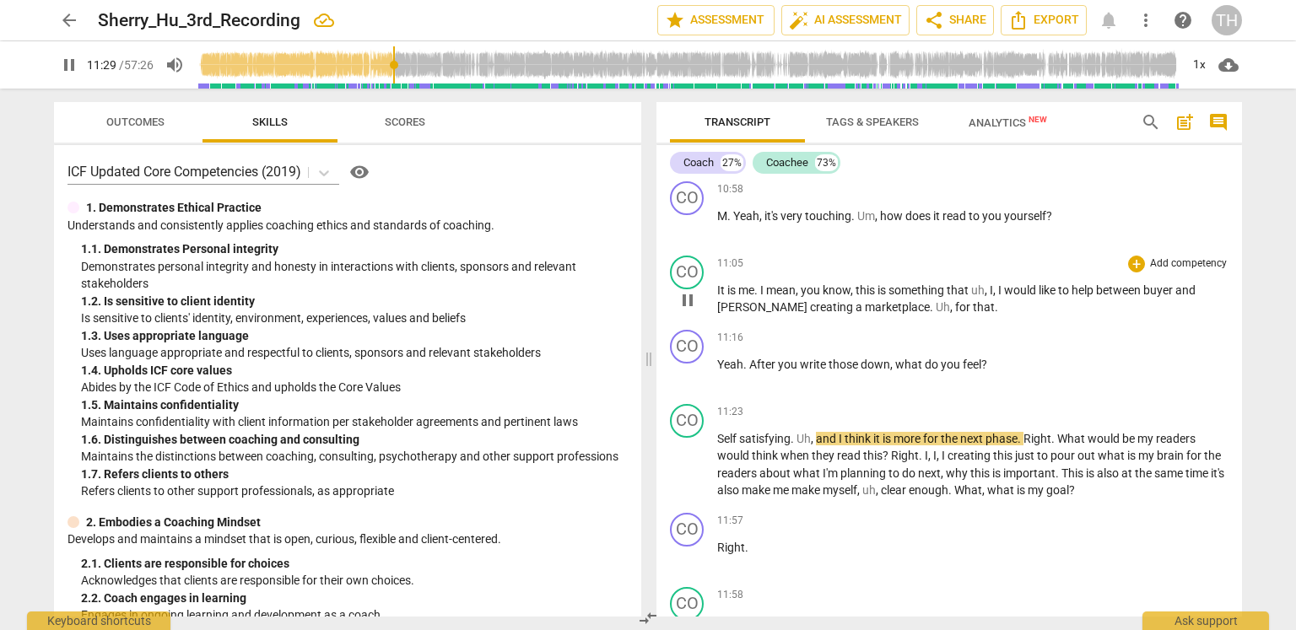
click at [746, 300] on span "Sarah" at bounding box center [763, 307] width 93 height 14
type input "690"
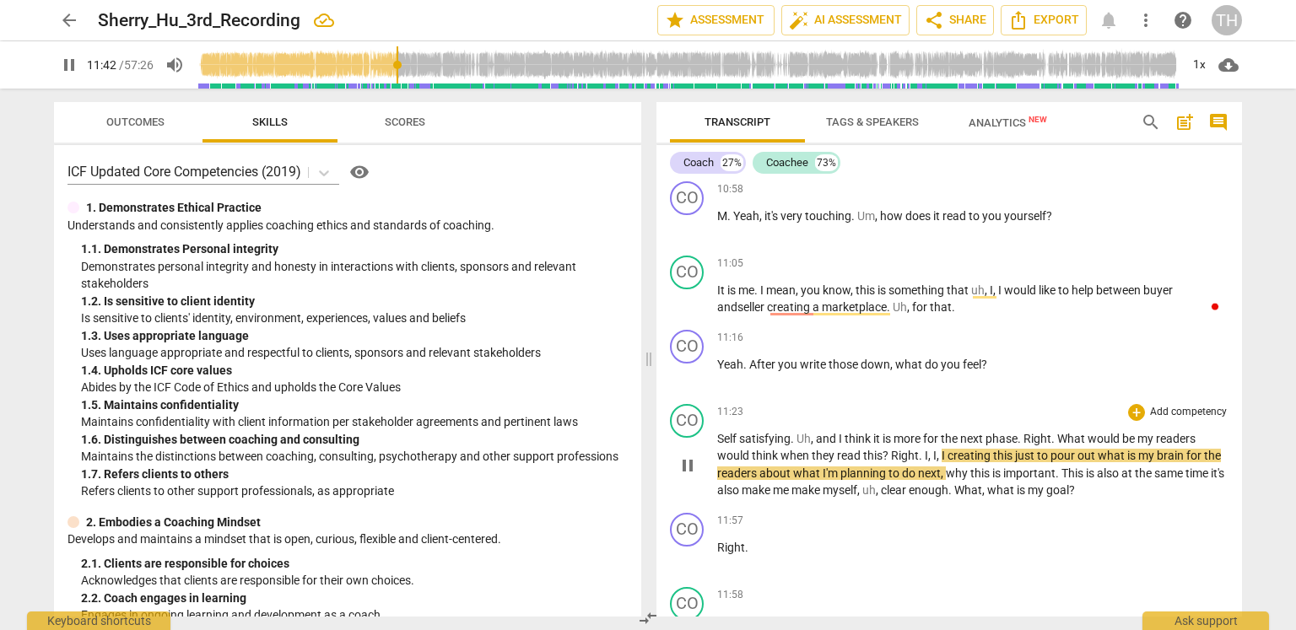
click at [1142, 449] on span "my" at bounding box center [1147, 456] width 19 height 14
type input "704"
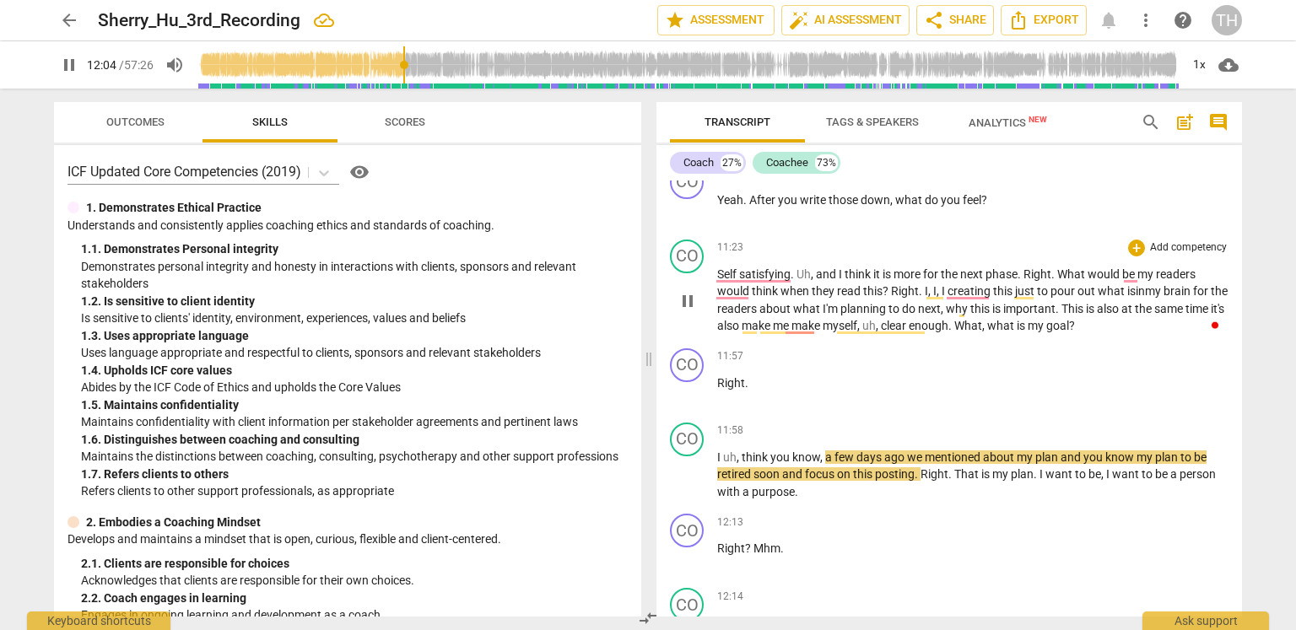
scroll to position [4162, 0]
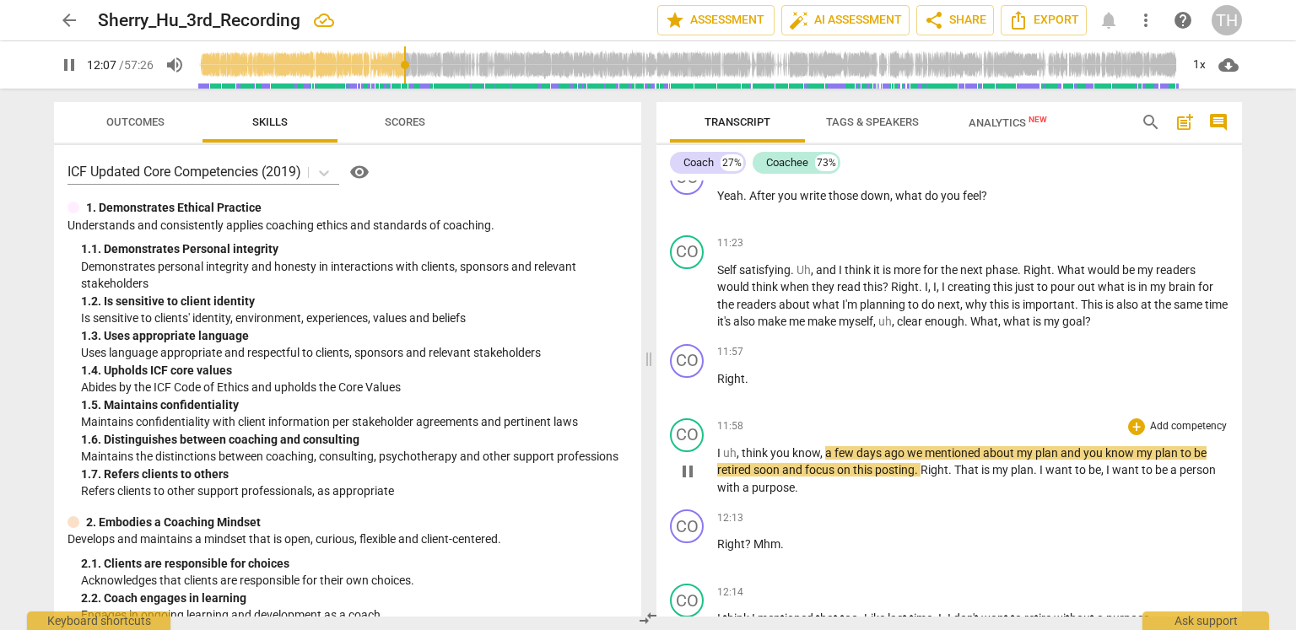
click at [914, 463] on span "posting" at bounding box center [895, 470] width 40 height 14
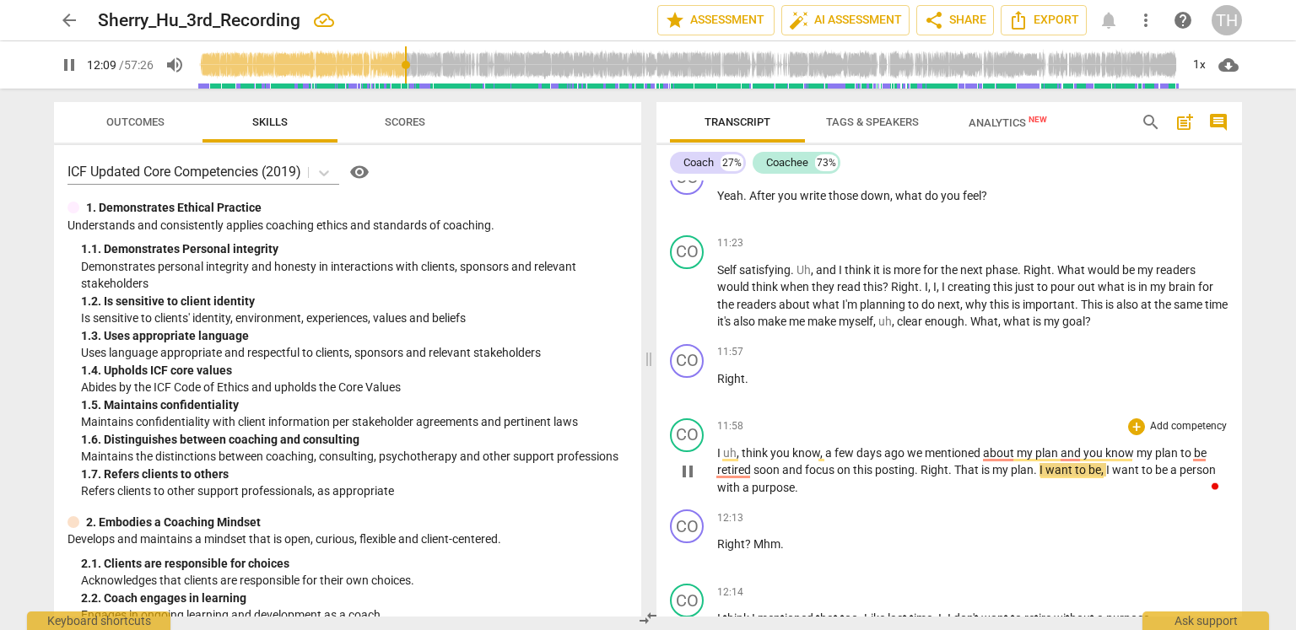
type input "730"
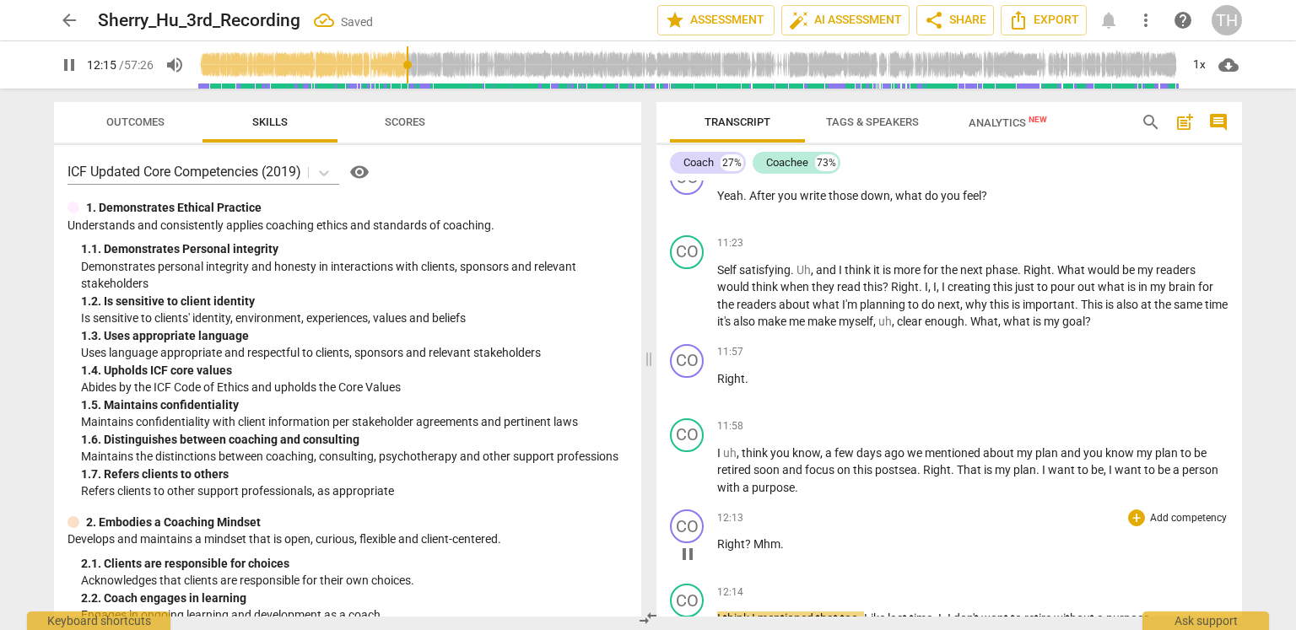
click at [749, 538] on span "?" at bounding box center [749, 545] width 8 height 14
type input "736"
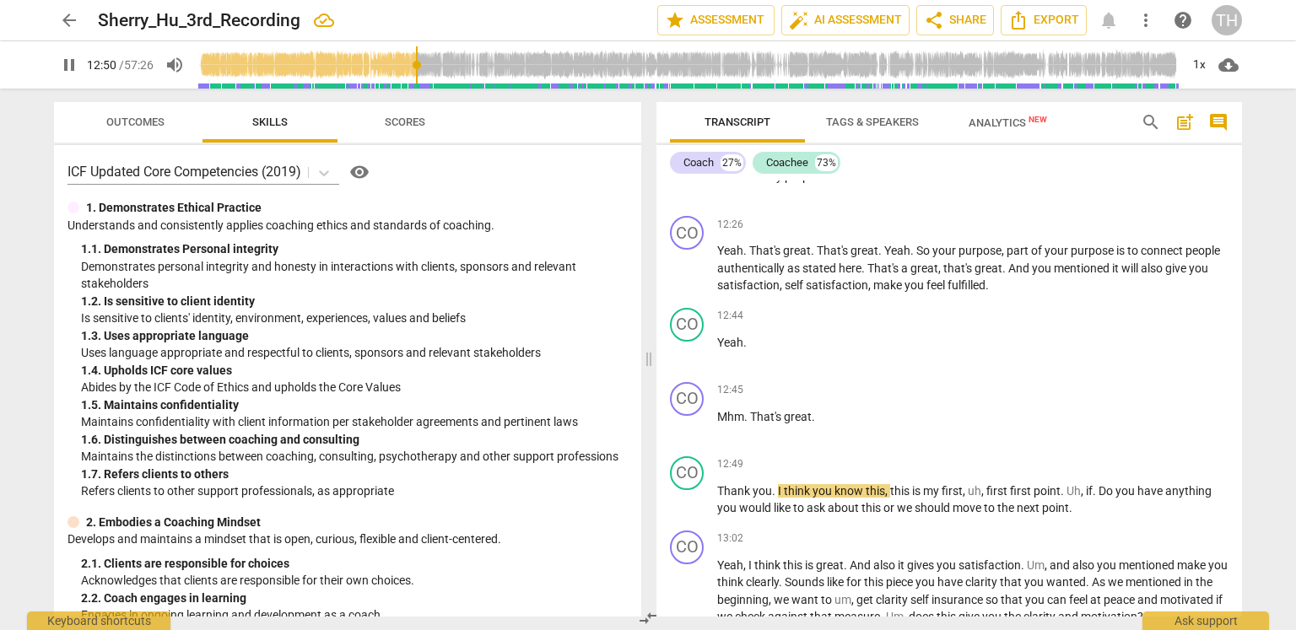
scroll to position [4837, 0]
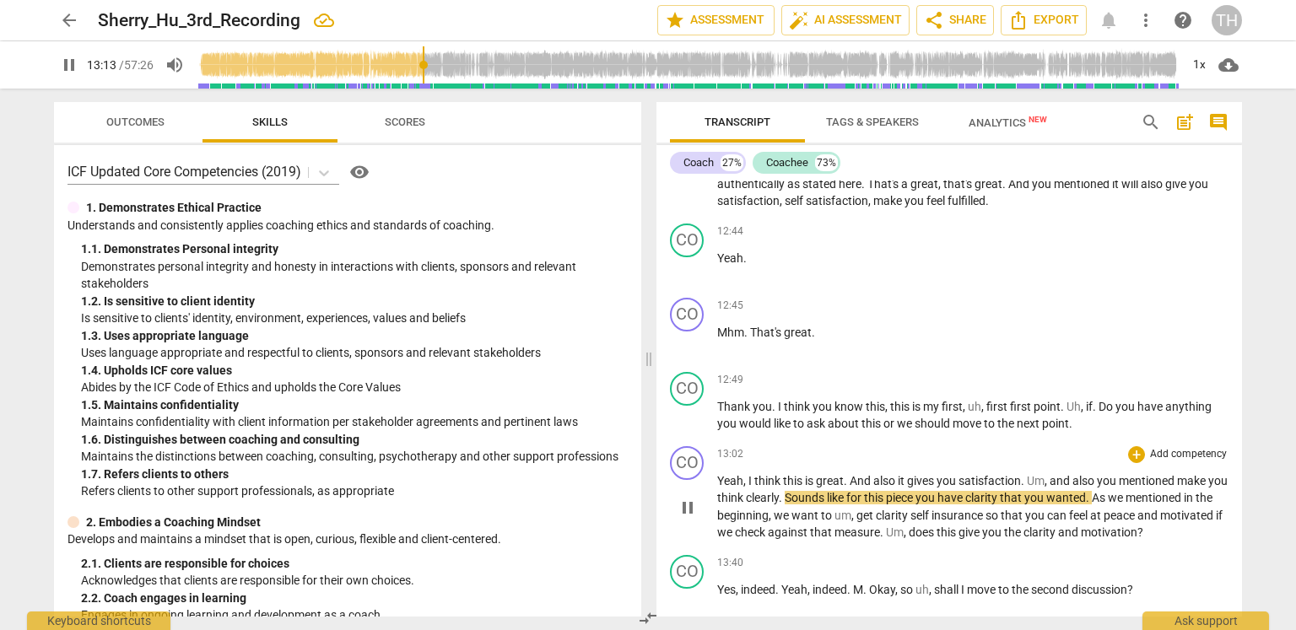
click at [1181, 474] on span "make" at bounding box center [1192, 481] width 31 height 14
type input "795"
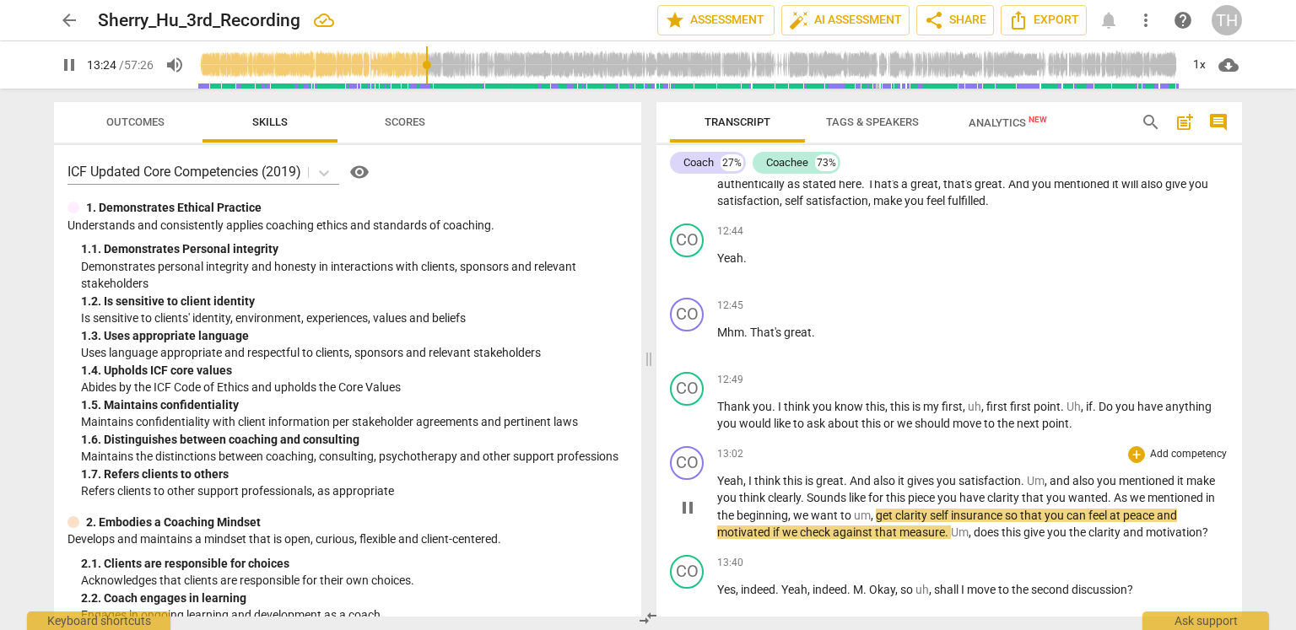
click at [925, 509] on span "clarity" at bounding box center [912, 516] width 35 height 14
type input "805"
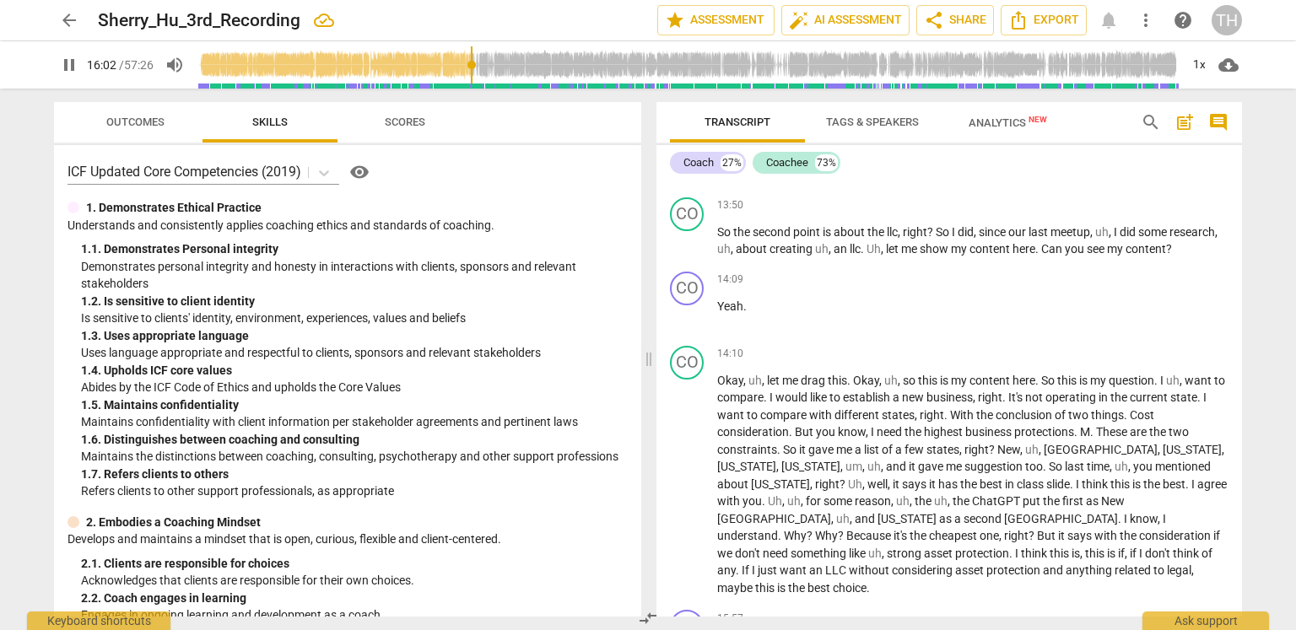
scroll to position [5849, 0]
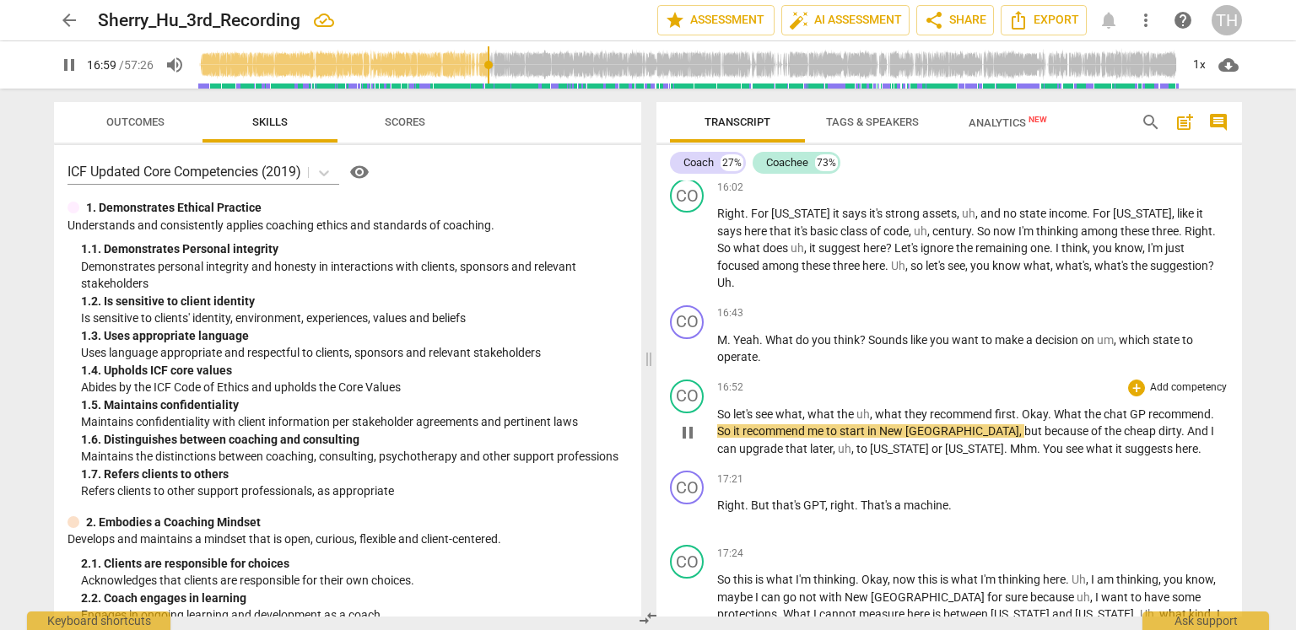
click at [1111, 408] on span "chat" at bounding box center [1117, 415] width 26 height 14
type input "1021"
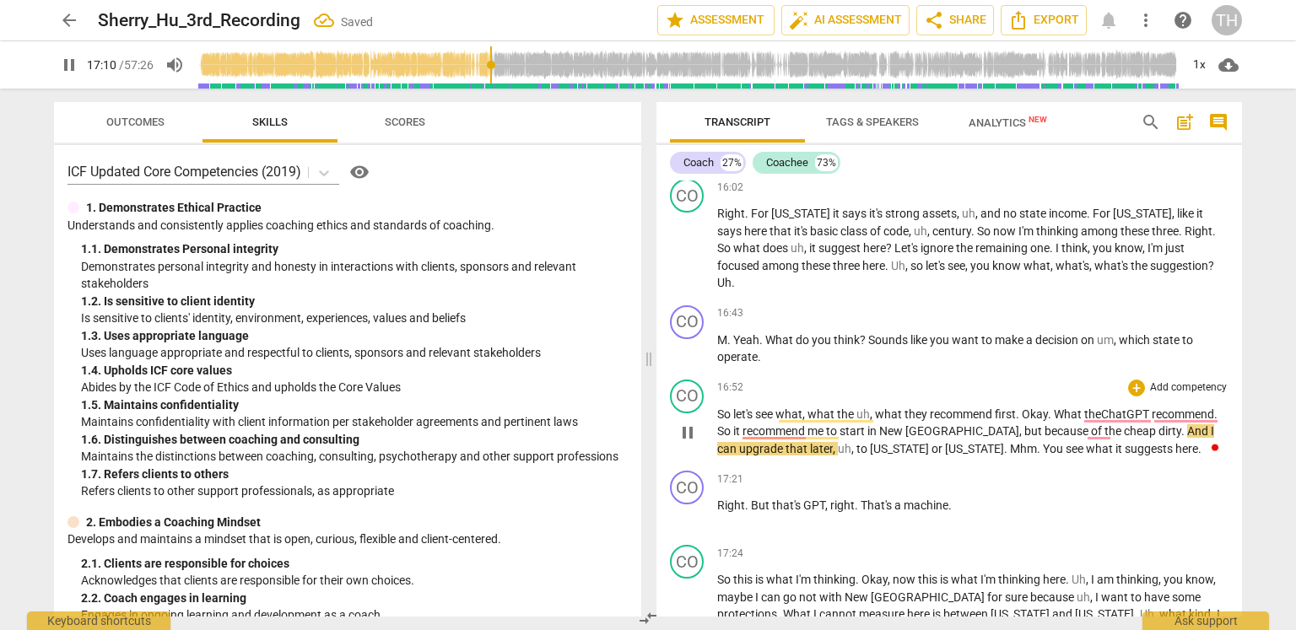
click at [1105, 424] on span "the" at bounding box center [1114, 431] width 19 height 14
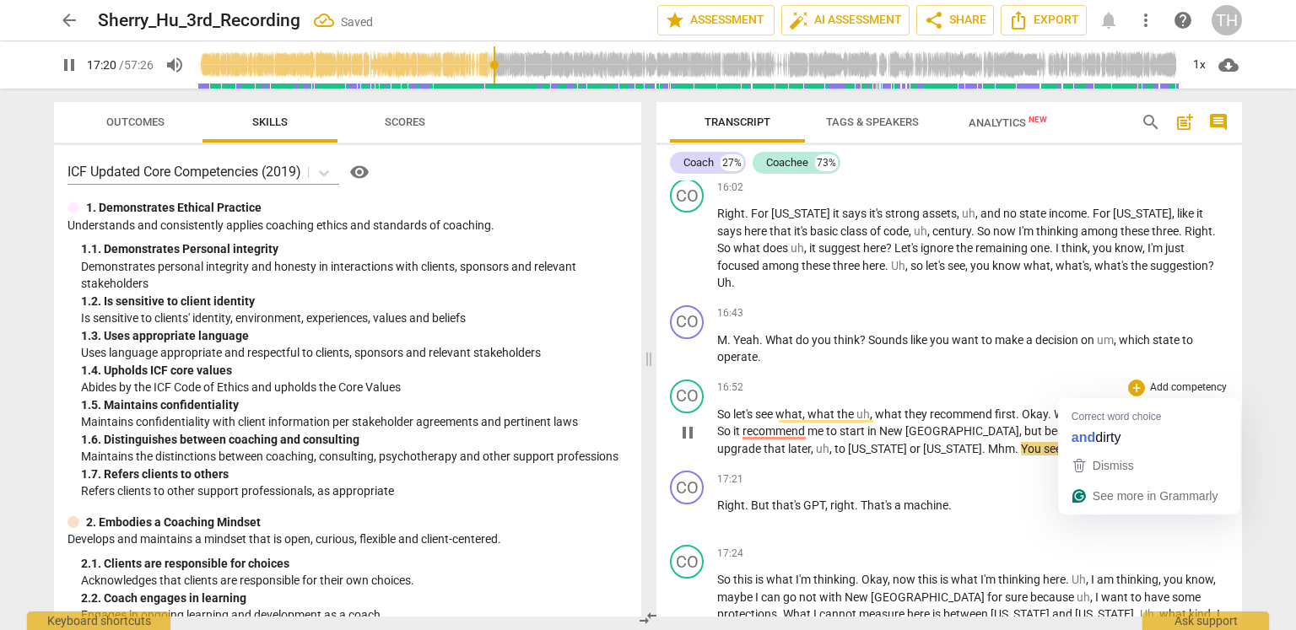
click at [1139, 424] on span "dirty" at bounding box center [1150, 431] width 23 height 14
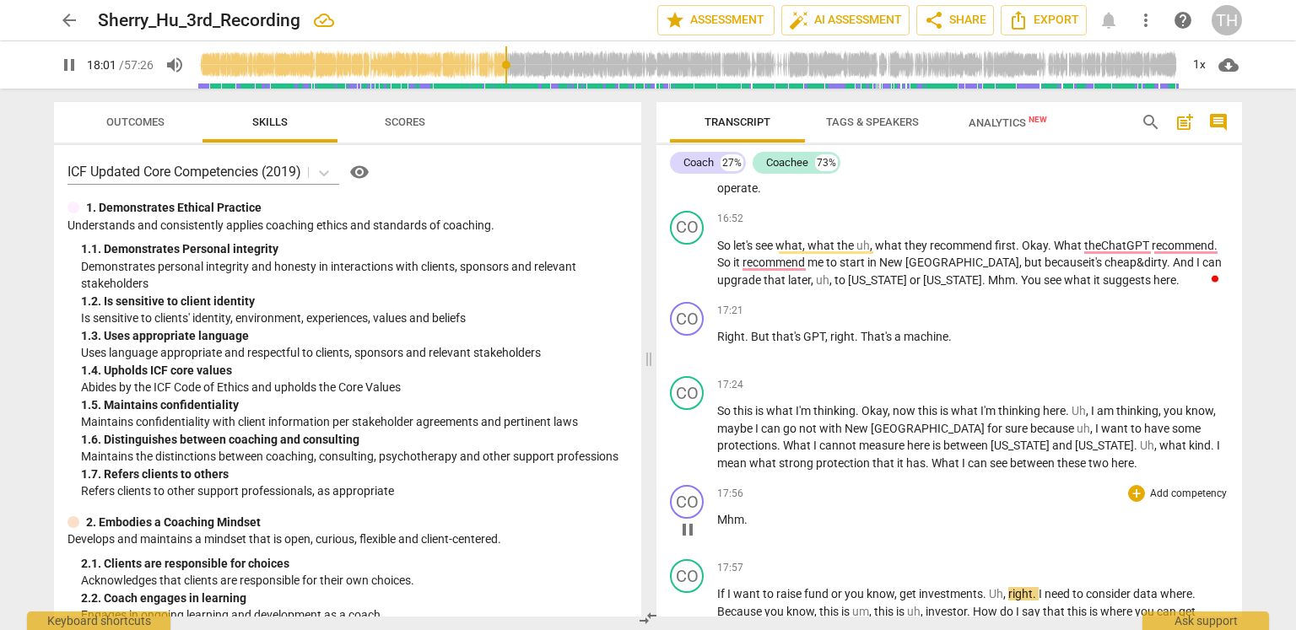
scroll to position [6102, 0]
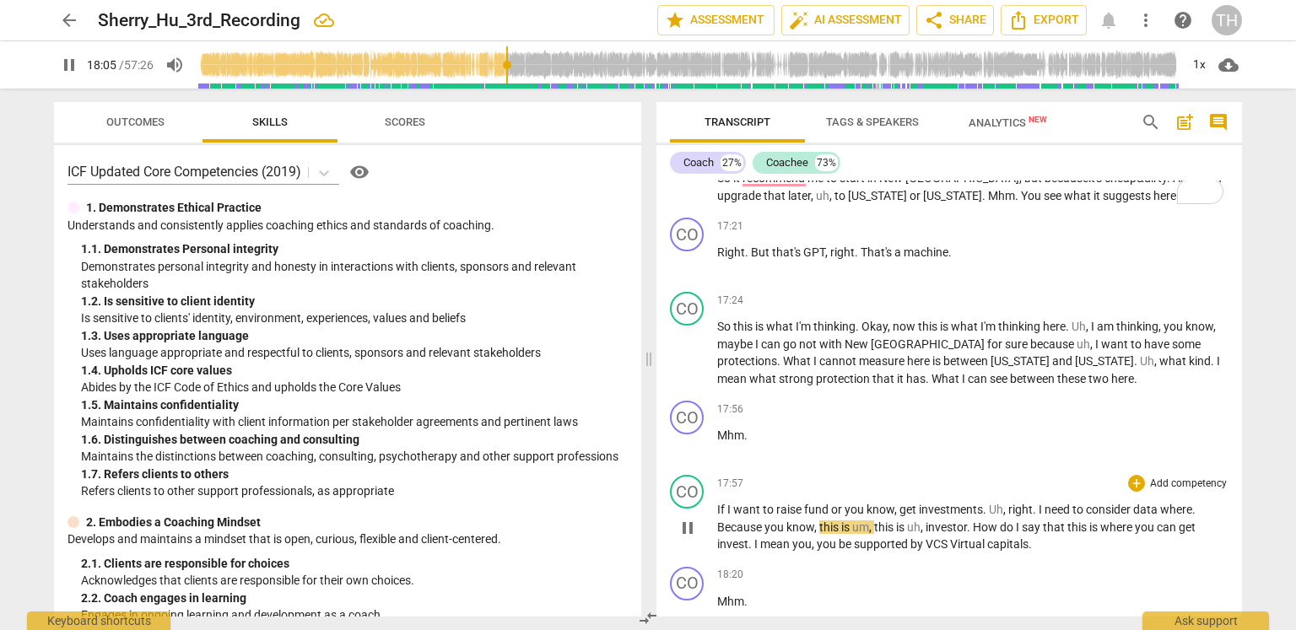
click at [1136, 503] on span "data" at bounding box center [1146, 510] width 27 height 14
type input "1088"
click at [1065, 521] on span "that" at bounding box center [1055, 528] width 24 height 14
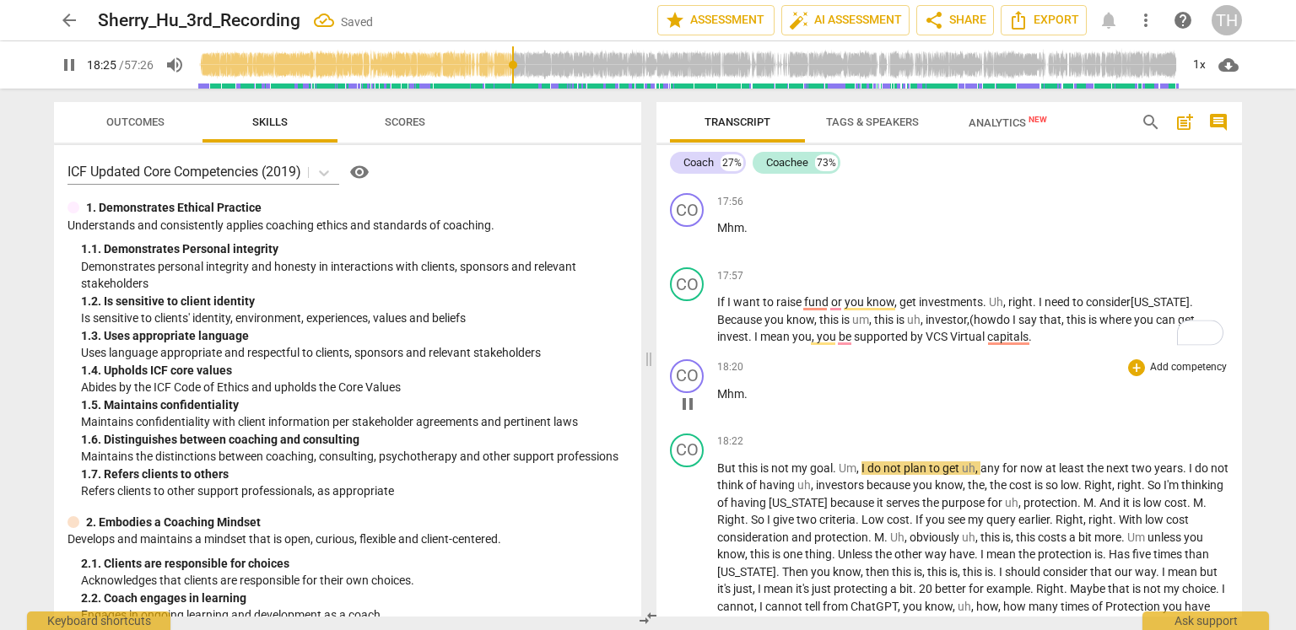
scroll to position [6292, 0]
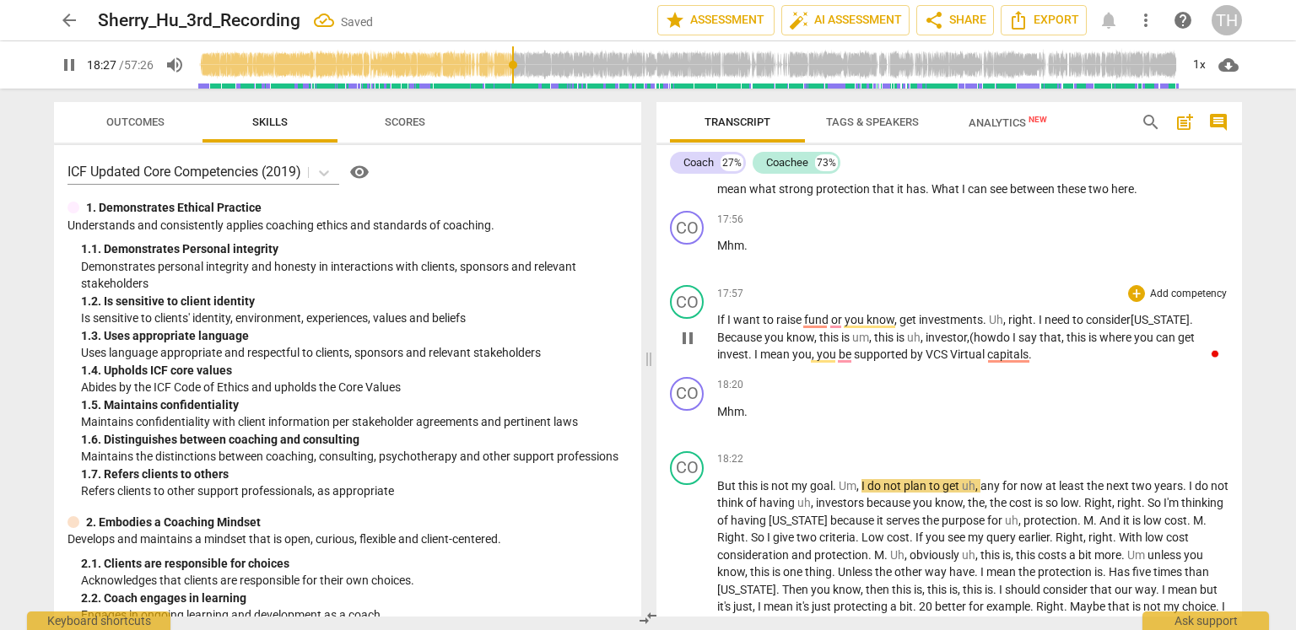
click at [1066, 331] on span "that," at bounding box center [1053, 338] width 27 height 14
click at [979, 331] on span "how" at bounding box center [985, 338] width 23 height 14
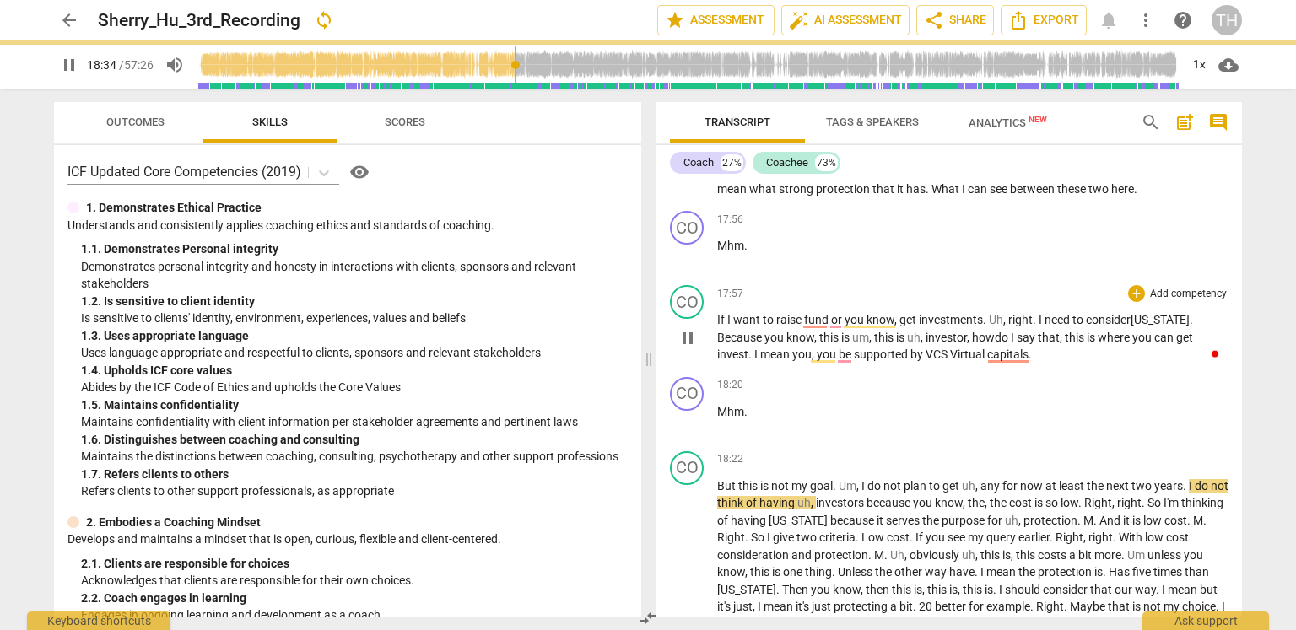
click at [949, 348] on span "VCS" at bounding box center [938, 355] width 24 height 14
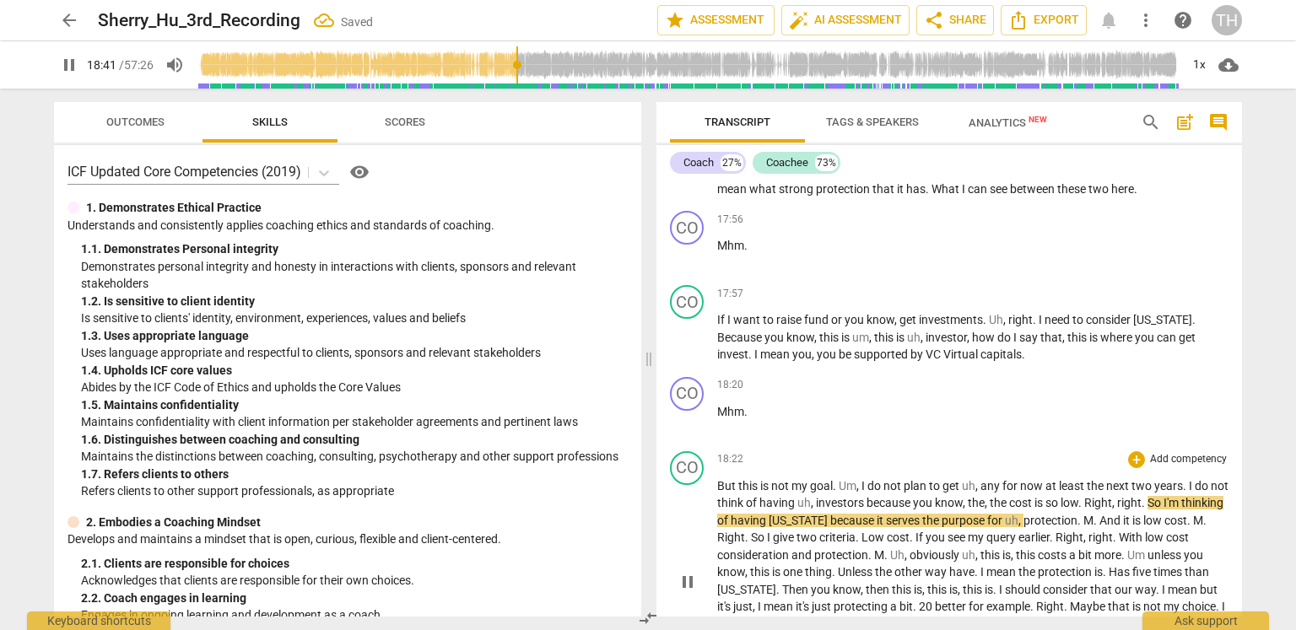
click at [867, 496] on span "investors" at bounding box center [841, 503] width 51 height 14
type input "1123"
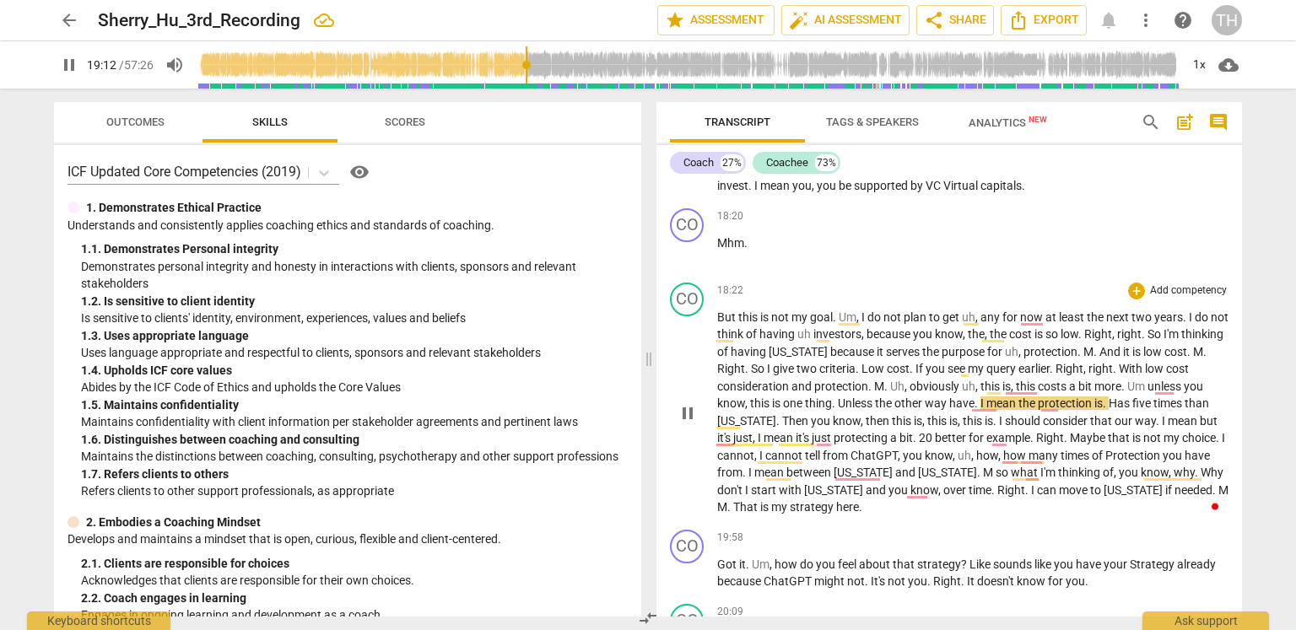
scroll to position [6545, 0]
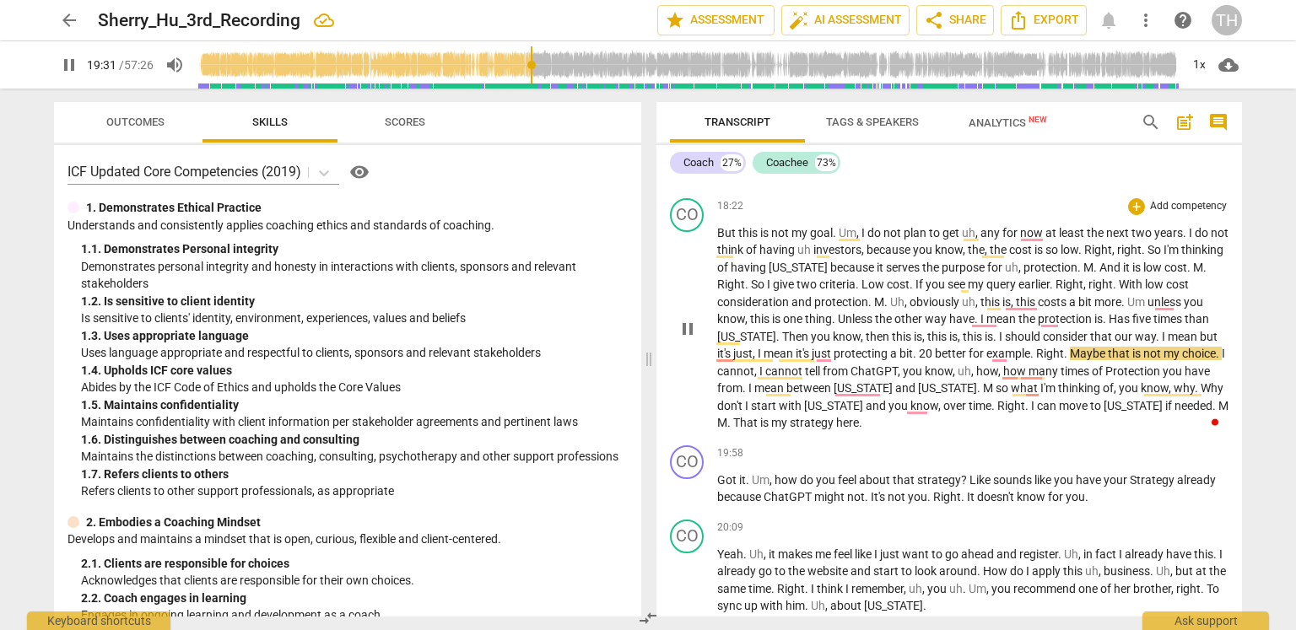
click at [935, 347] on span "20" at bounding box center [927, 354] width 16 height 14
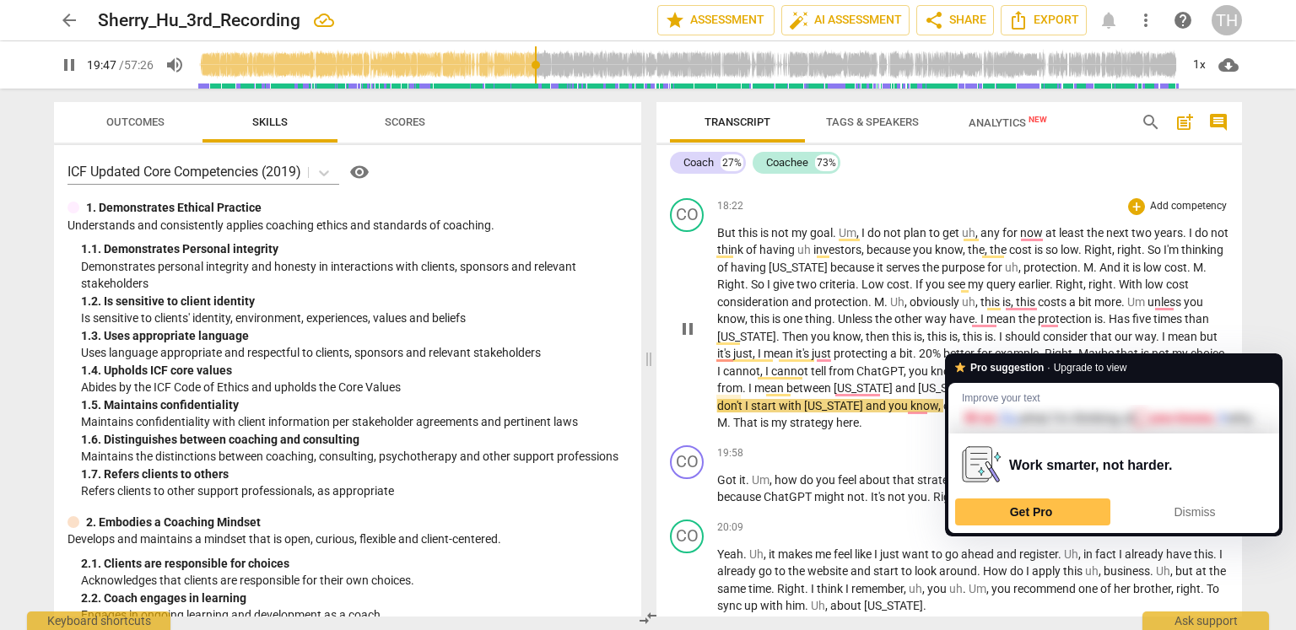
click at [996, 381] on span "M" at bounding box center [989, 388] width 13 height 14
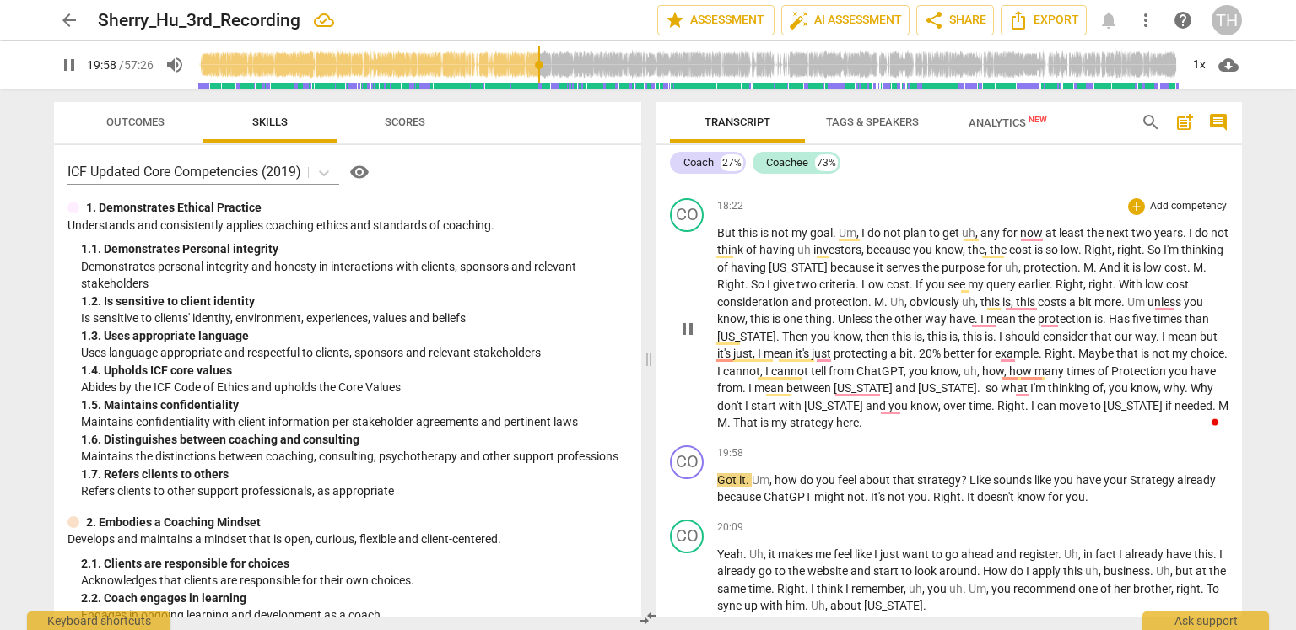
scroll to position [6630, 0]
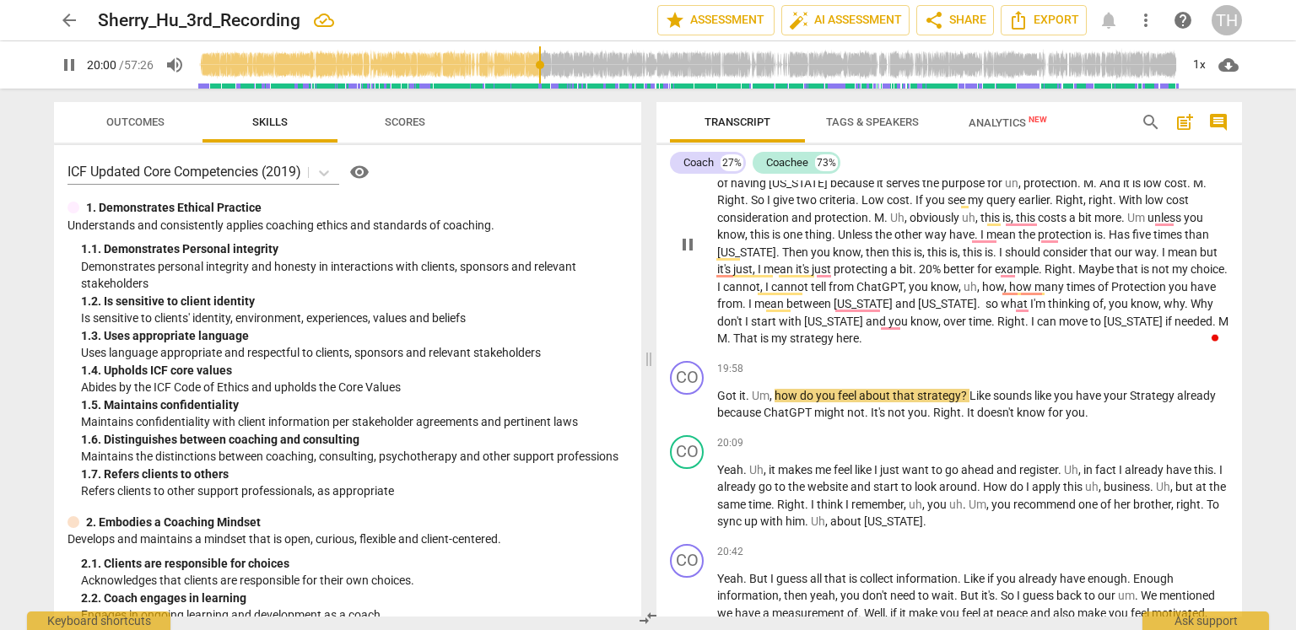
click at [727, 332] on span "M" at bounding box center [722, 339] width 10 height 14
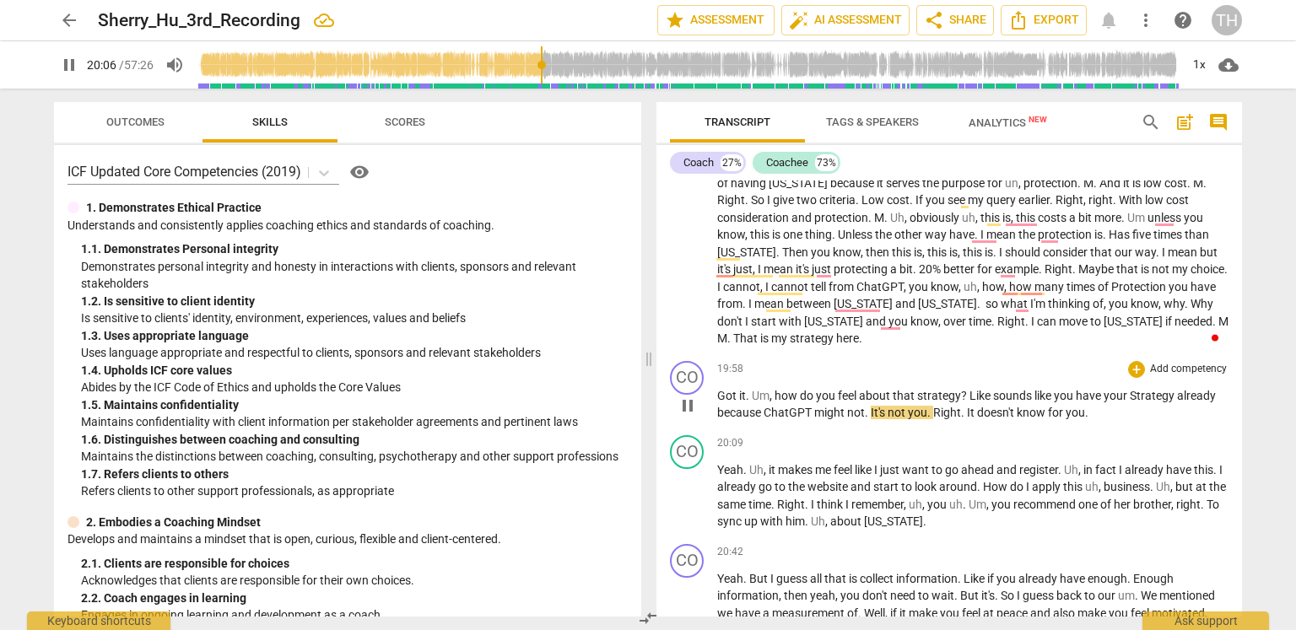
click at [1214, 387] on p "Got it . Um , how do you feel about that strategy ? Like sounds like you have y…" at bounding box center [972, 404] width 511 height 35
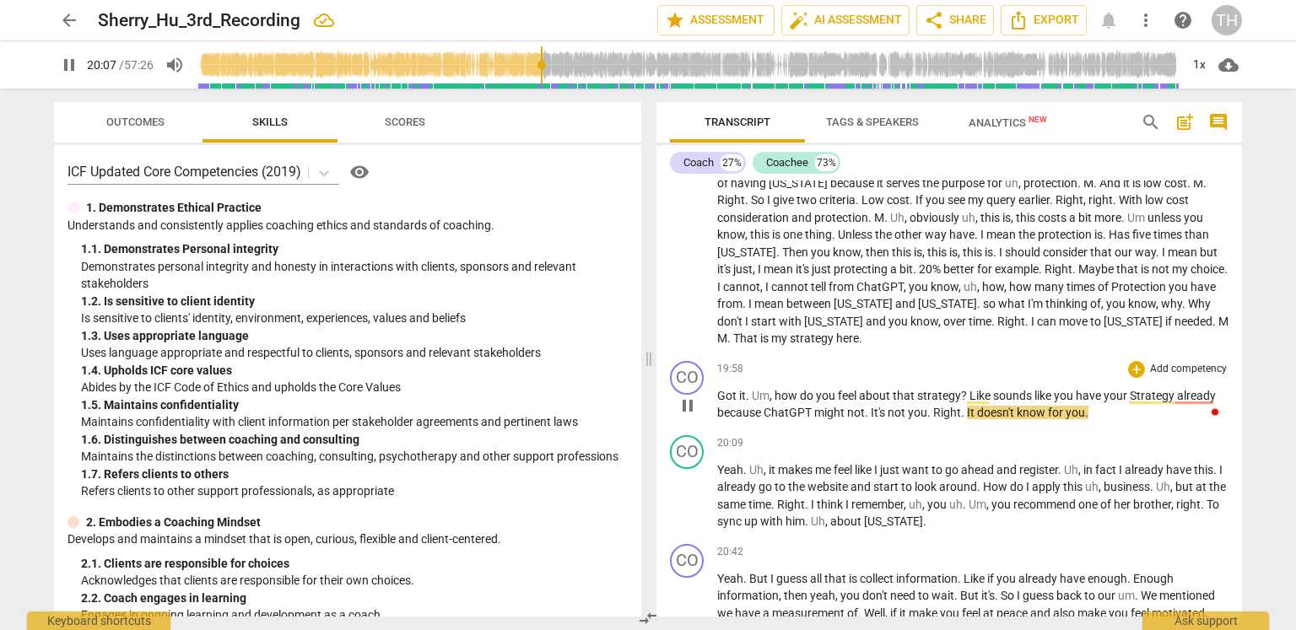
type input "1208"
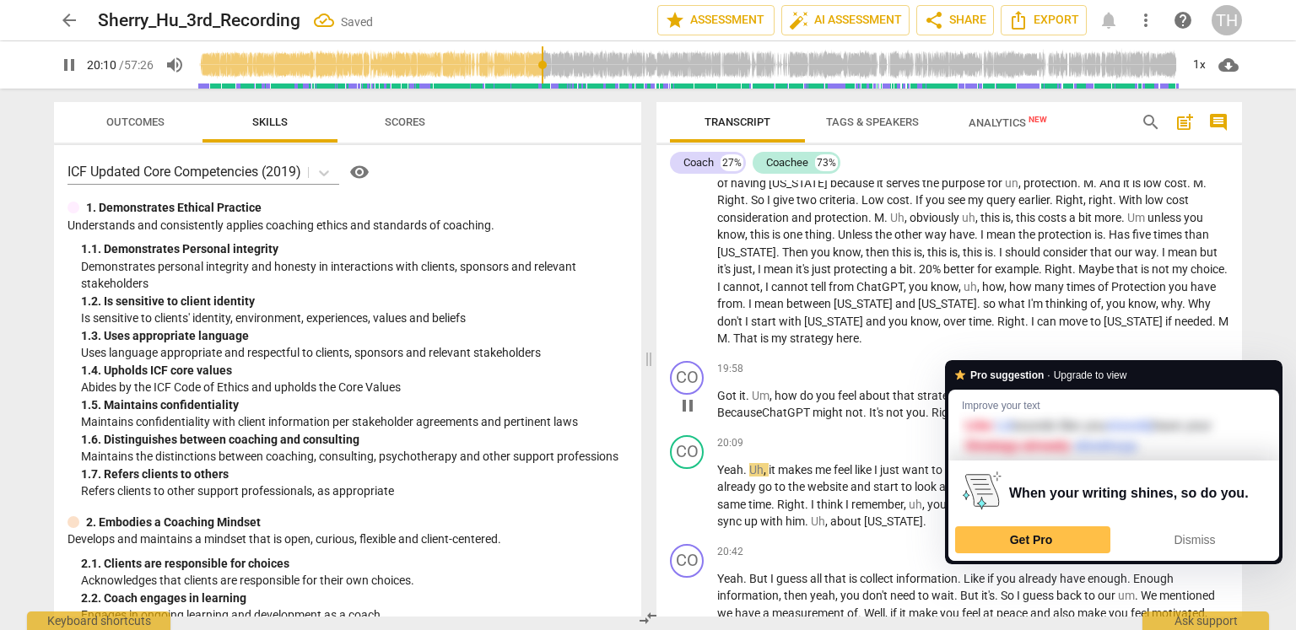
click at [1132, 389] on span "Strategy" at bounding box center [1153, 396] width 47 height 14
click at [1135, 389] on span "Strategy" at bounding box center [1153, 396] width 47 height 14
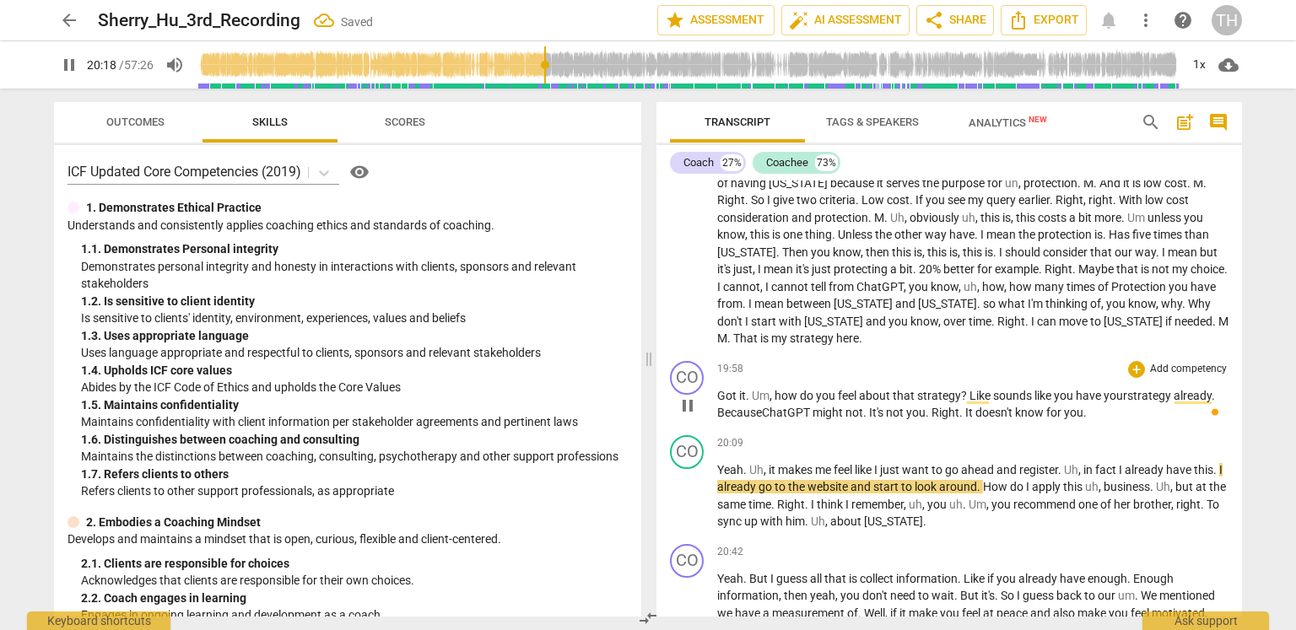
click at [965, 406] on span "." at bounding box center [963, 413] width 6 height 14
click at [963, 406] on span "." at bounding box center [963, 413] width 6 height 14
click at [864, 406] on span "." at bounding box center [866, 413] width 6 height 14
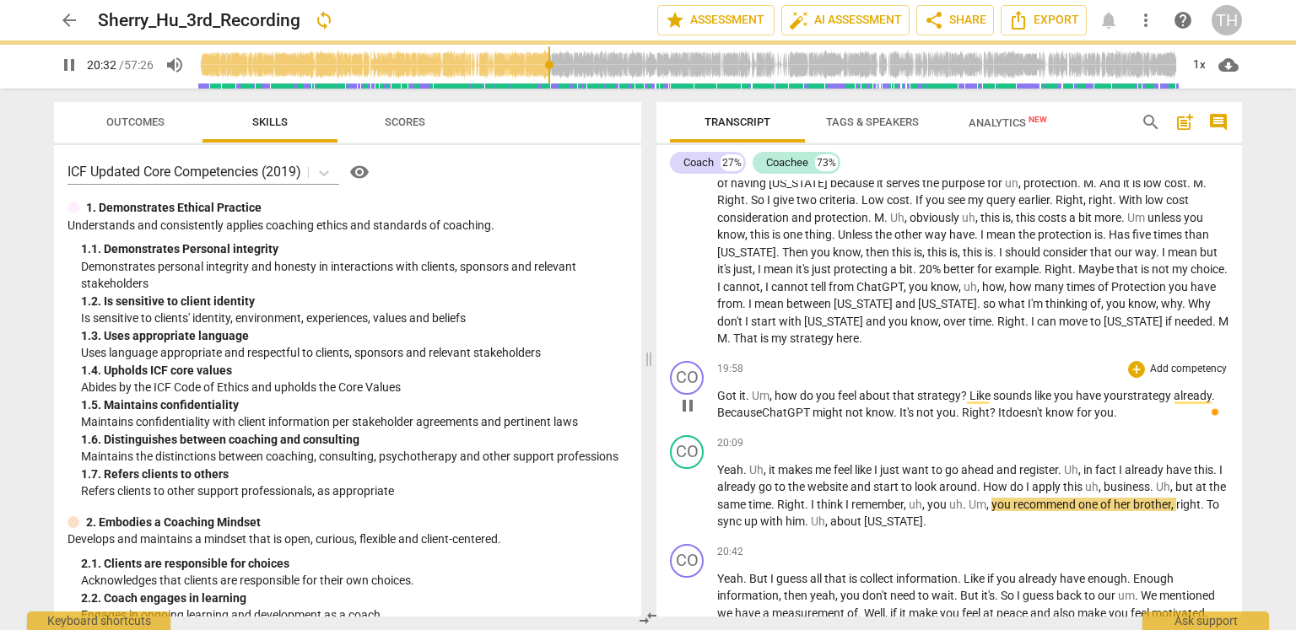
click at [1084, 406] on span "for" at bounding box center [1086, 413] width 18 height 14
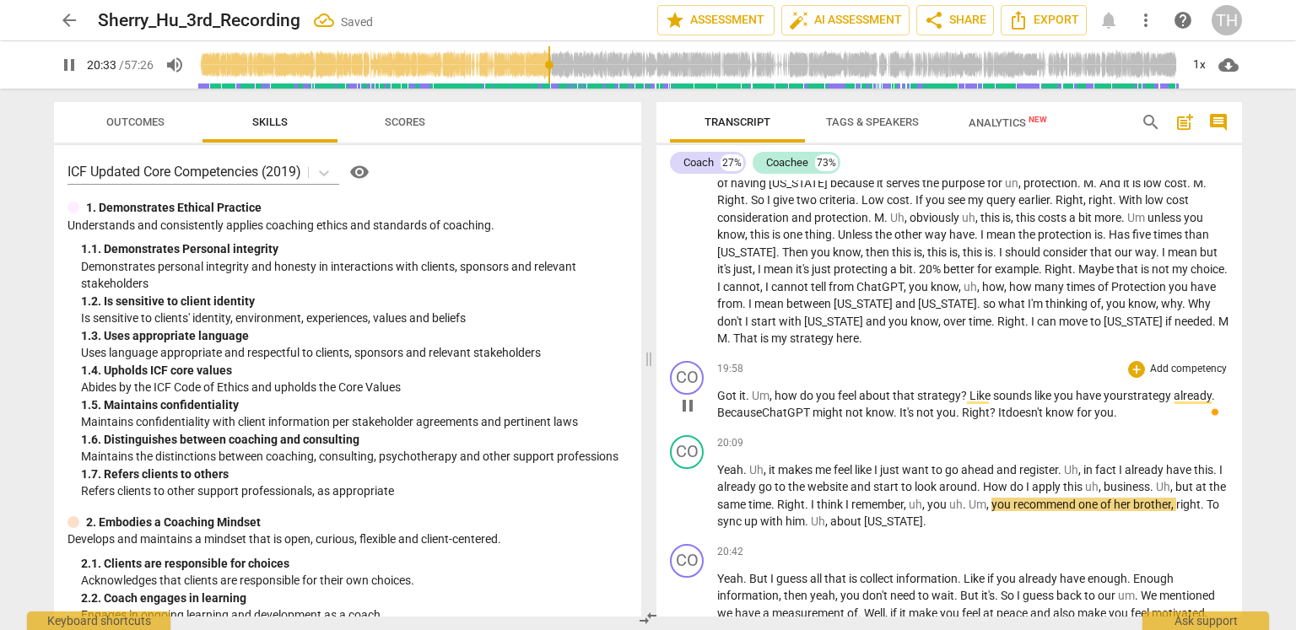
click at [1094, 406] on span "for" at bounding box center [1086, 413] width 18 height 14
click at [1095, 406] on span "for" at bounding box center [1086, 413] width 18 height 14
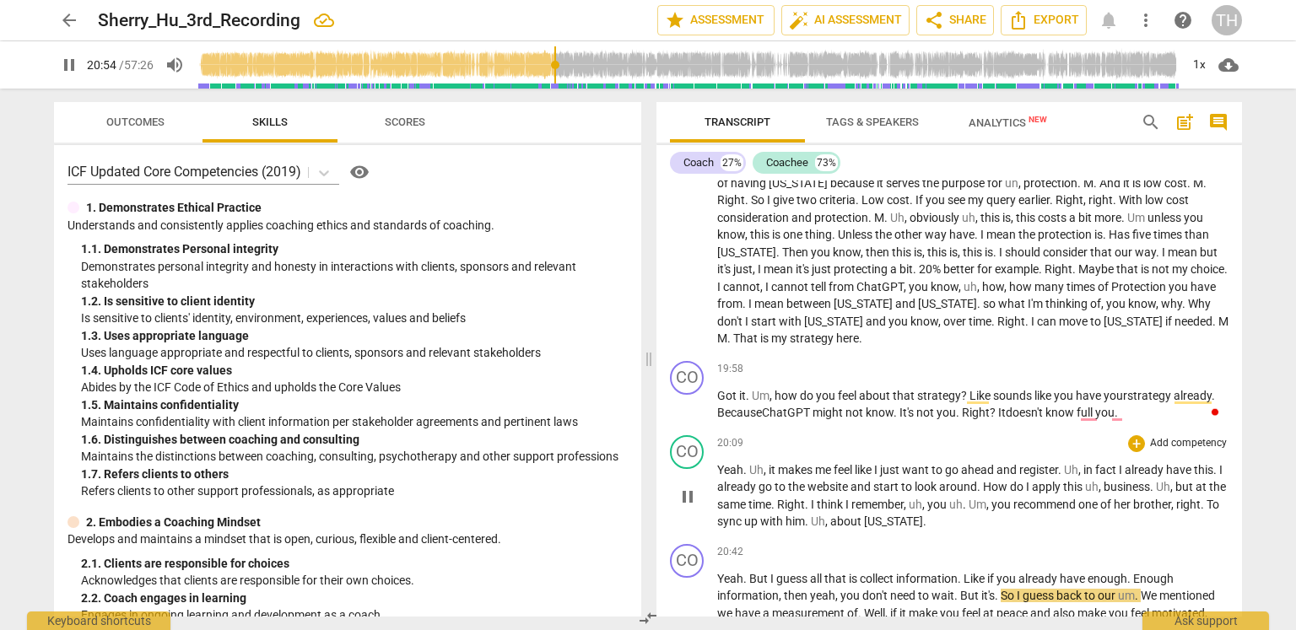
scroll to position [6714, 0]
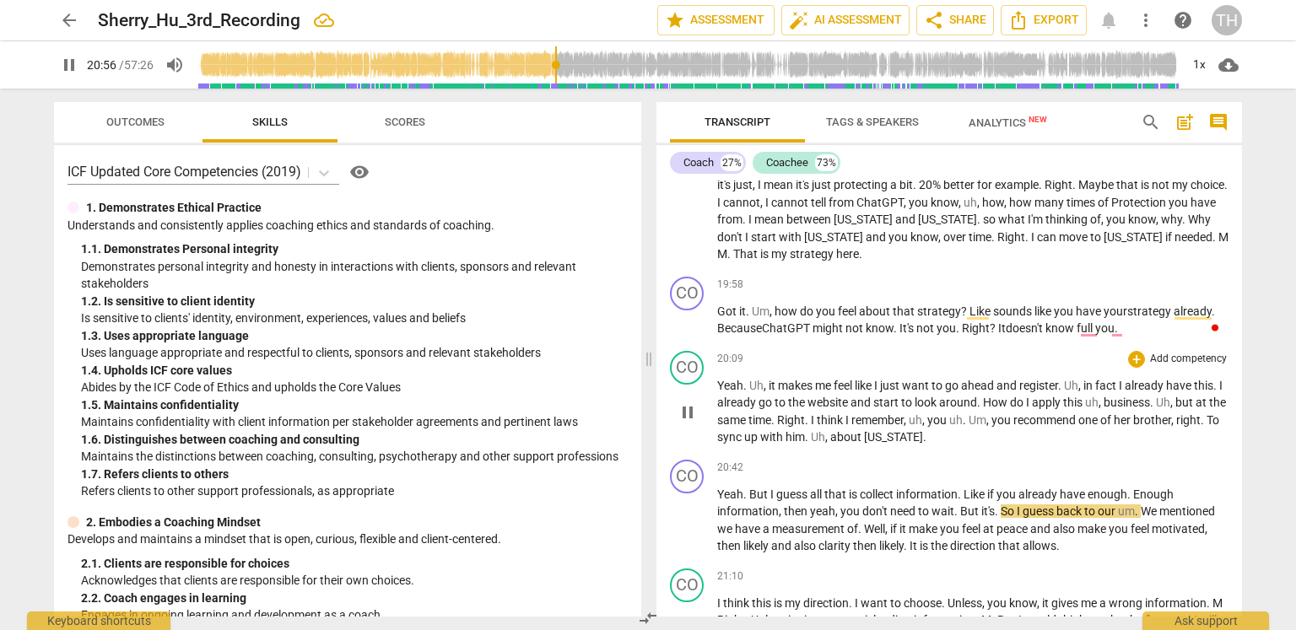
type input "1257"
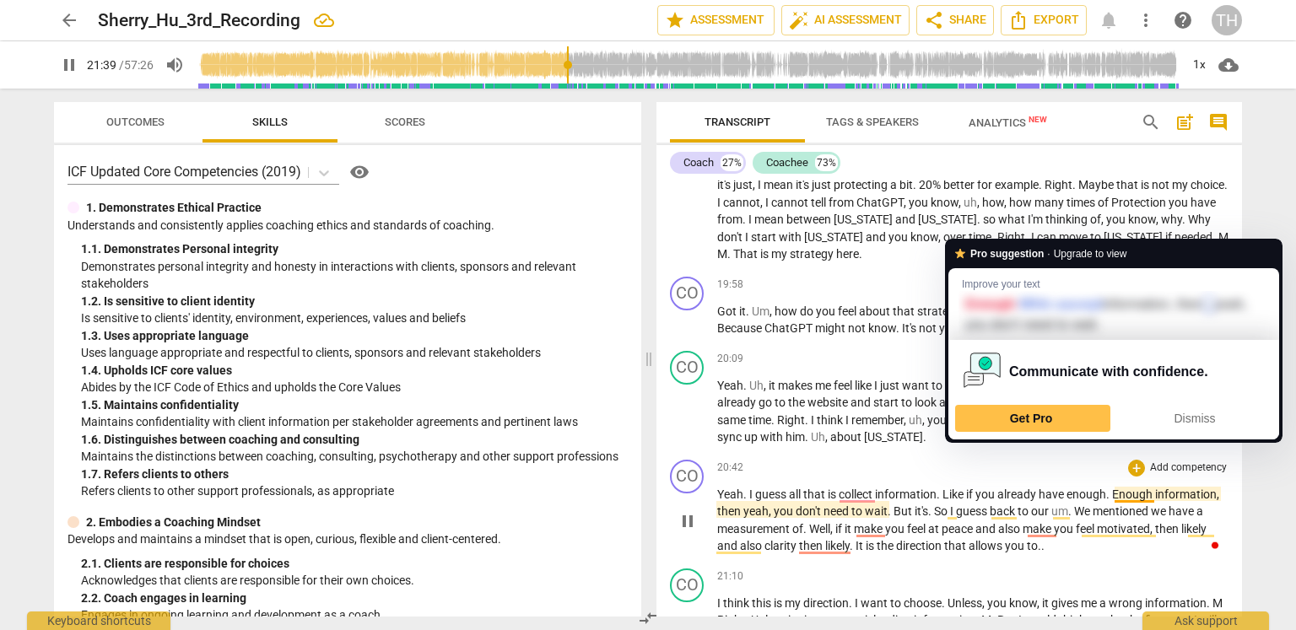
click at [1154, 488] on span "Enough" at bounding box center [1133, 495] width 43 height 14
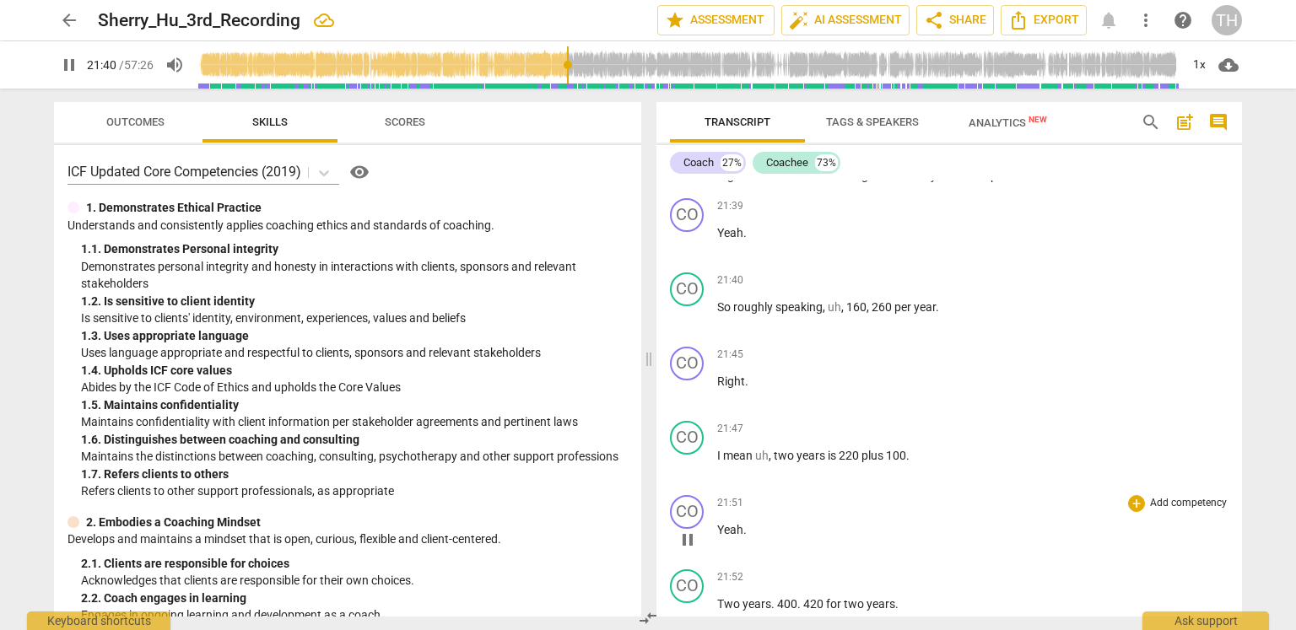
type input "1300"
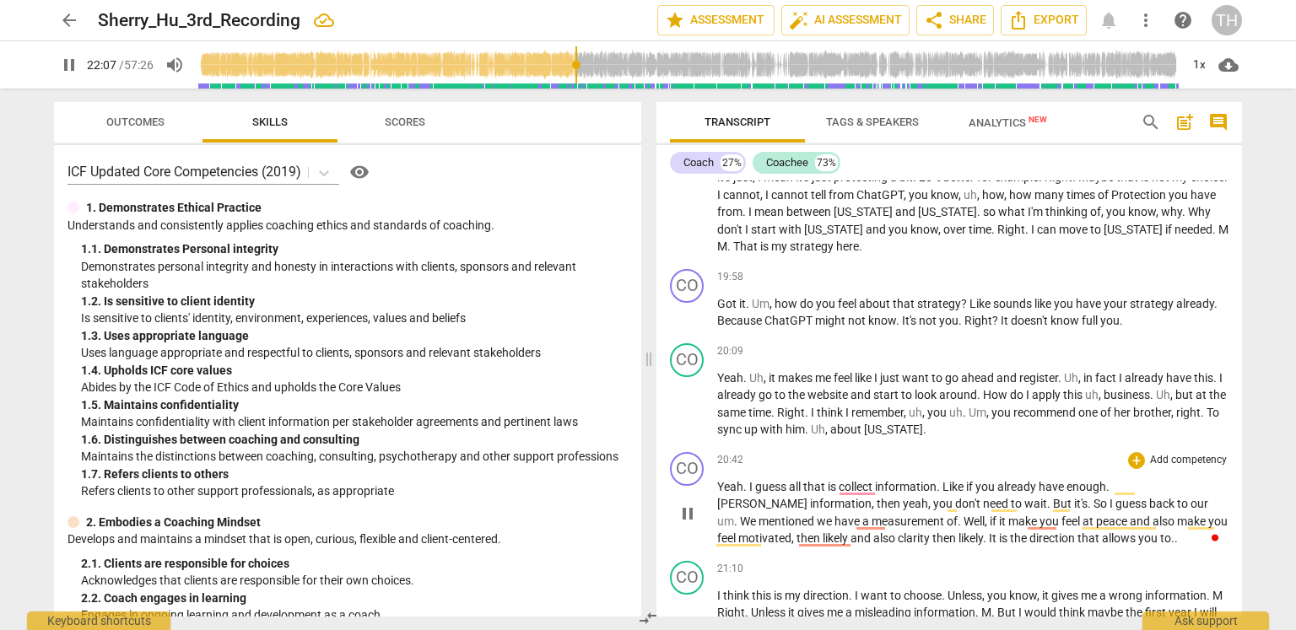
scroll to position [7708, 0]
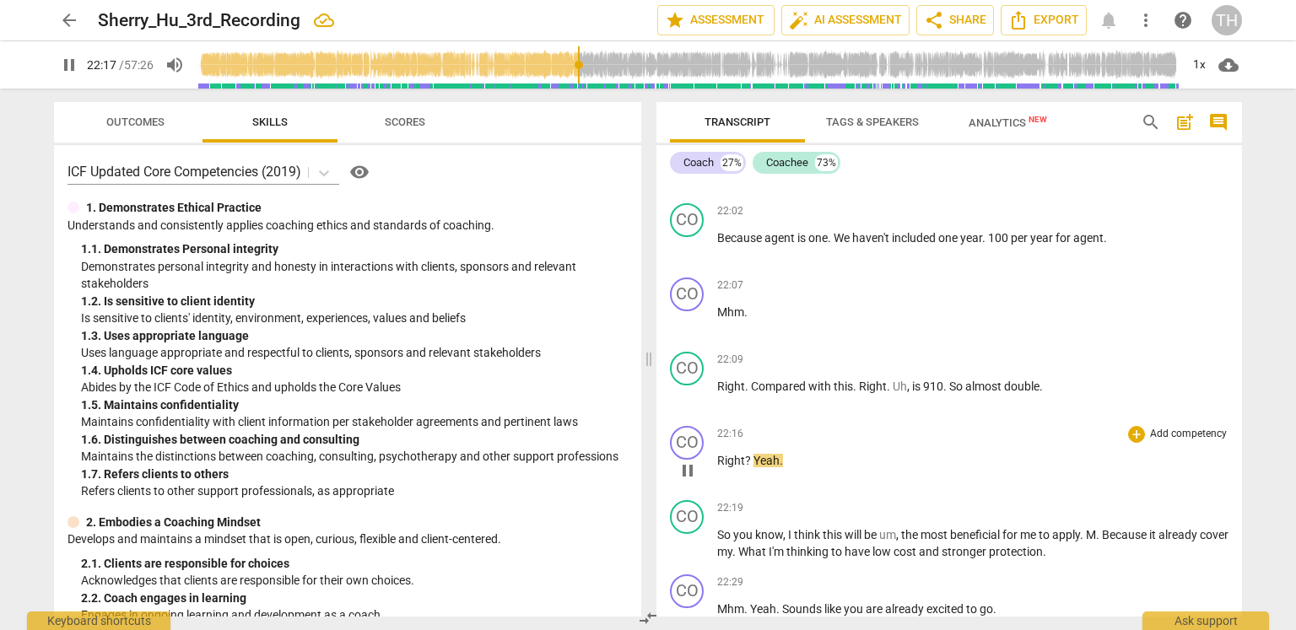
click at [747, 454] on span "?" at bounding box center [749, 461] width 8 height 14
type input "1339"
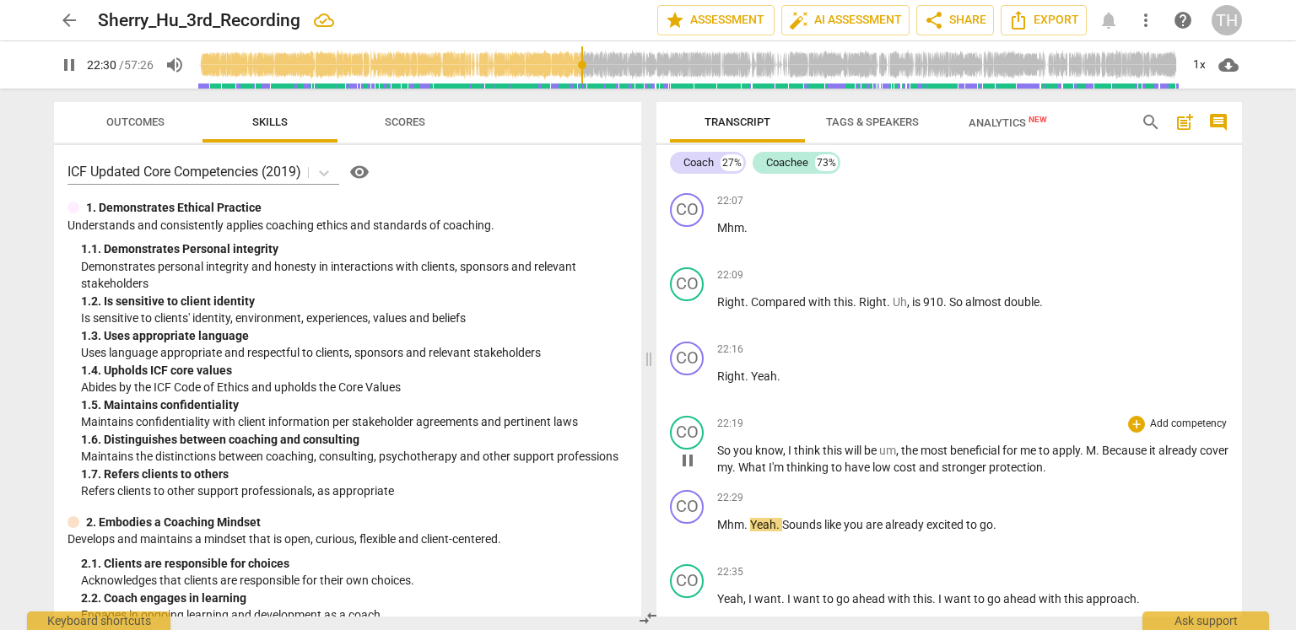
click at [769, 461] on span "What" at bounding box center [753, 468] width 30 height 14
type input "1353"
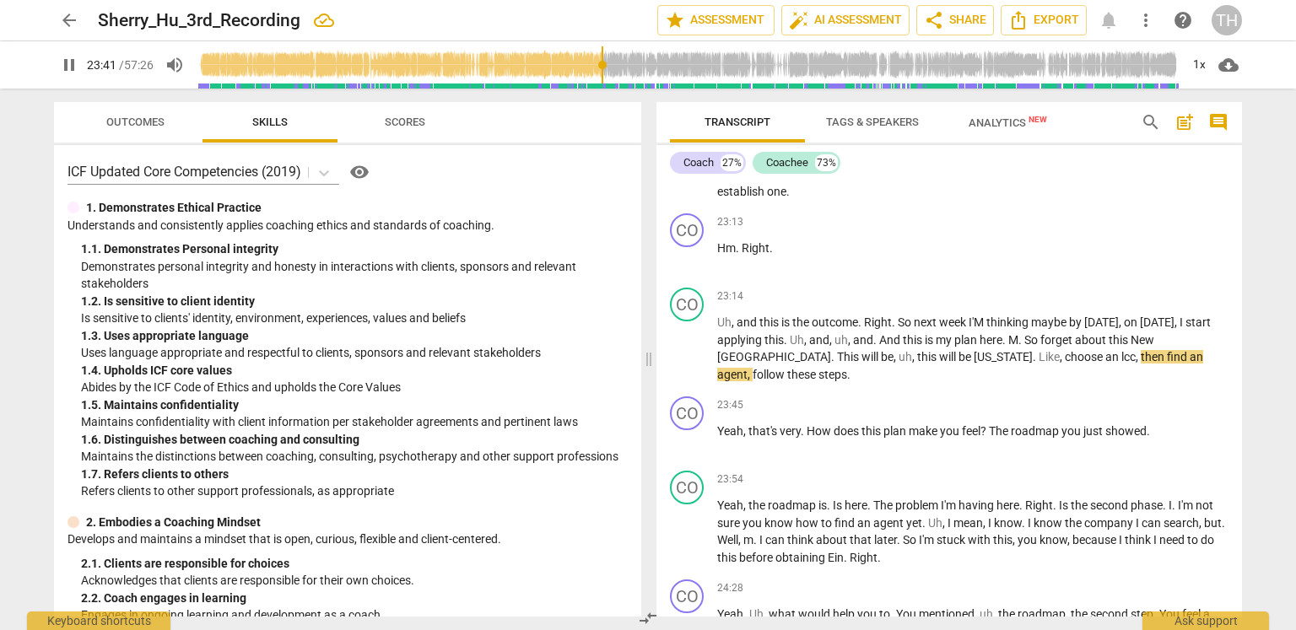
scroll to position [8468, 0]
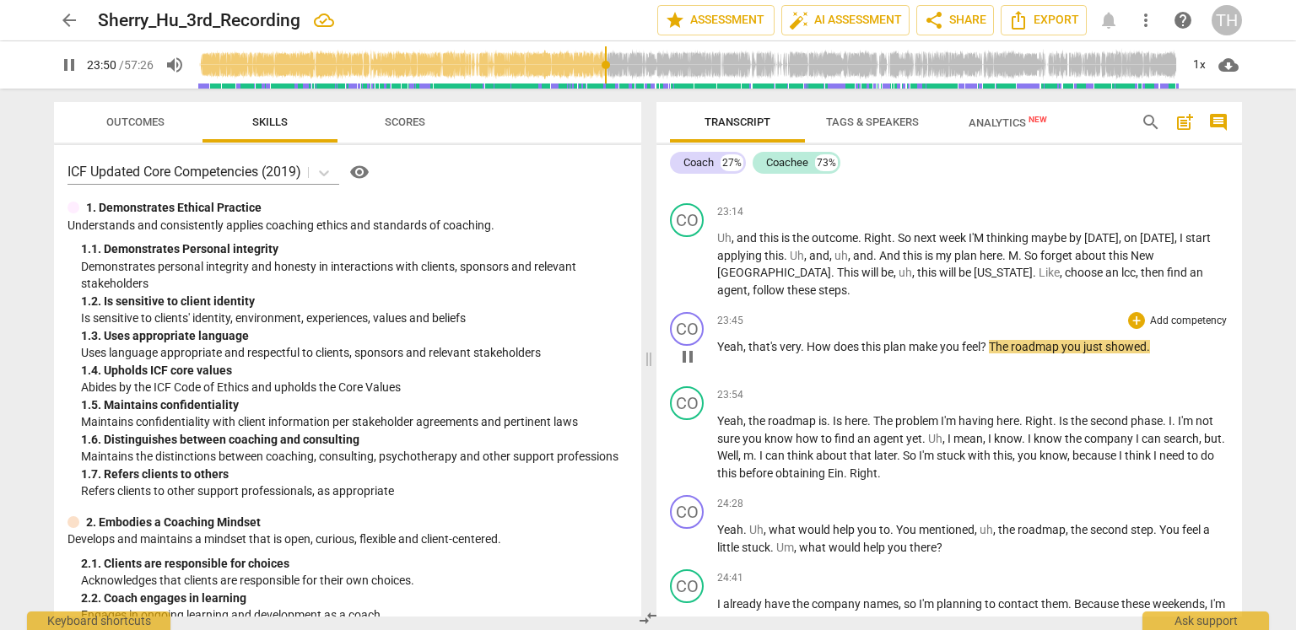
click at [801, 340] on span "." at bounding box center [804, 347] width 6 height 14
type input "1434"
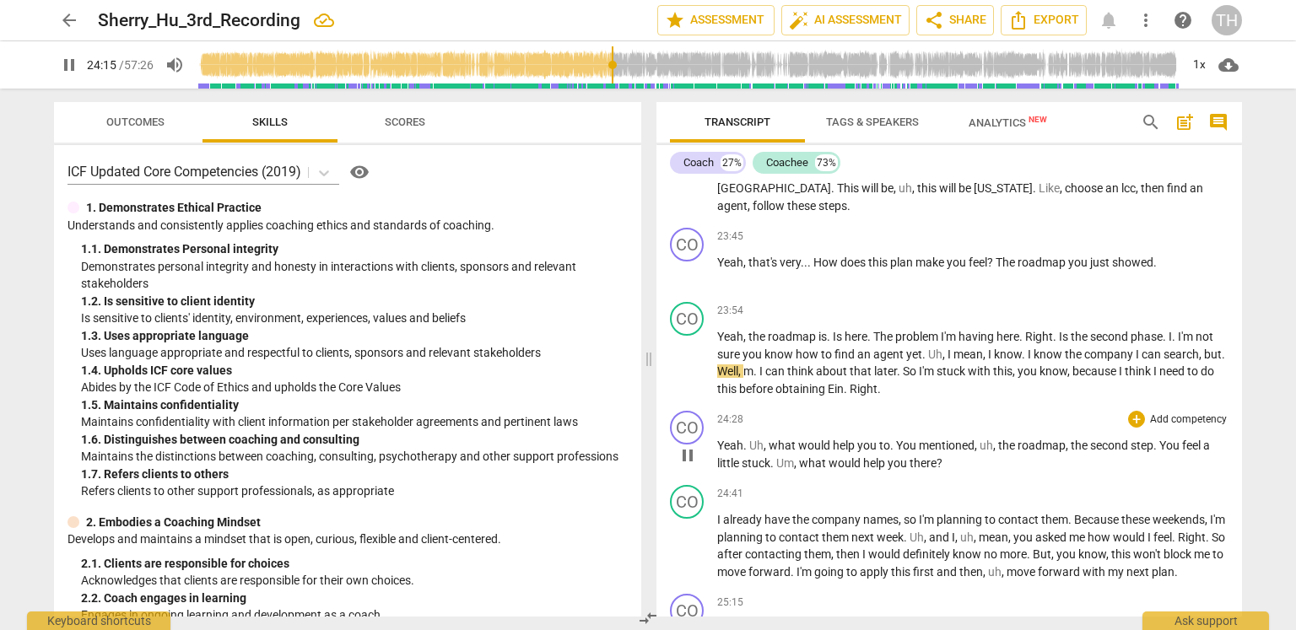
click at [772, 457] on span "." at bounding box center [773, 464] width 6 height 14
type input "1457"
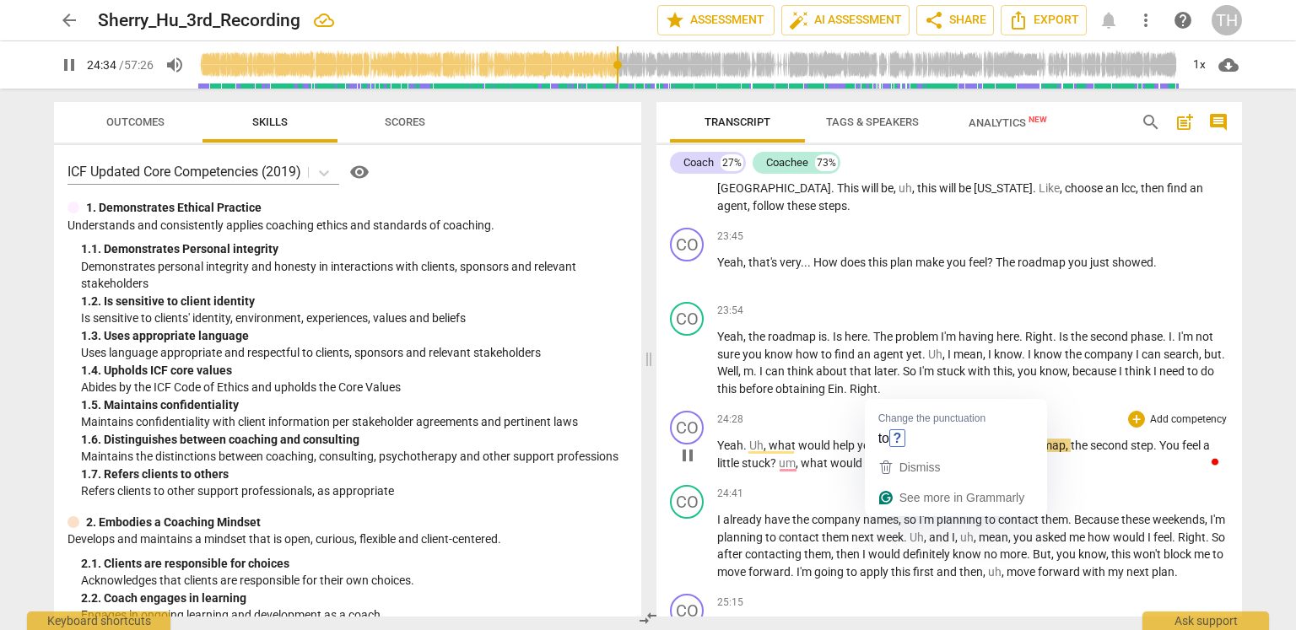
click at [890, 439] on span "." at bounding box center [893, 446] width 6 height 14
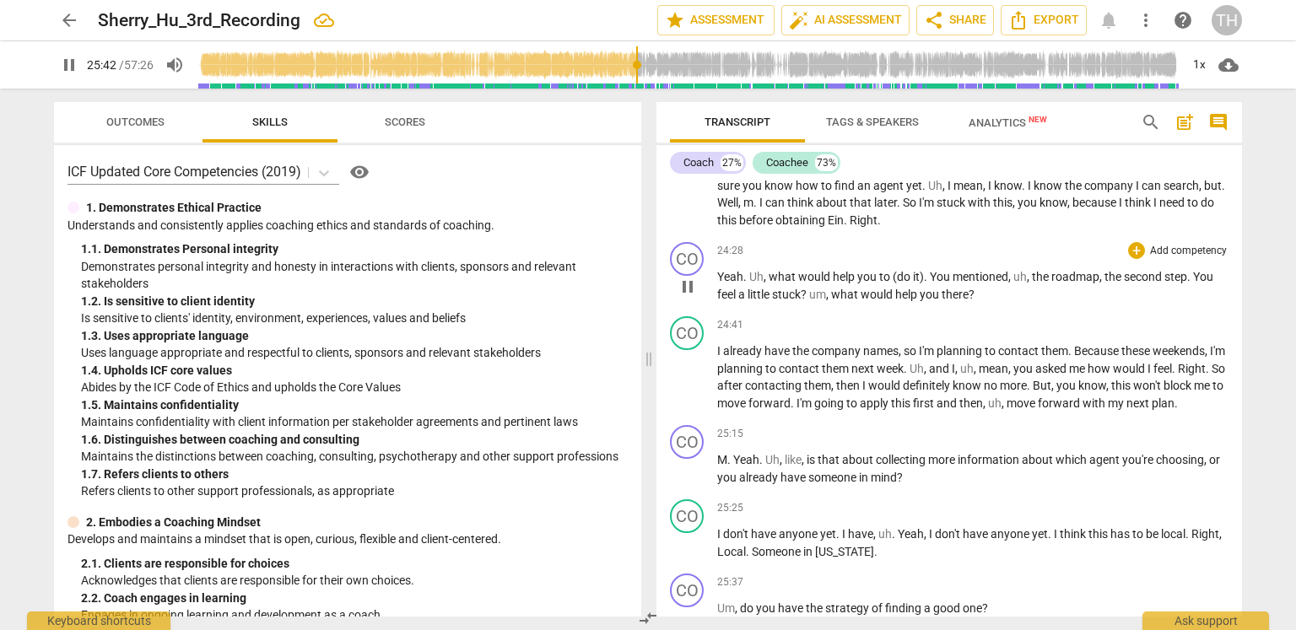
scroll to position [9177, 0]
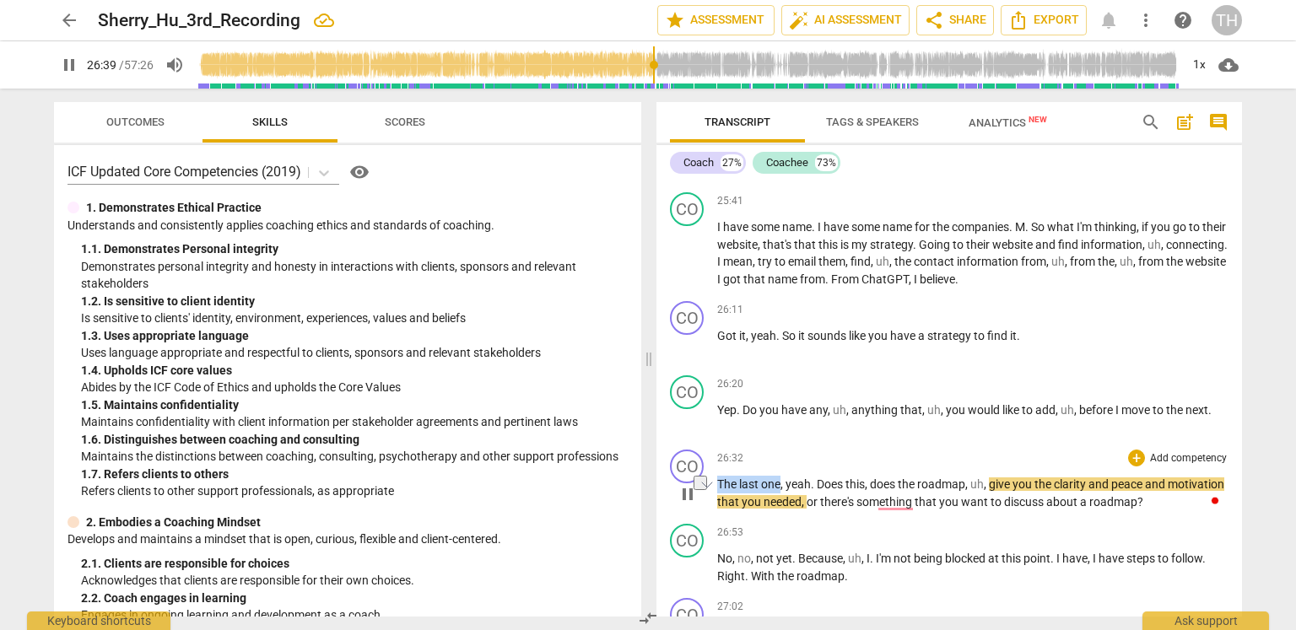
drag, startPoint x: 780, startPoint y: 442, endPoint x: 716, endPoint y: 446, distance: 64.2
click at [717, 476] on p "The last one , yeah . Does this , does the roadmap , uh , give you the clarity …" at bounding box center [972, 493] width 511 height 35
type input "1601"
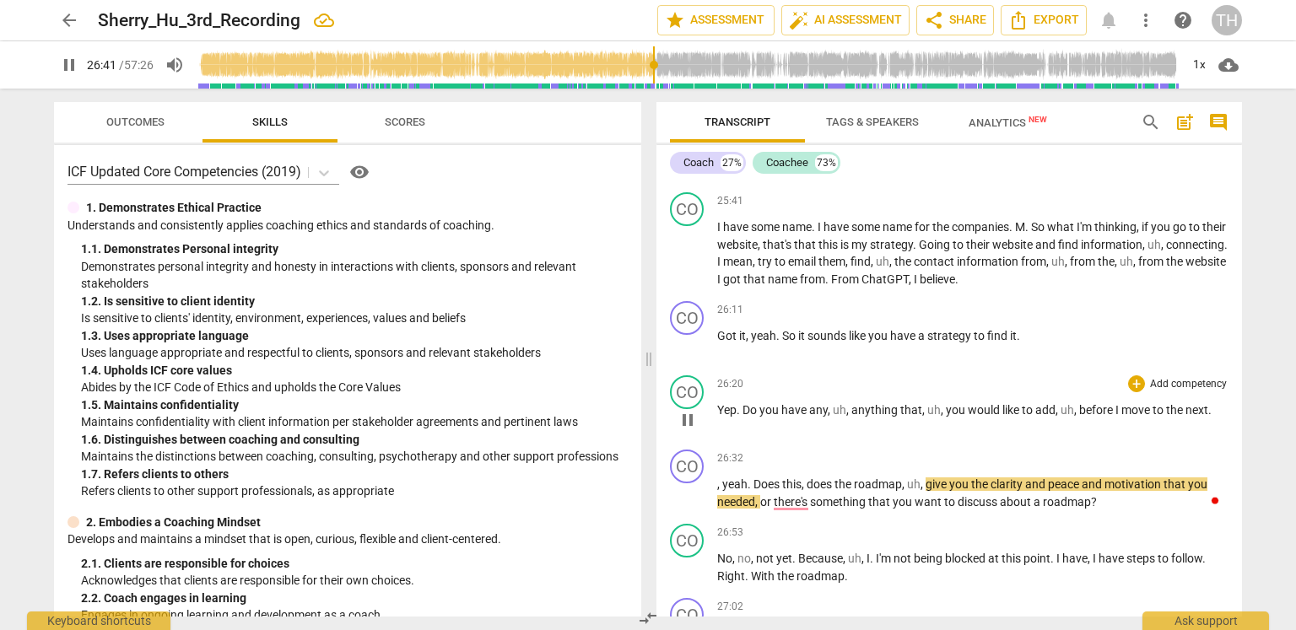
click at [1208, 403] on span "." at bounding box center [1209, 410] width 3 height 14
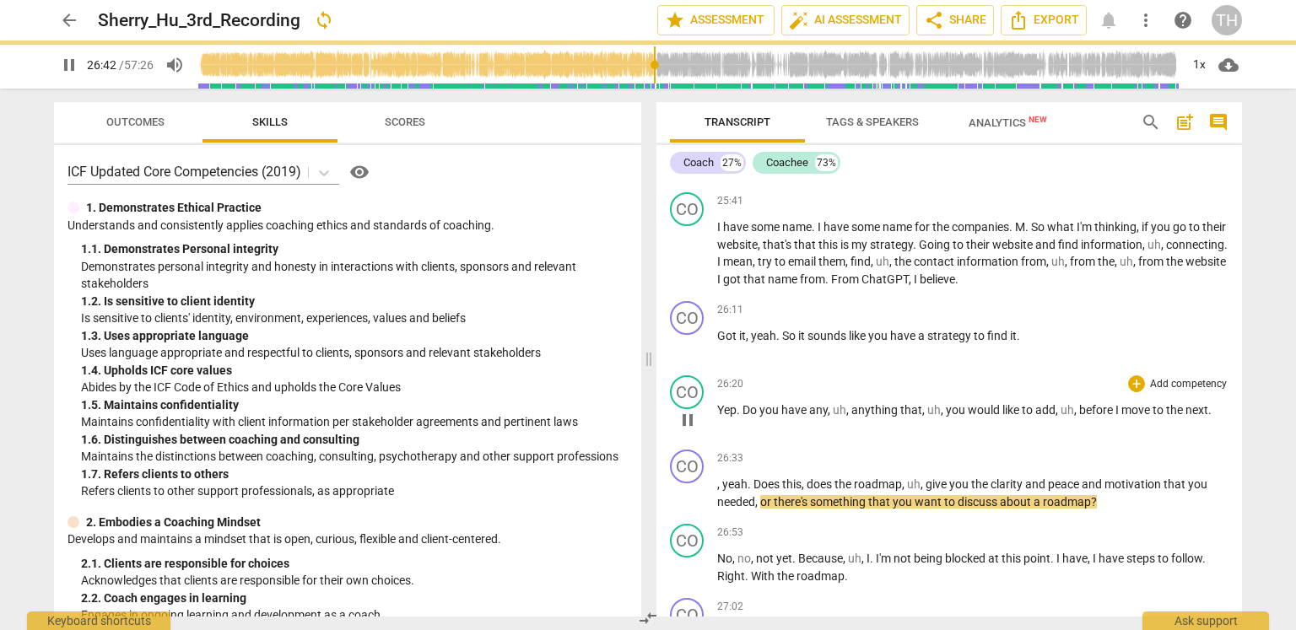
type input "1603"
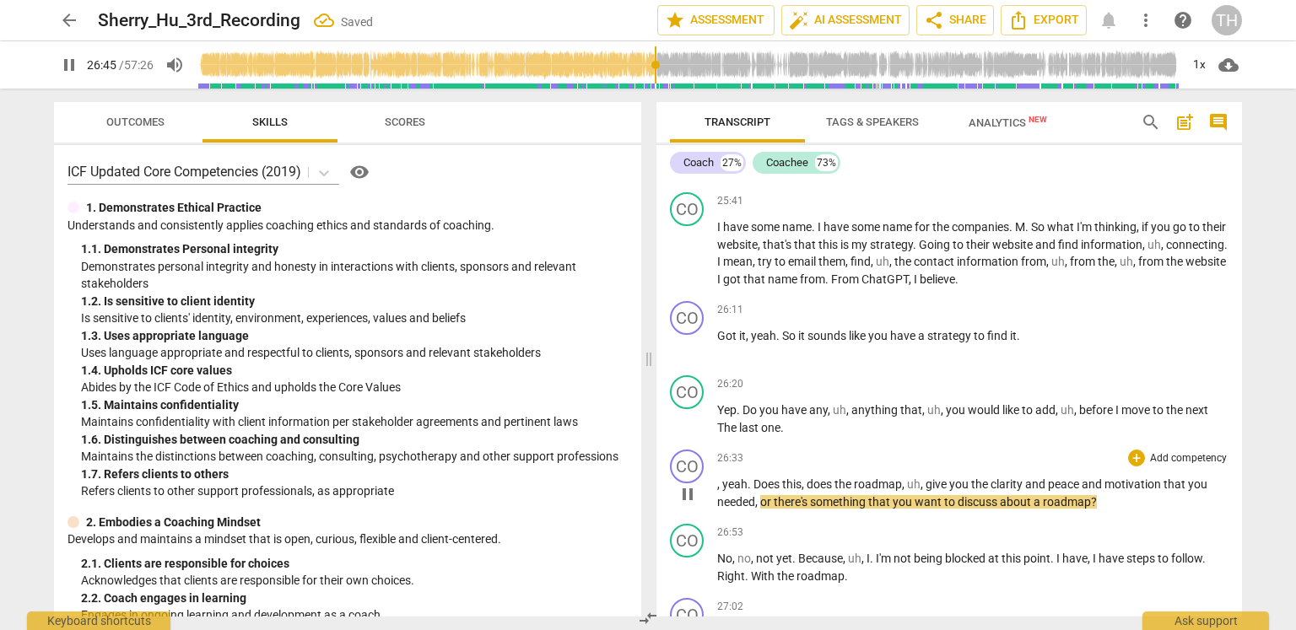
click at [723, 478] on span "yeah" at bounding box center [734, 485] width 25 height 14
type input "1607"
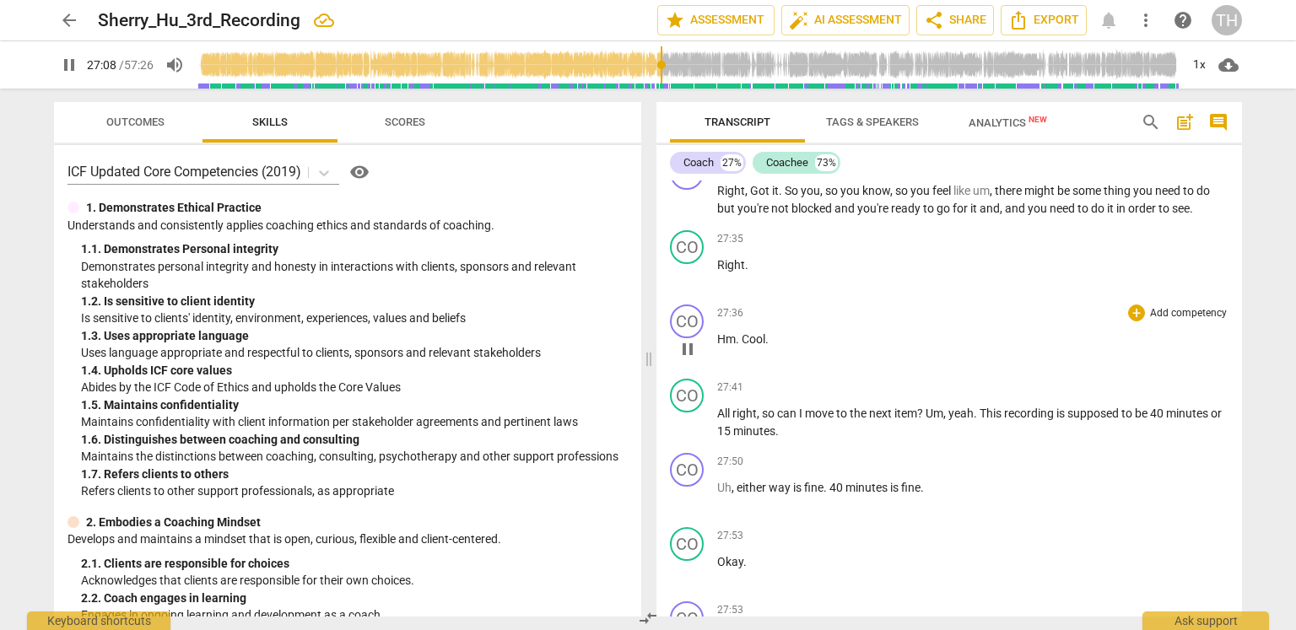
scroll to position [9852, 0]
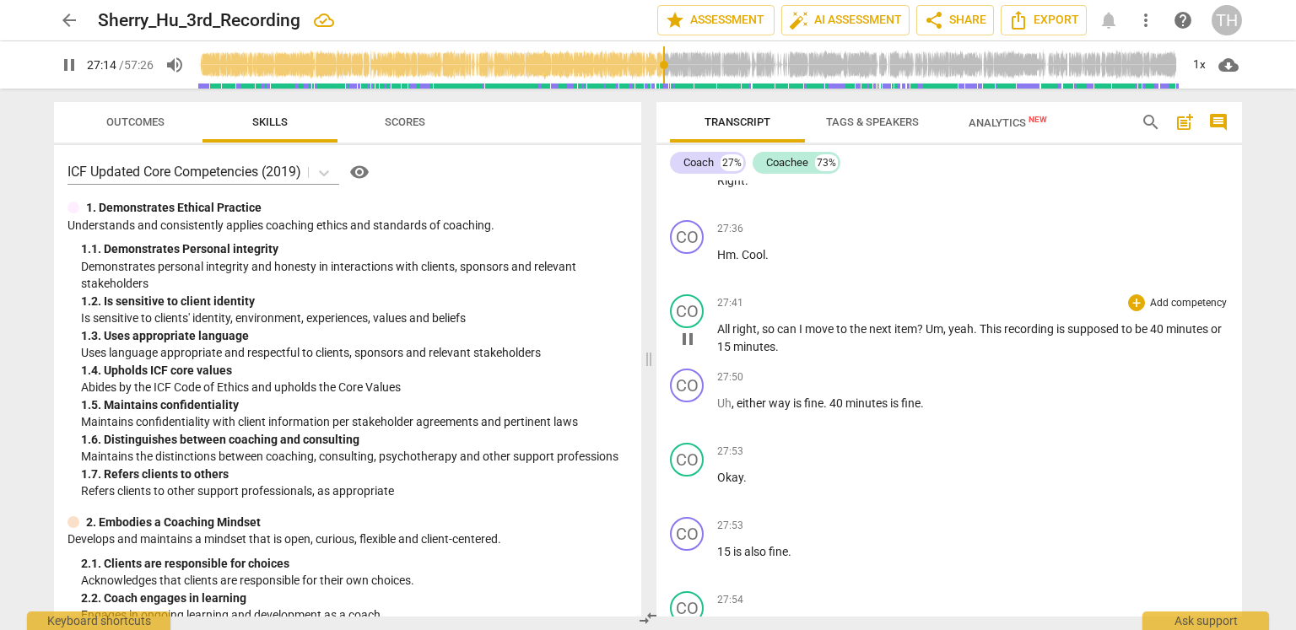
click at [733, 340] on span "15" at bounding box center [725, 347] width 16 height 14
type input "1639"
click at [729, 545] on span "15" at bounding box center [725, 552] width 16 height 14
type input "1643"
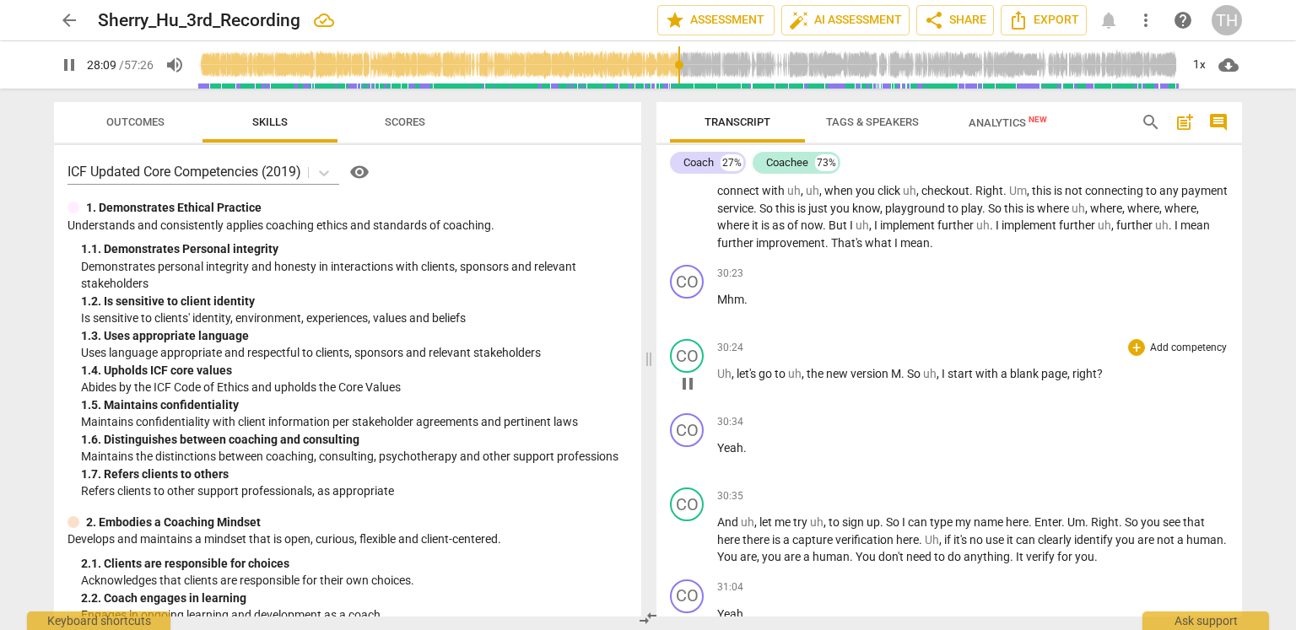
scroll to position [10611, 0]
click at [70, 59] on span "pause" at bounding box center [69, 65] width 20 height 20
type input "1691"
